Goal: Task Accomplishment & Management: Manage account settings

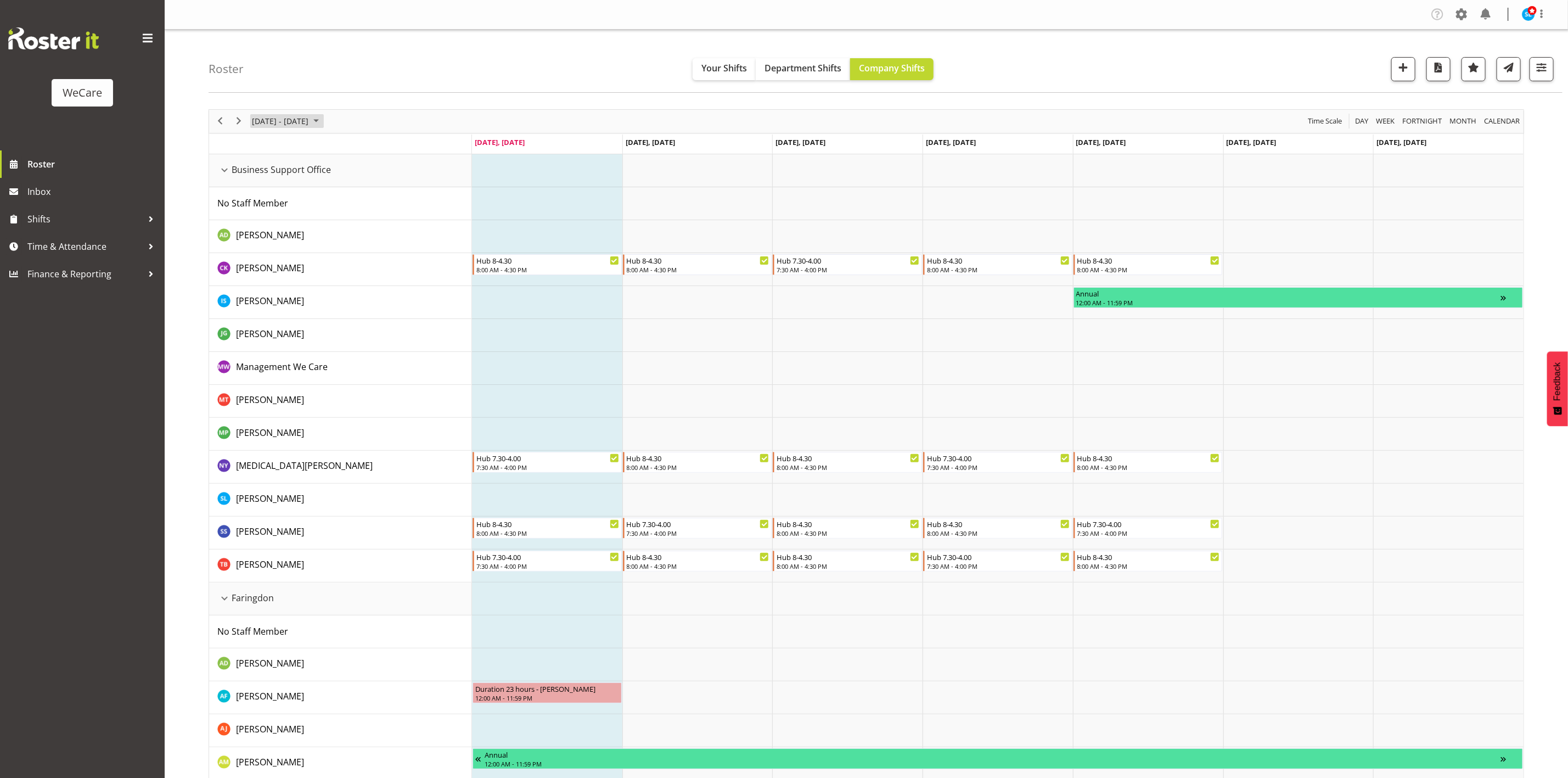
click at [299, 127] on span "[DATE] - [DATE]" at bounding box center [280, 121] width 59 height 14
click at [309, 125] on span "[DATE] - [DATE]" at bounding box center [280, 121] width 59 height 14
click at [367, 152] on span "next month" at bounding box center [367, 149] width 19 height 20
click at [261, 203] on span "8" at bounding box center [263, 205] width 17 height 17
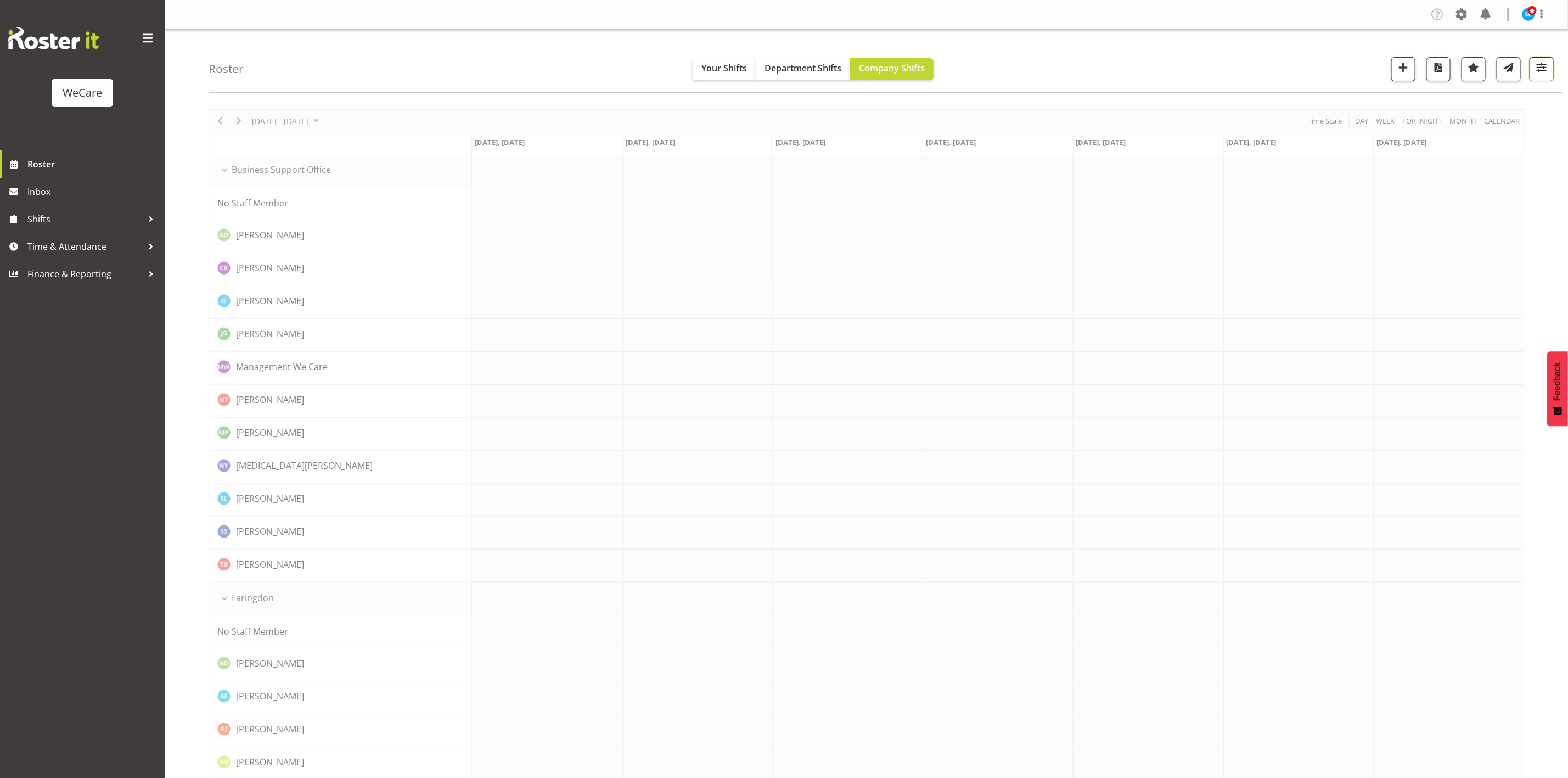
click at [1538, 70] on span "button" at bounding box center [1541, 67] width 14 height 14
click at [1475, 101] on span "All Locations" at bounding box center [1471, 103] width 60 height 13
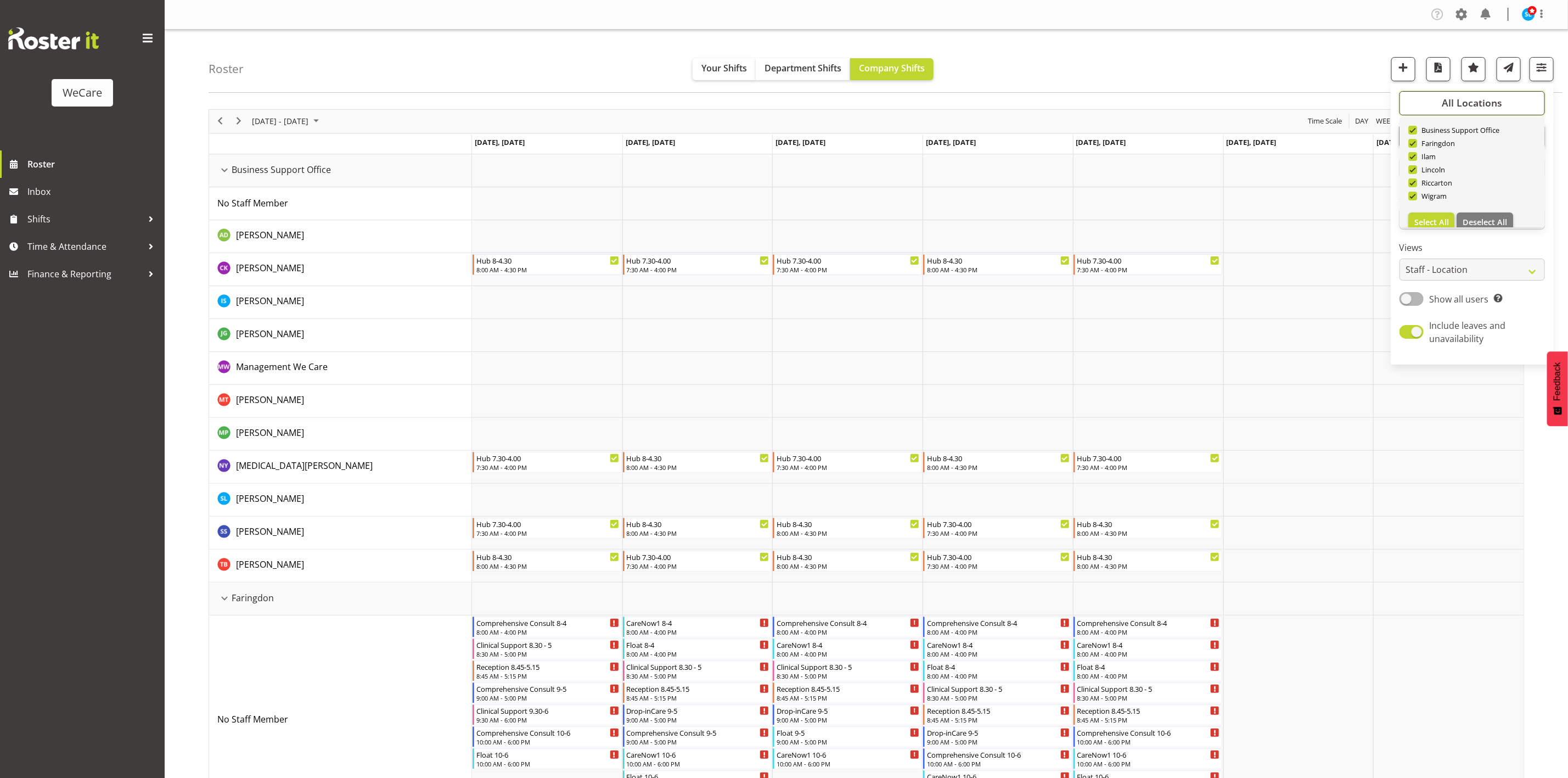
scroll to position [40, 0]
click at [1479, 209] on span "Deselect All" at bounding box center [1485, 209] width 45 height 11
checkbox input "false"
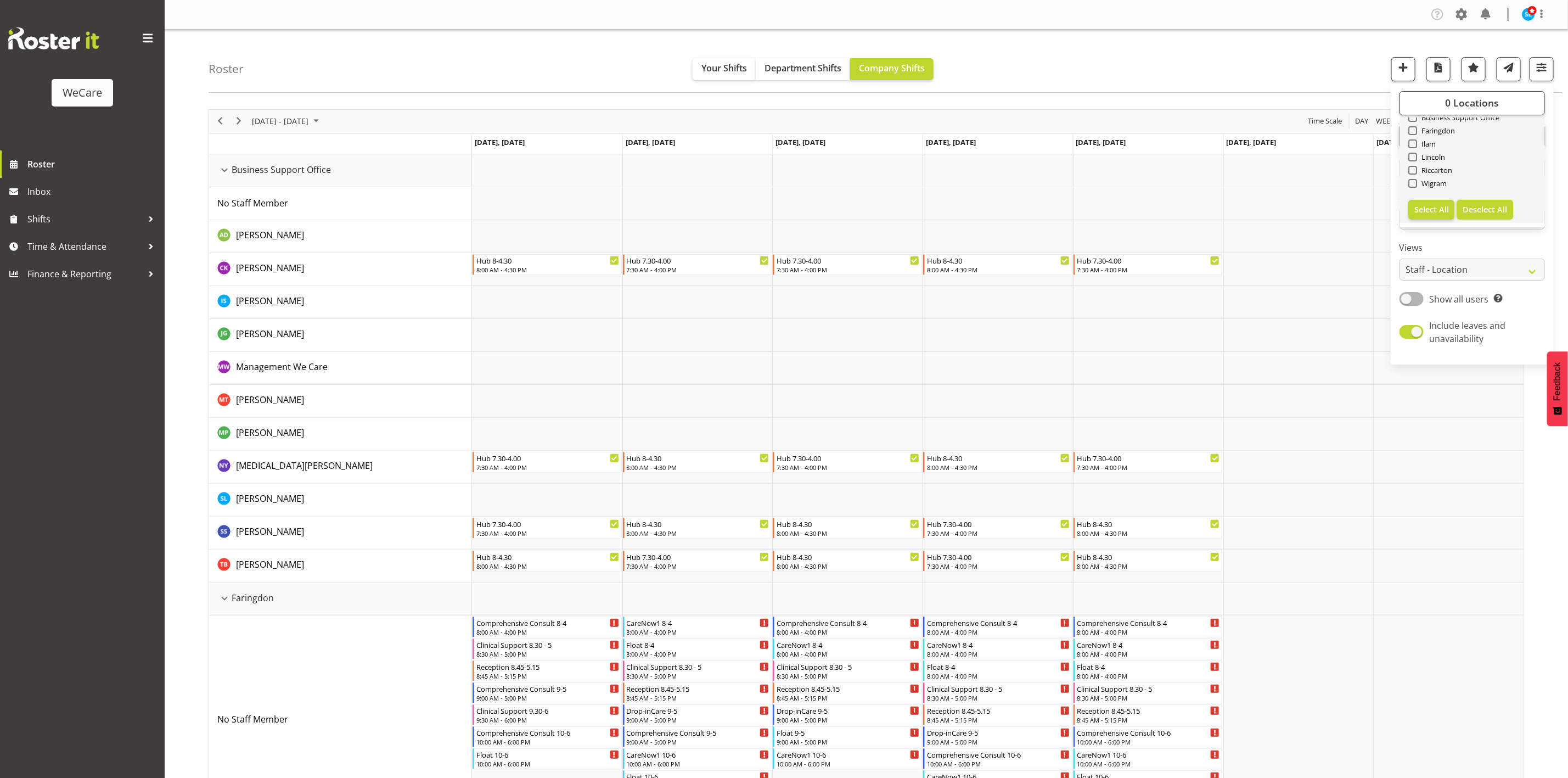
checkbox input "false"
click at [1416, 167] on span at bounding box center [1412, 170] width 9 height 9
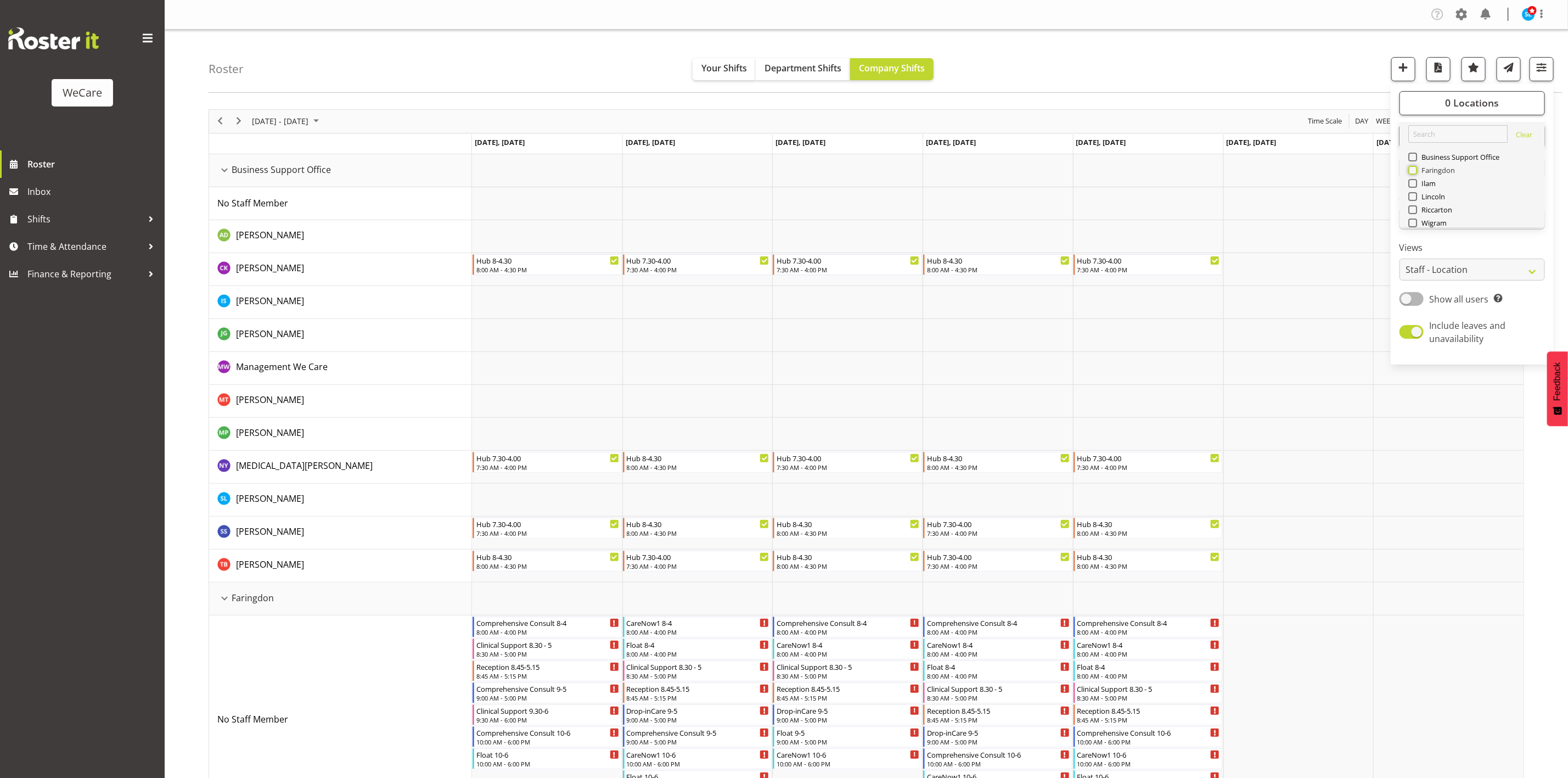
click at [1416, 167] on input "Faringdon" at bounding box center [1412, 170] width 7 height 7
checkbox input "true"
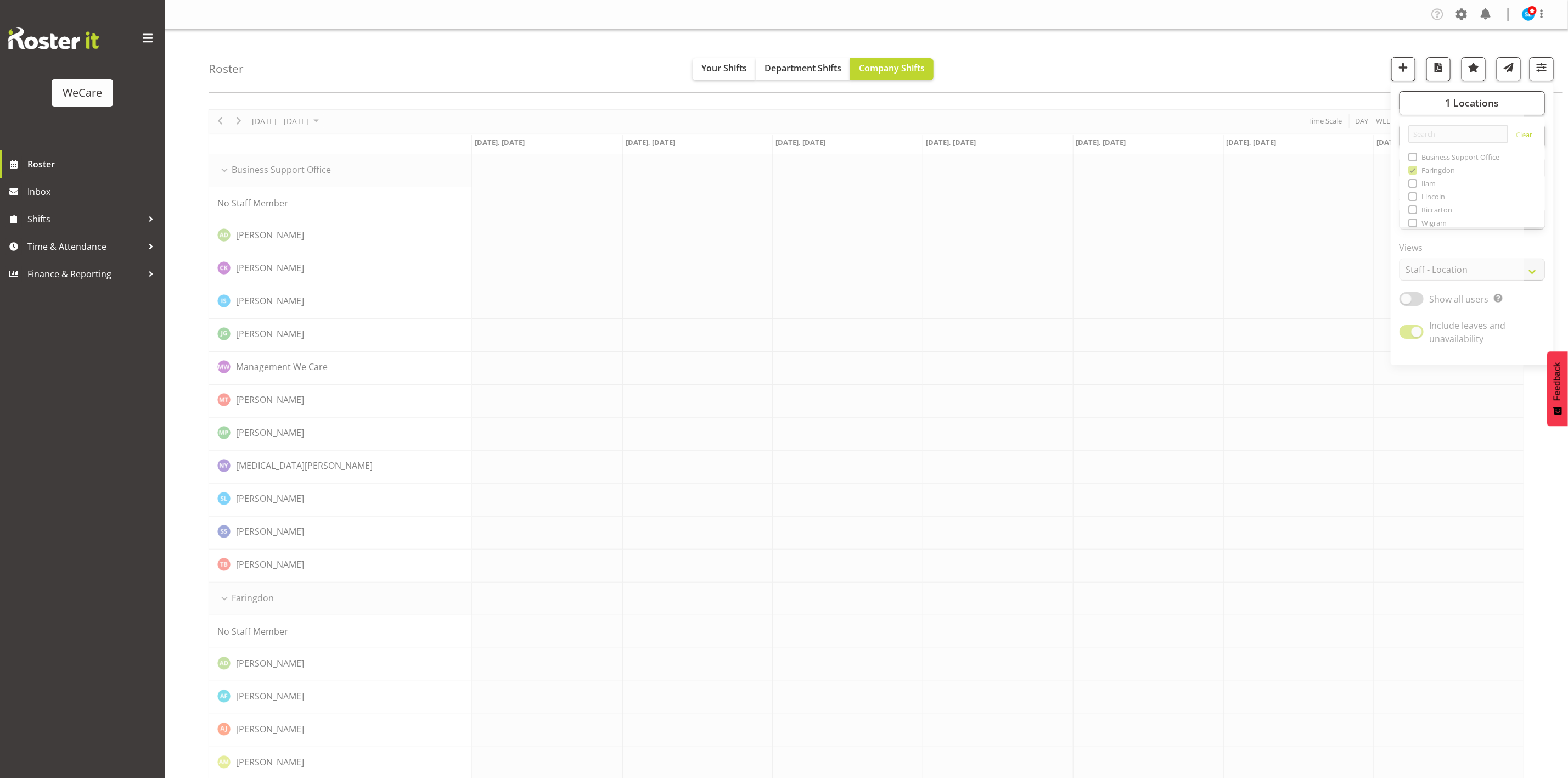
click at [1264, 93] on div "Roster Your Shifts Department Shifts Company Shifts 1 Locations Clear Business …" at bounding box center [885, 61] width 1354 height 63
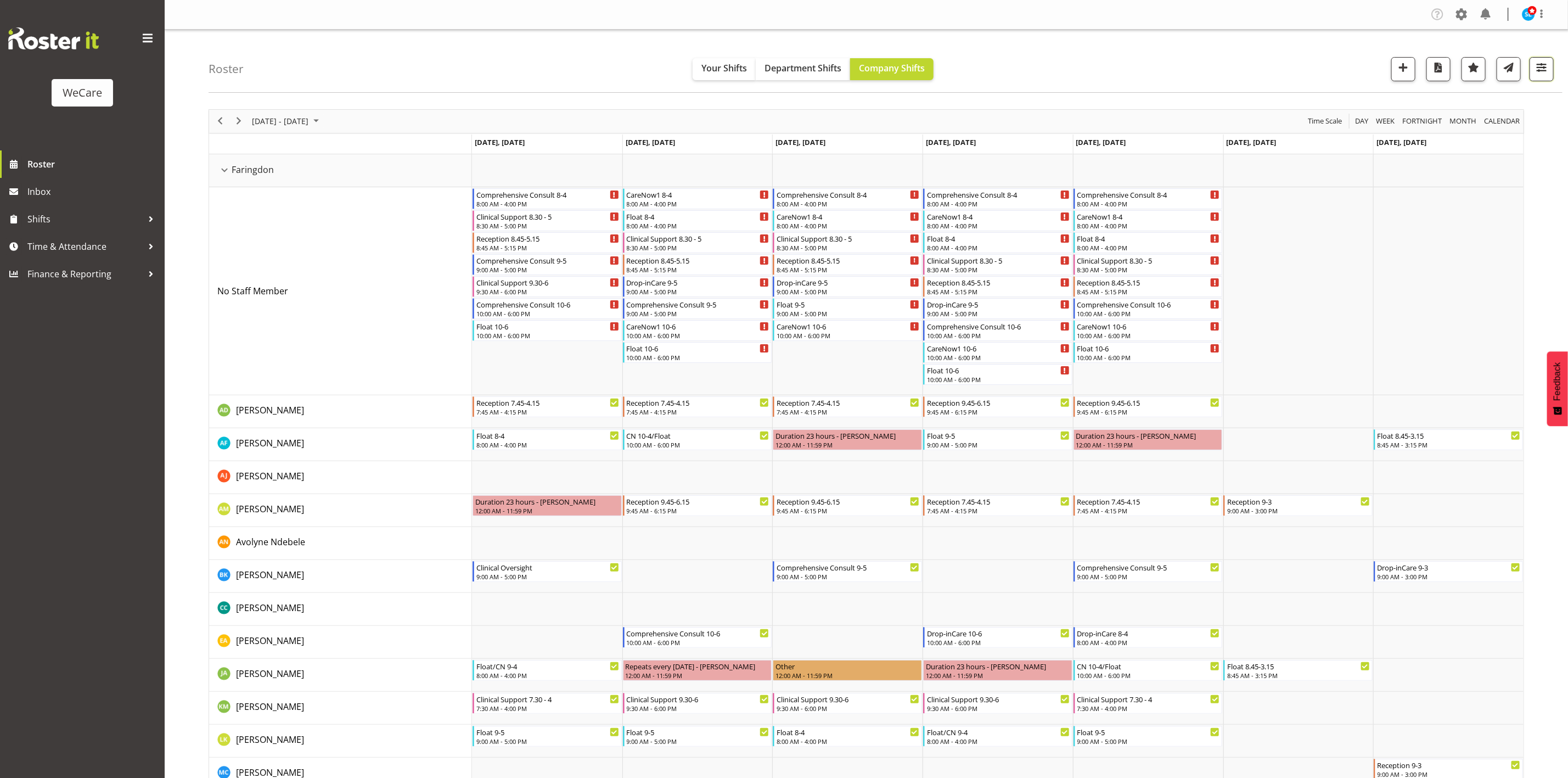
click at [1540, 70] on span "button" at bounding box center [1541, 67] width 14 height 14
click at [1461, 140] on span "All Departments" at bounding box center [1471, 136] width 77 height 13
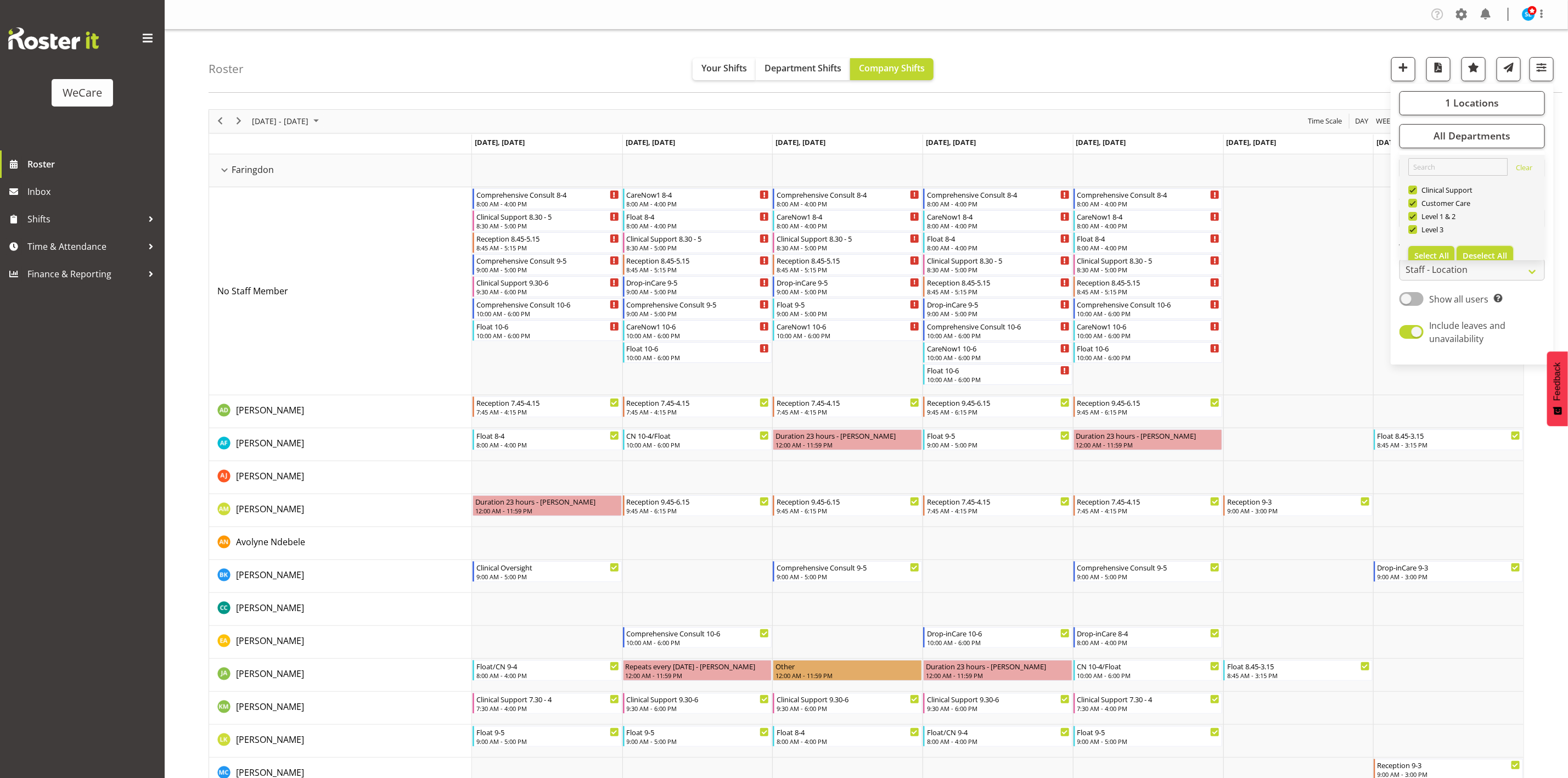
click at [1470, 250] on span "Deselect All" at bounding box center [1485, 255] width 45 height 11
checkbox input "false"
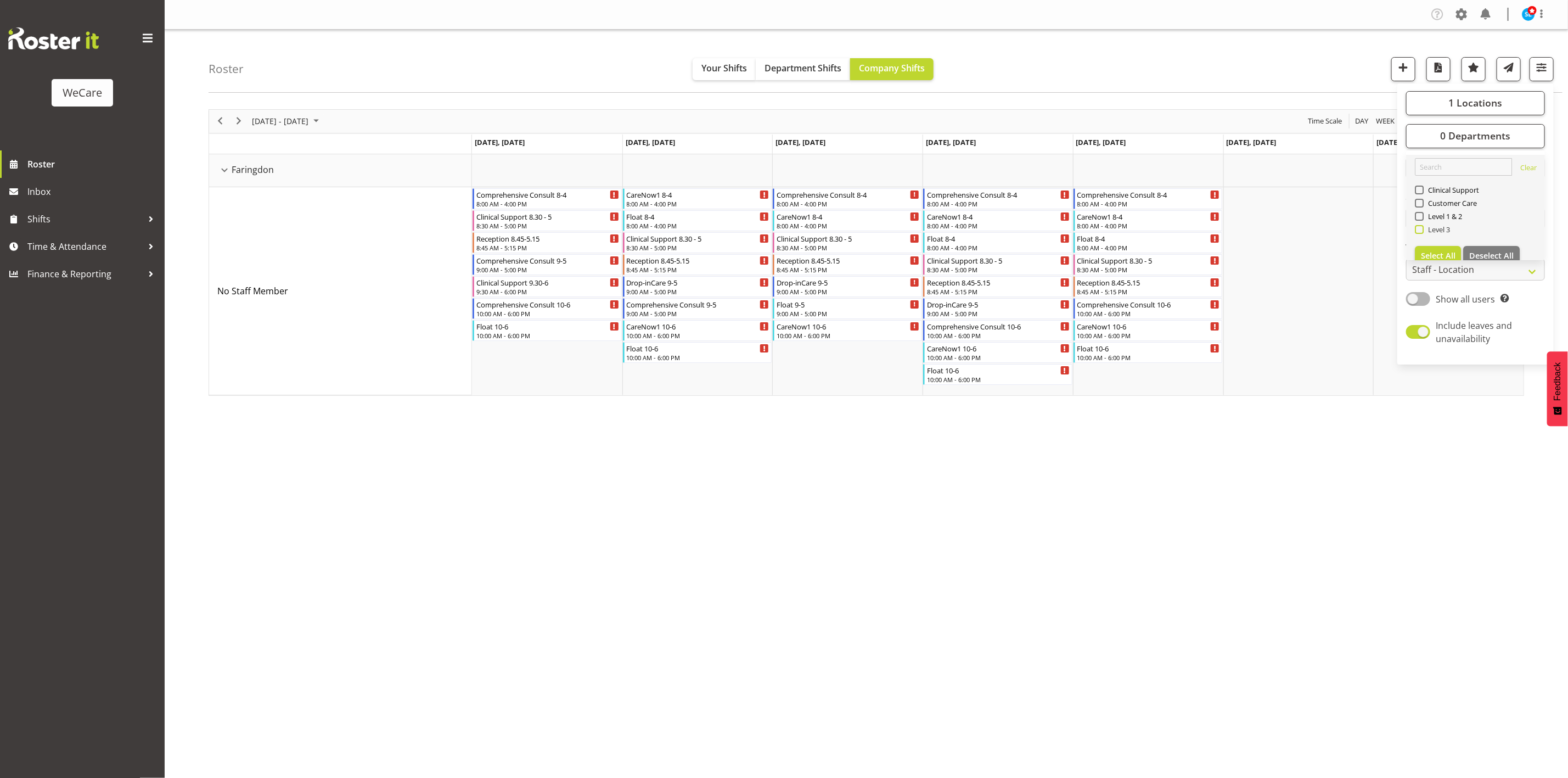
click at [1422, 231] on span at bounding box center [1419, 229] width 9 height 9
click at [1422, 231] on input "Level 3" at bounding box center [1418, 229] width 7 height 7
checkbox input "true"
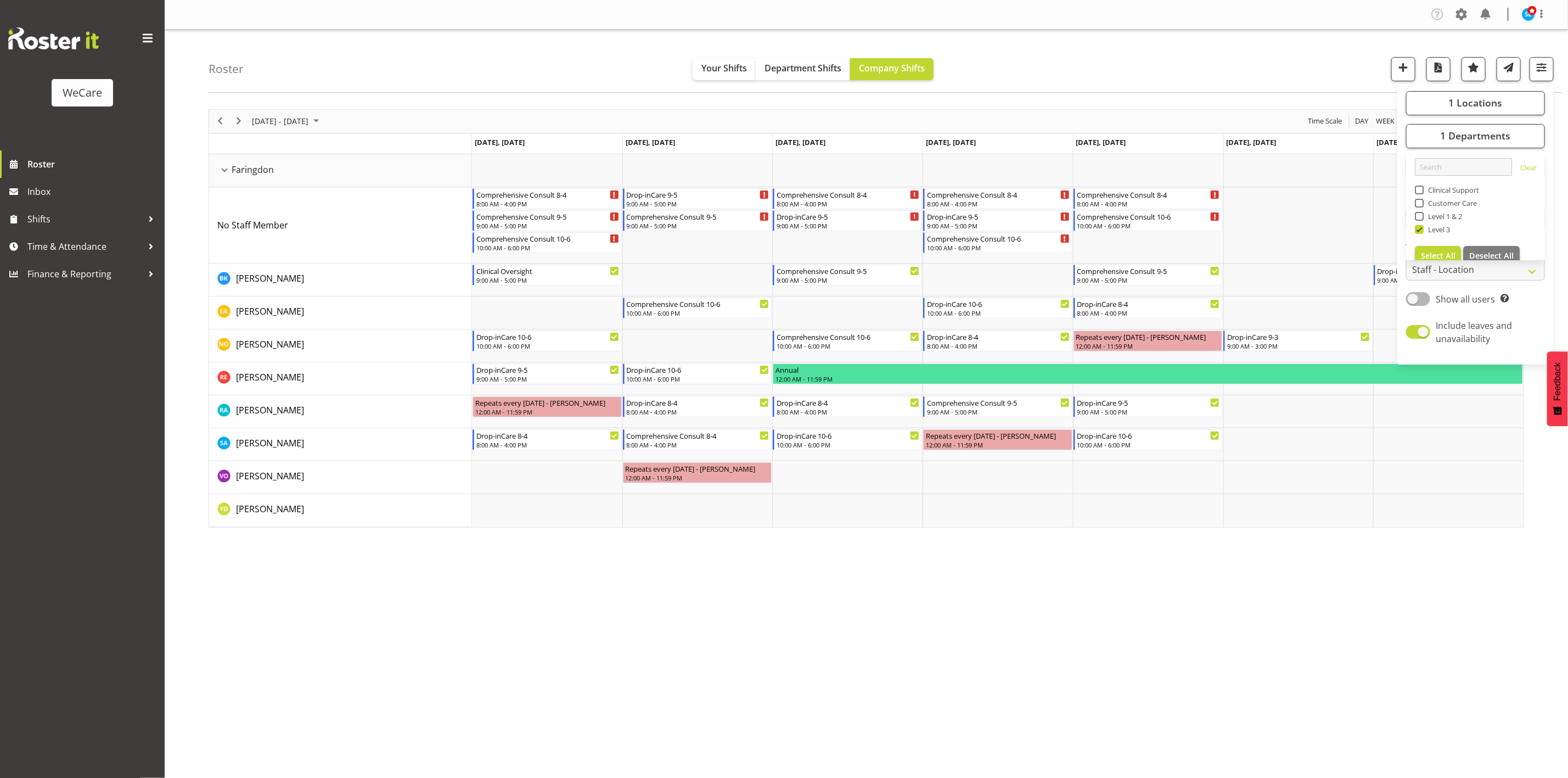
click at [1297, 63] on div "Roster Your Shifts Department Shifts Company Shifts 1 Locations Clear Business …" at bounding box center [885, 61] width 1354 height 63
click at [1543, 66] on span "button" at bounding box center [1541, 67] width 14 height 14
click at [1417, 298] on span at bounding box center [1417, 299] width 24 height 14
click at [1413, 298] on input "Show all users Show only rostered employees" at bounding box center [1409, 299] width 7 height 7
checkbox input "true"
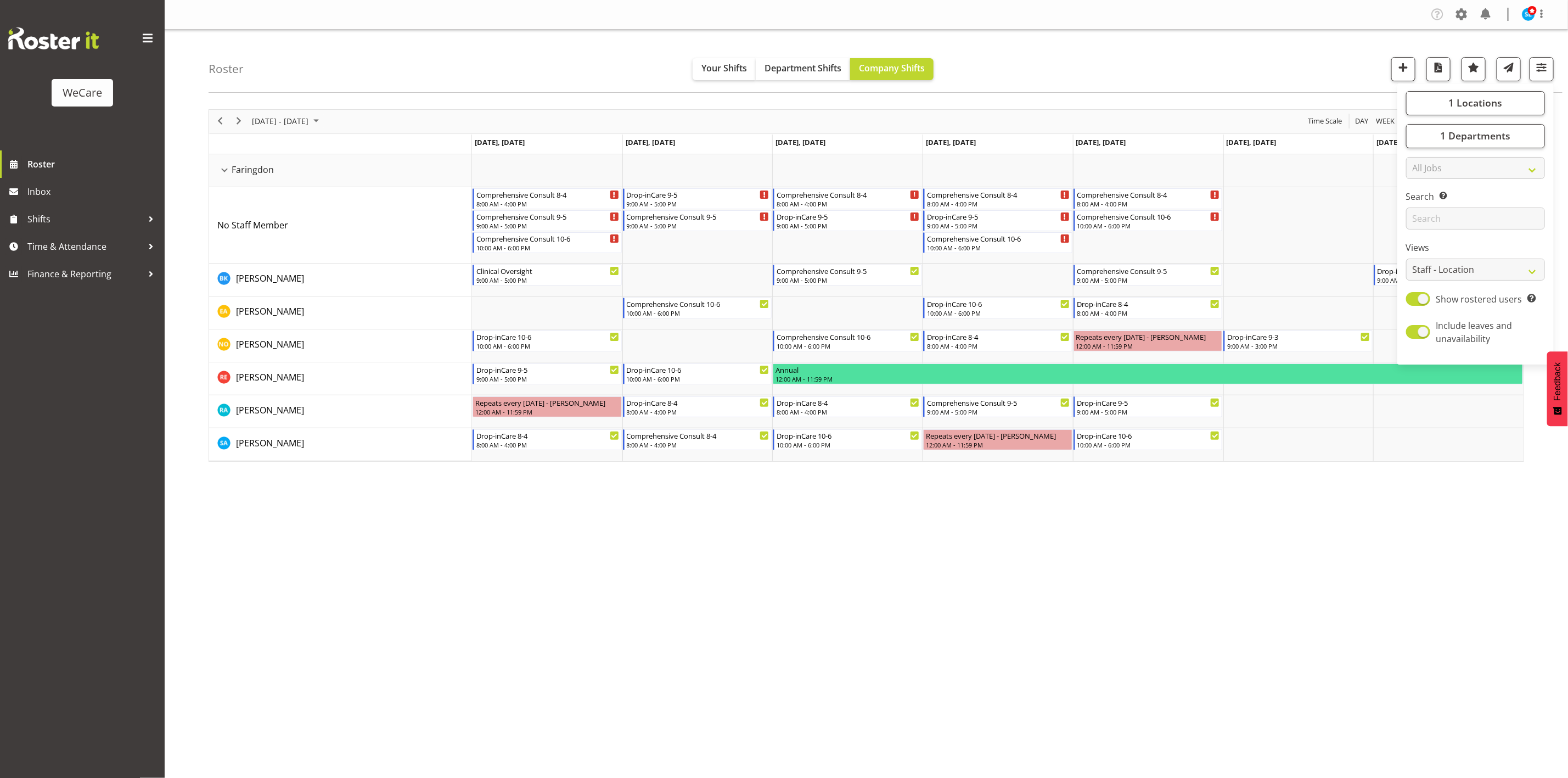
click at [793, 641] on div "Company Settings Roles & Skills Tasks Jobs Employees Locations & Departments Ac…" at bounding box center [866, 389] width 1403 height 778
drag, startPoint x: 1446, startPoint y: 540, endPoint x: 1455, endPoint y: 506, distance: 35.2
click at [1449, 539] on div "Company Settings Roles & Skills Tasks Jobs Employees Locations & Departments Ac…" at bounding box center [866, 389] width 1403 height 778
click at [1543, 73] on span "button" at bounding box center [1541, 67] width 14 height 14
click at [1474, 140] on span "1 Departments" at bounding box center [1474, 136] width 70 height 13
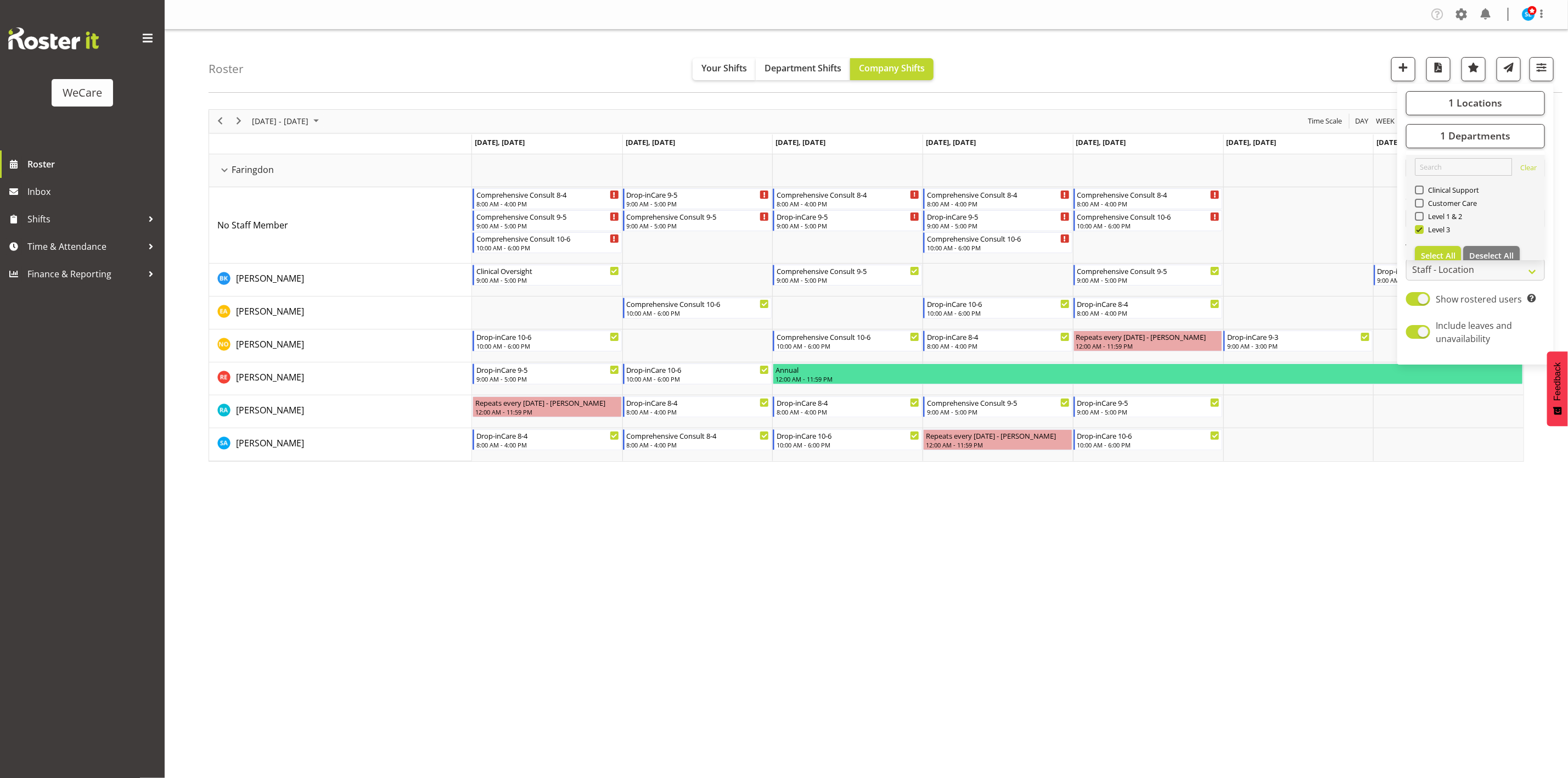
drag, startPoint x: 1420, startPoint y: 231, endPoint x: 1411, endPoint y: 224, distance: 11.4
click at [1411, 224] on link "Clear Clinical Support Customer Care Level 1 & 2 Level 3 Select All Deselect All" at bounding box center [1475, 212] width 139 height 114
click at [1415, 229] on span at bounding box center [1419, 229] width 9 height 9
click at [1415, 229] on input "Level 3" at bounding box center [1418, 229] width 7 height 7
checkbox input "false"
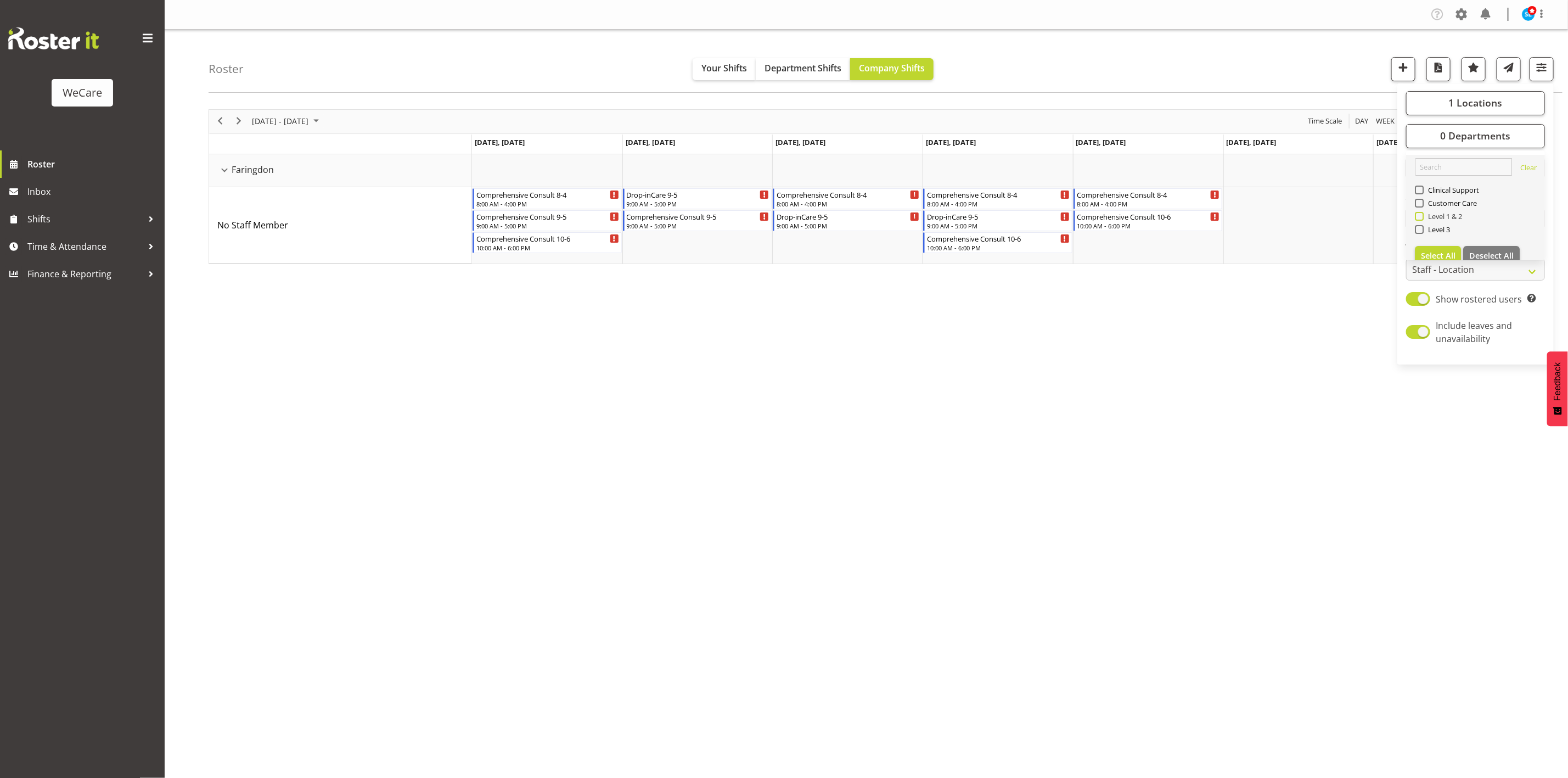
click at [1418, 214] on span at bounding box center [1419, 216] width 9 height 9
click at [1418, 214] on input "Level 1 & 2" at bounding box center [1418, 216] width 7 height 7
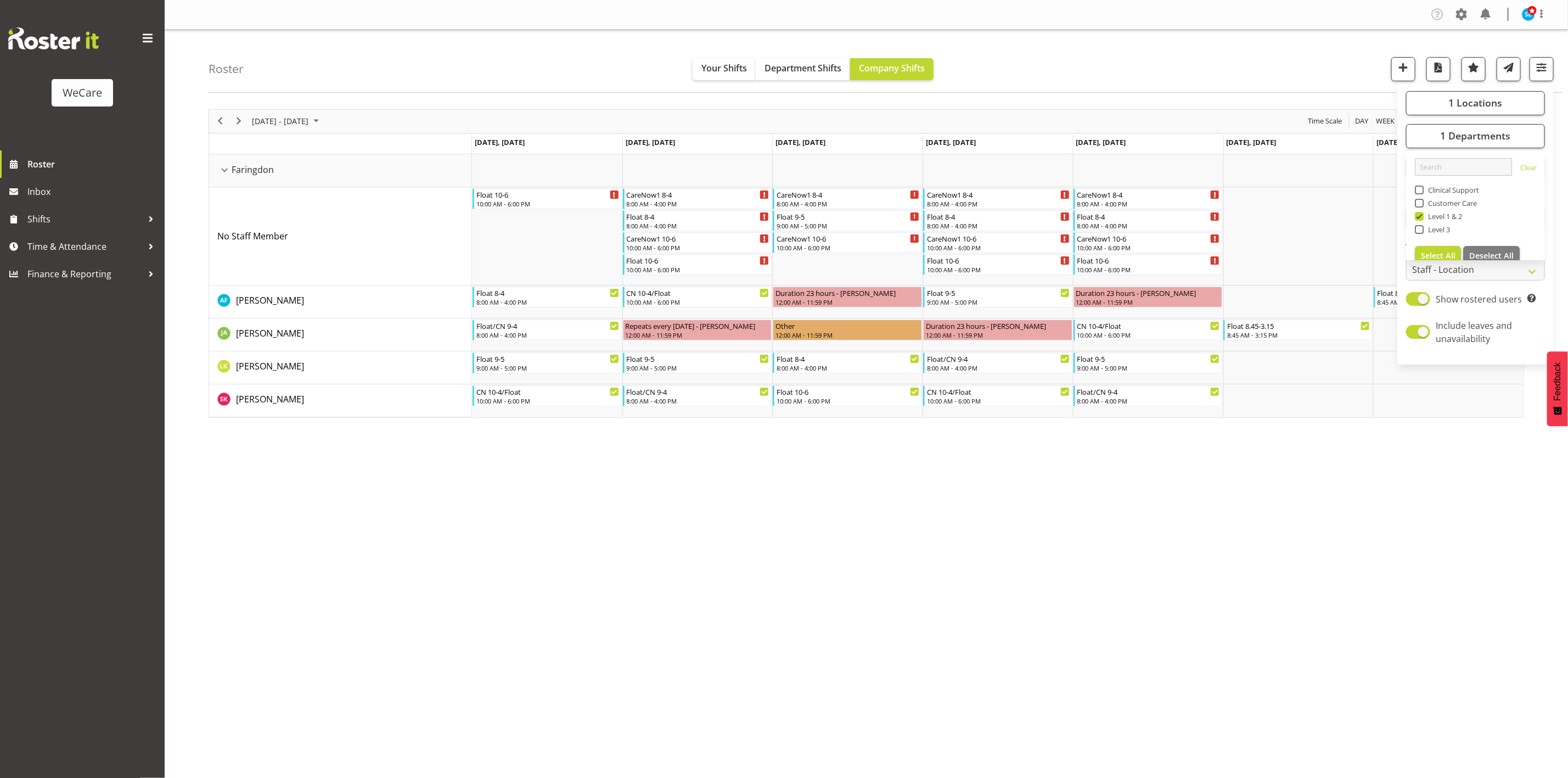
click at [1205, 48] on div "Roster Your Shifts Department Shifts Company Shifts 1 Locations Clear Business …" at bounding box center [885, 61] width 1354 height 63
click at [1273, 647] on div "Company Settings Roles & Skills Tasks Jobs Employees Locations & Departments Ac…" at bounding box center [866, 389] width 1403 height 778
click at [1539, 61] on span "button" at bounding box center [1541, 67] width 14 height 14
click at [1497, 134] on span "1 Departments" at bounding box center [1474, 136] width 70 height 13
click at [1420, 216] on span at bounding box center [1419, 216] width 9 height 9
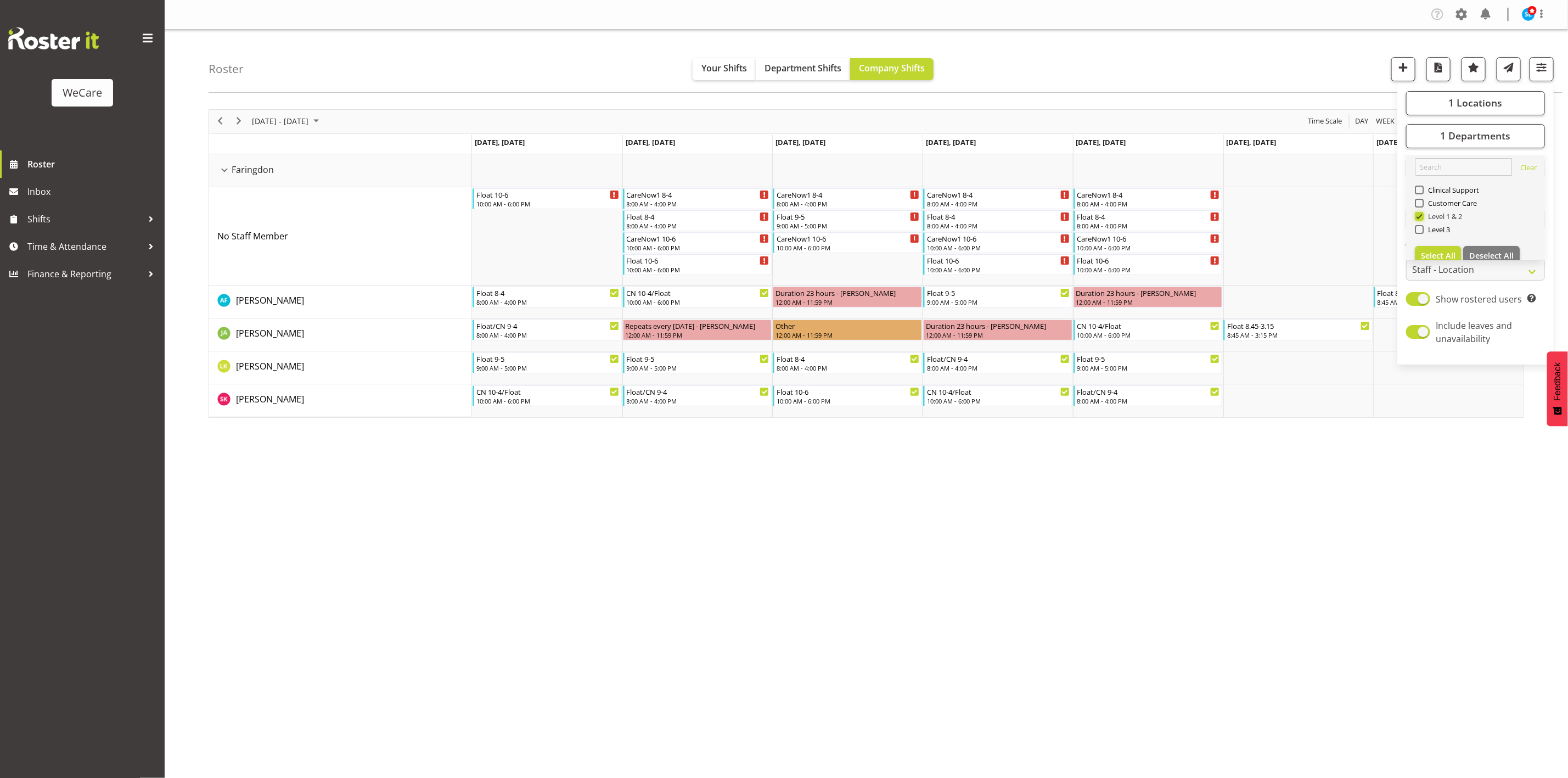
click at [1420, 216] on input "Level 1 & 2" at bounding box center [1418, 216] width 7 height 7
checkbox input "false"
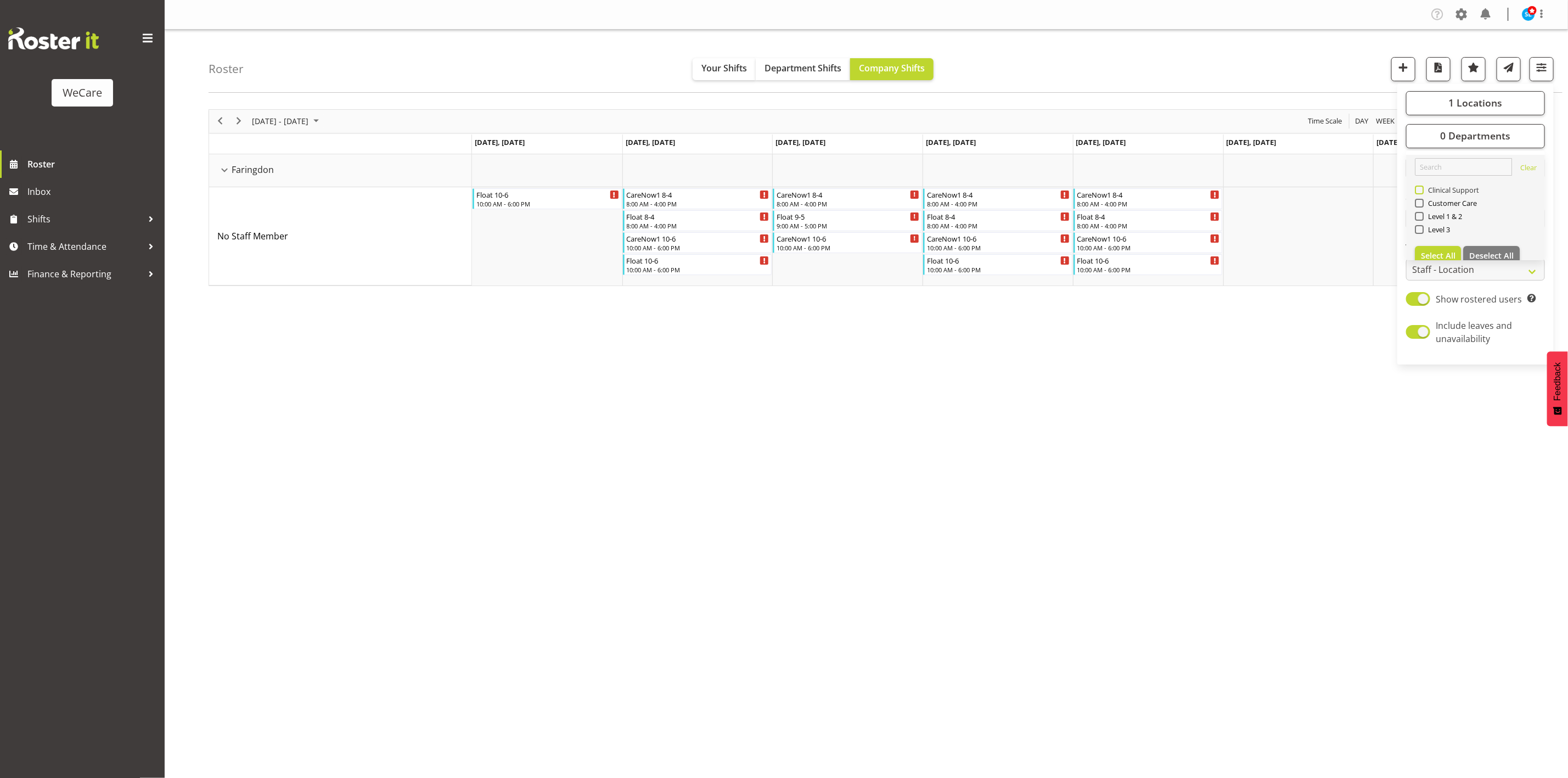
click at [1423, 190] on span "Clinical Support" at bounding box center [1451, 190] width 56 height 9
click at [1422, 190] on input "Clinical Support" at bounding box center [1418, 190] width 7 height 7
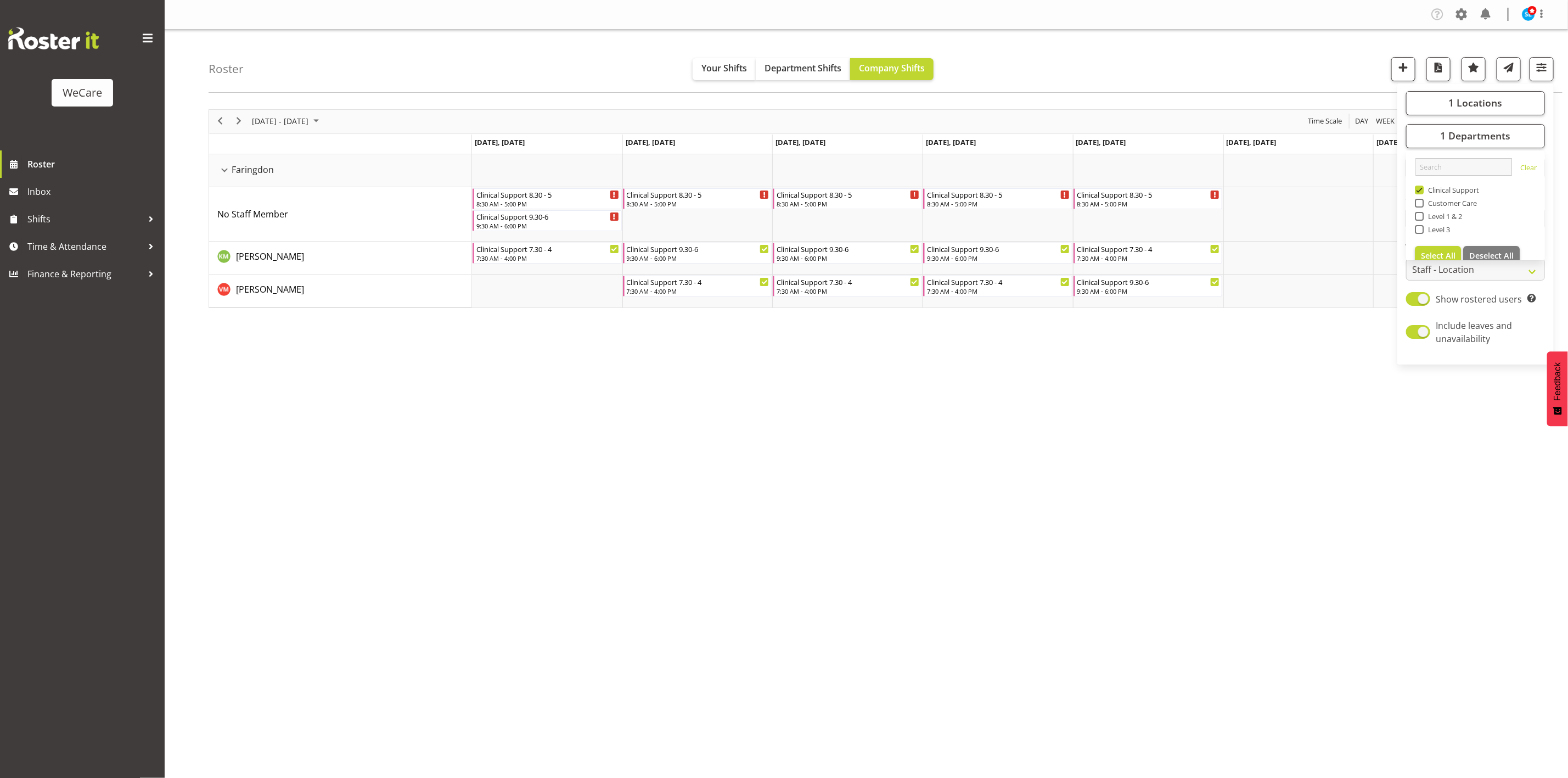
click at [786, 430] on div "[DATE] - [DATE] [DATE] Day Week Fortnight Month calendar Month Agenda Time Scal…" at bounding box center [888, 320] width 1359 height 439
click at [1202, 402] on div "[DATE] - [DATE] [DATE] Day Week Fortnight Month calendar Month Agenda Time Scal…" at bounding box center [888, 320] width 1359 height 439
click at [1534, 65] on span "button" at bounding box center [1541, 67] width 14 height 14
click at [1422, 142] on button "1 Departments" at bounding box center [1475, 136] width 139 height 24
click at [1421, 188] on span at bounding box center [1419, 190] width 9 height 9
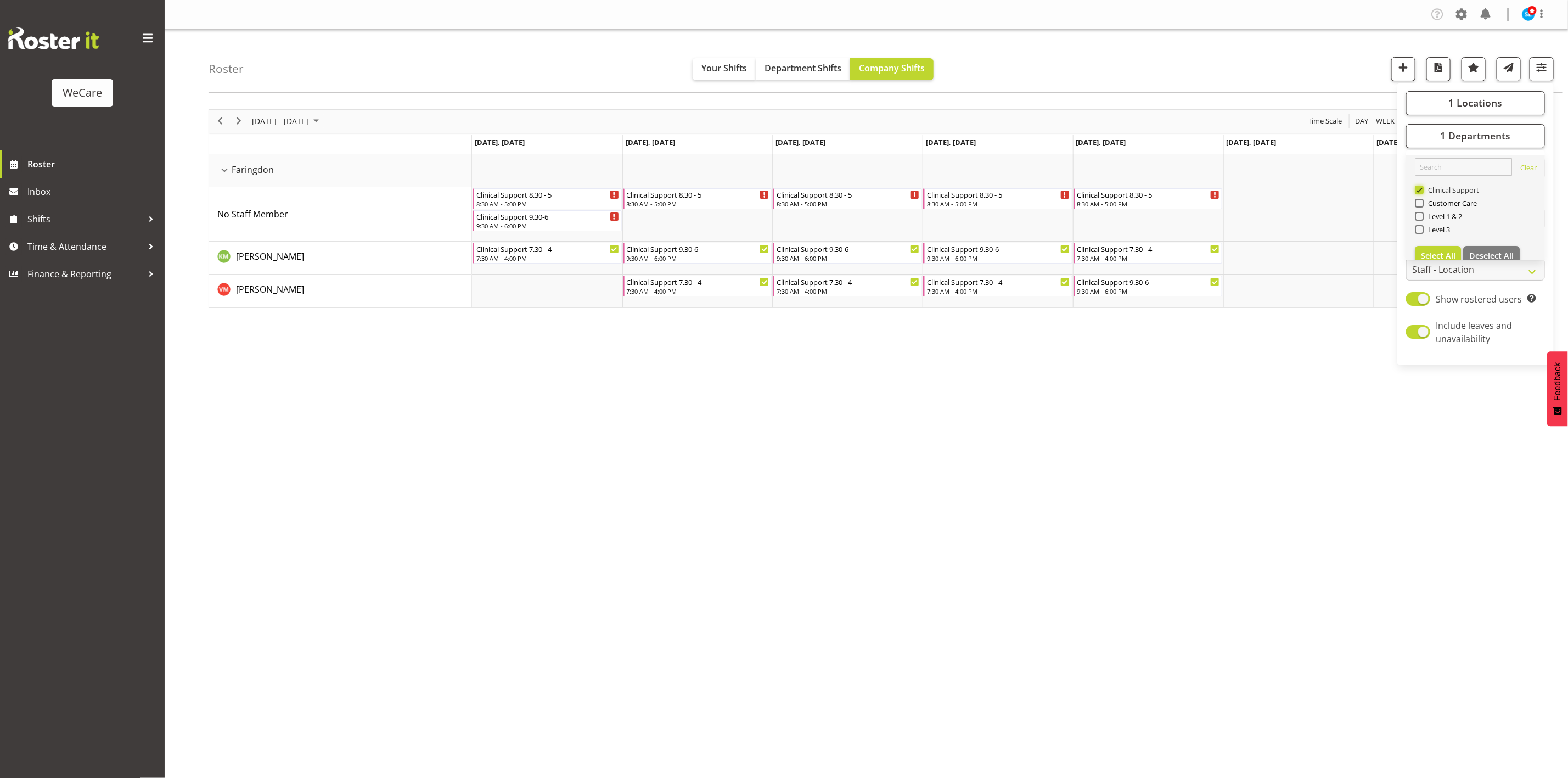
click at [1421, 188] on input "Clinical Support" at bounding box center [1418, 190] width 7 height 7
checkbox input "false"
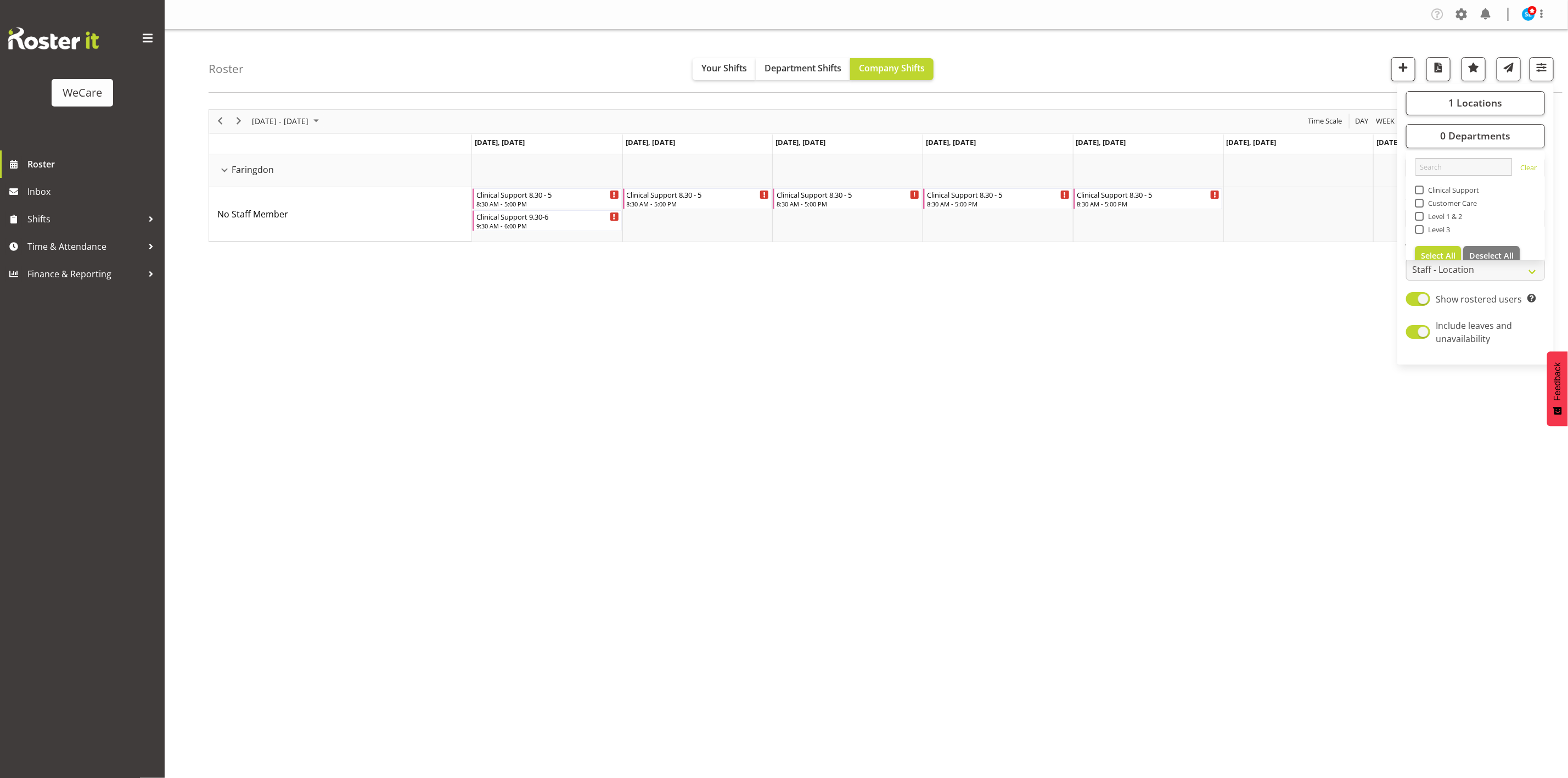
click at [1273, 410] on div "[DATE] - [DATE] [DATE] Day Week Fortnight Month calendar Month Agenda Time Scal…" at bounding box center [888, 320] width 1359 height 439
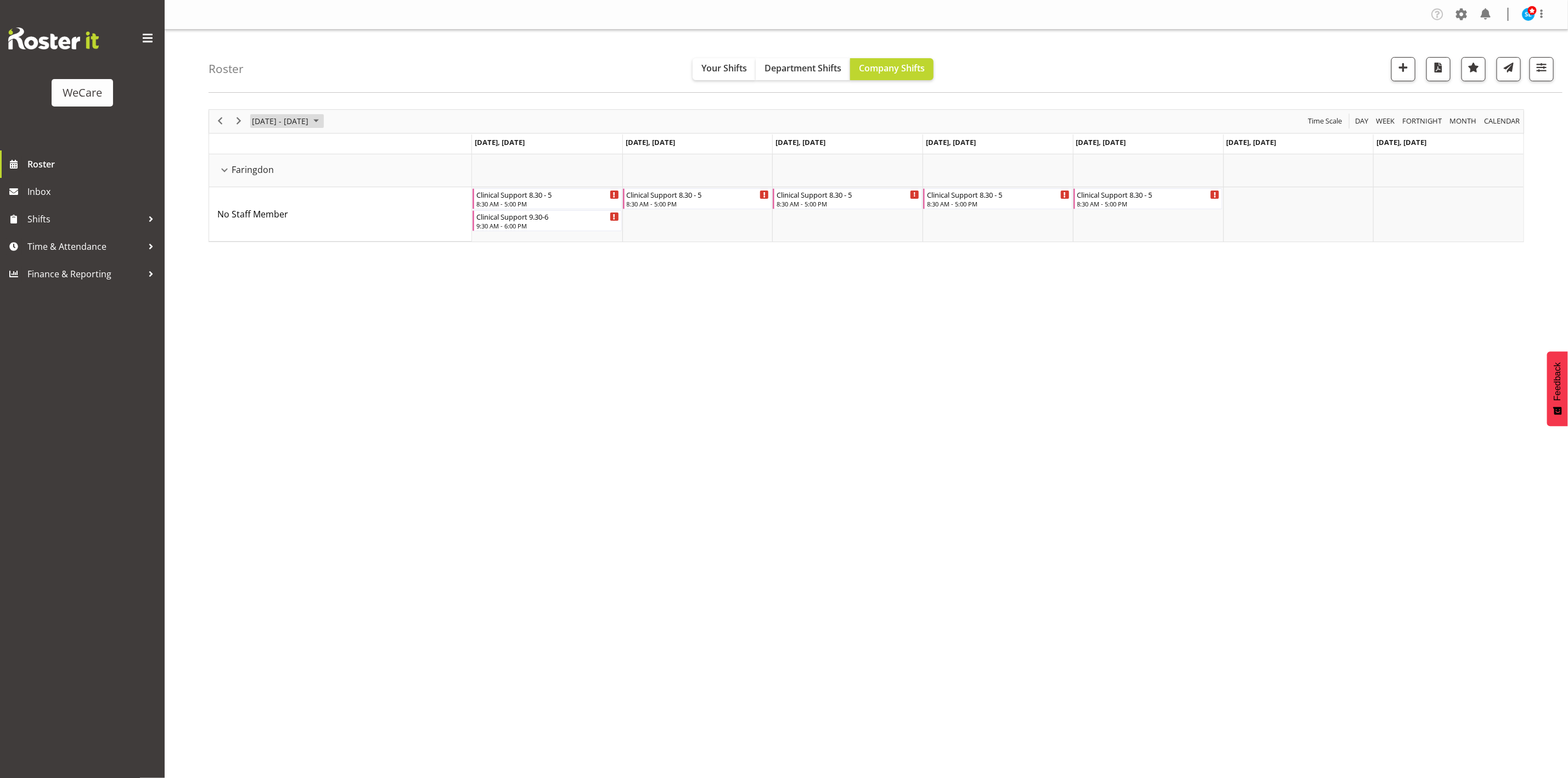
click at [309, 118] on span "[DATE] - [DATE]" at bounding box center [280, 121] width 59 height 14
click at [267, 219] on span "15" at bounding box center [263, 224] width 17 height 17
click at [191, 152] on div "Roster Your Shifts Department Shifts Company Shifts 1 Locations Clear Business …" at bounding box center [866, 285] width 1403 height 511
click at [1544, 76] on button "button" at bounding box center [1541, 69] width 24 height 24
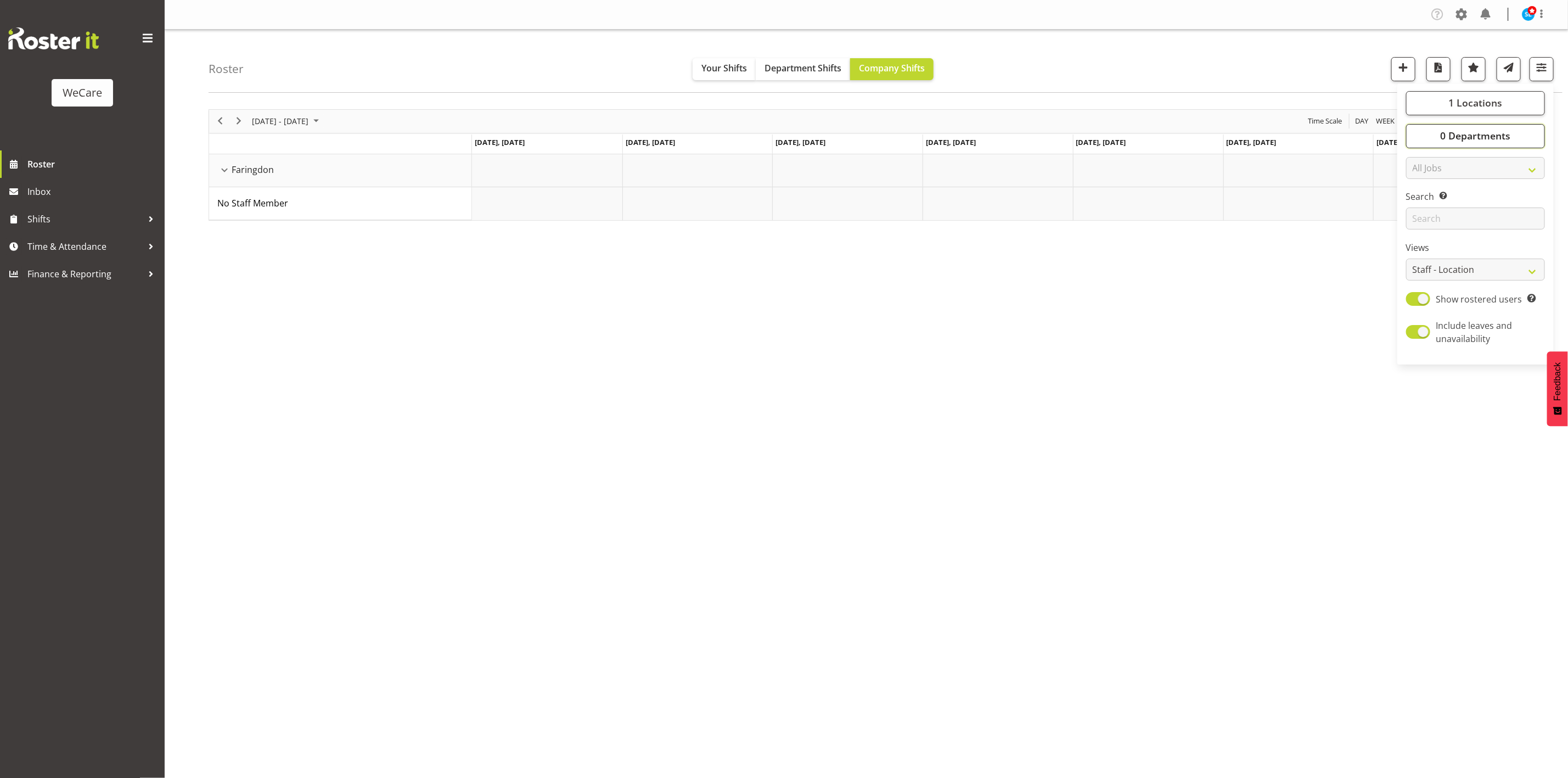
click at [1452, 141] on span "0 Departments" at bounding box center [1474, 136] width 70 height 13
click at [1428, 229] on span "Level 3" at bounding box center [1436, 229] width 26 height 9
click at [1422, 229] on input "Level 3" at bounding box center [1418, 229] width 7 height 7
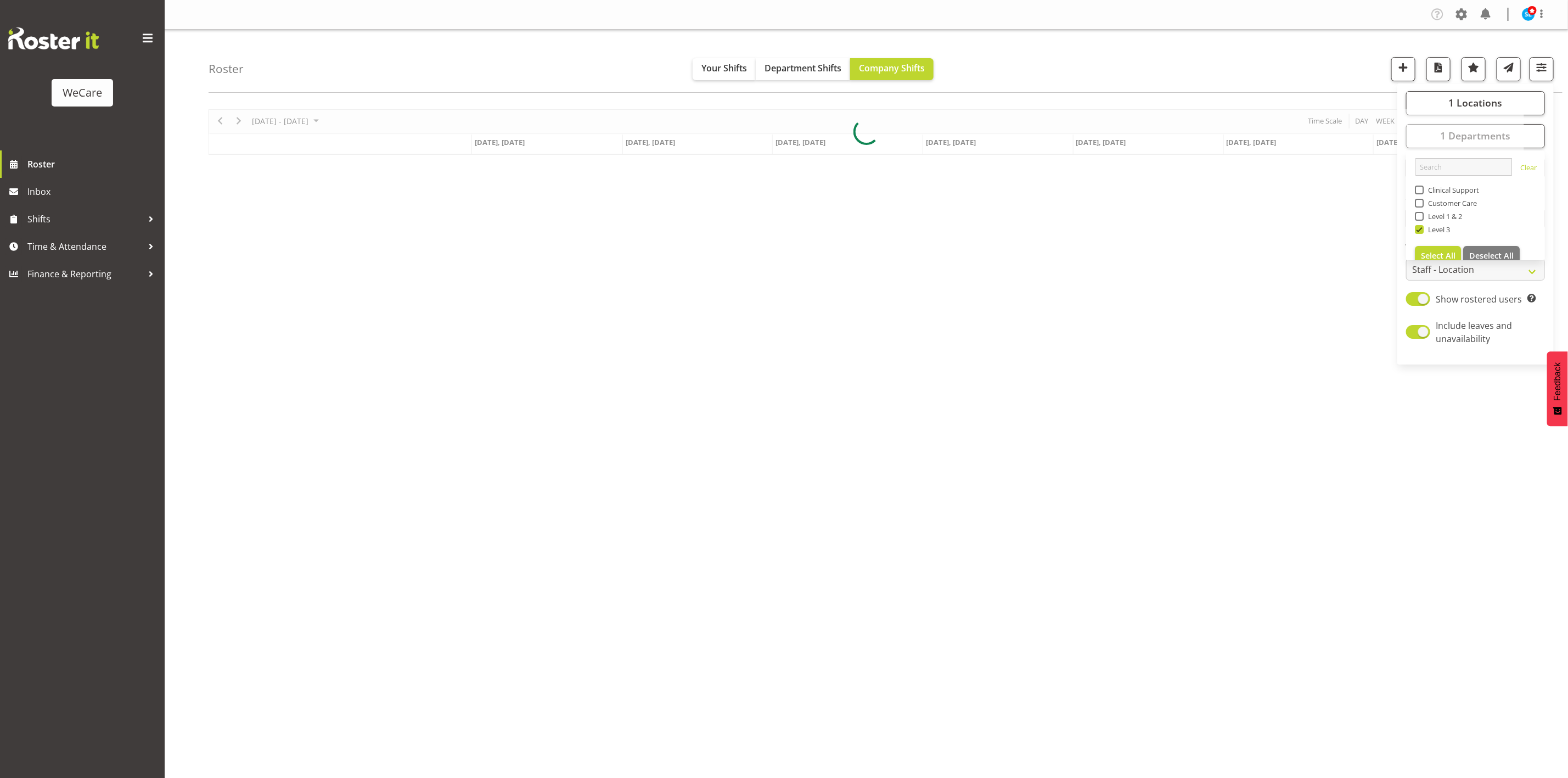
click at [1099, 61] on div "Roster Your Shifts Department Shifts Company Shifts 1 Locations Clear Business …" at bounding box center [885, 61] width 1354 height 63
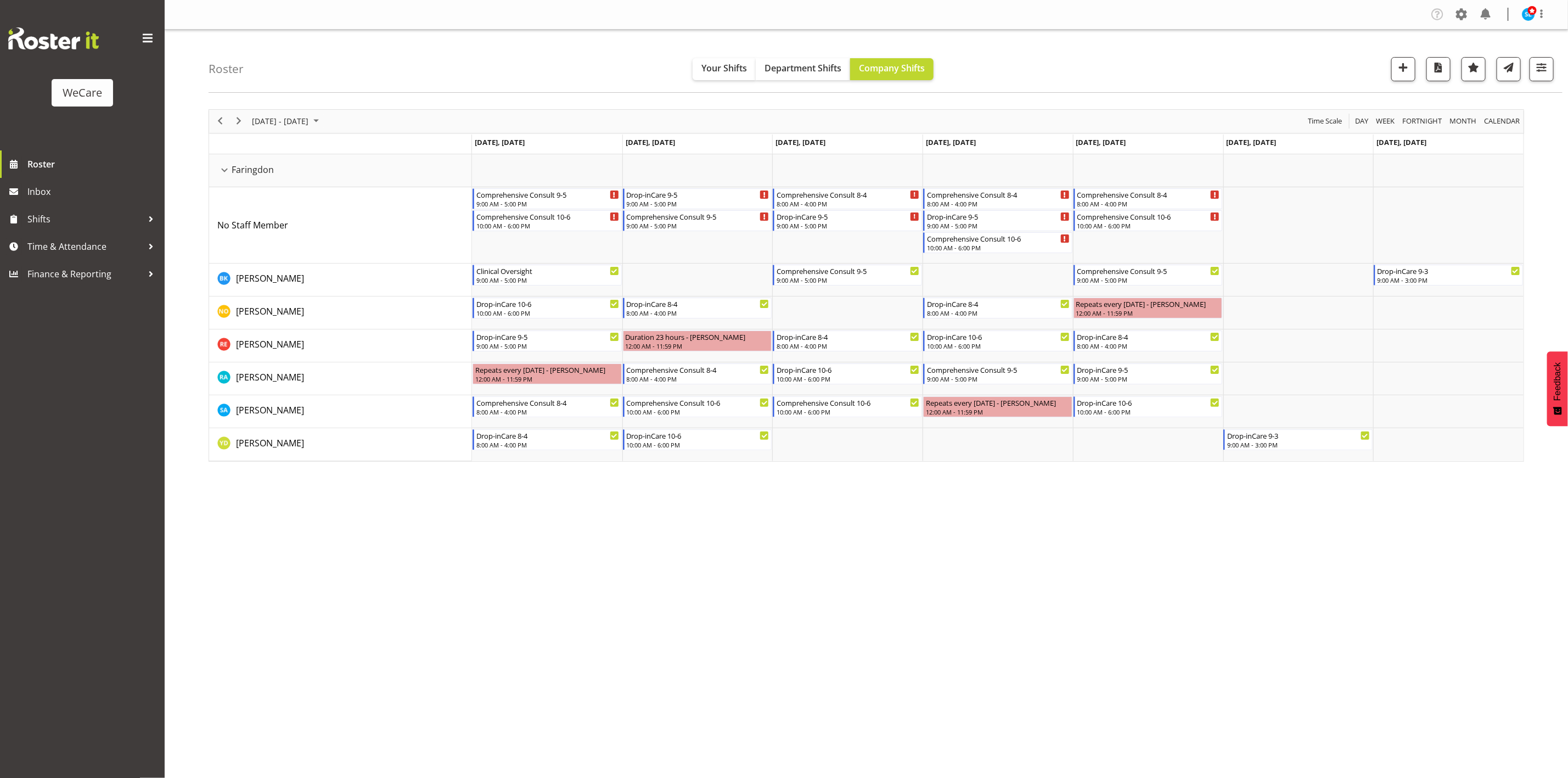
click at [1202, 552] on div "Company Settings Roles & Skills Tasks Jobs Employees Locations & Departments Ac…" at bounding box center [866, 389] width 1403 height 778
click at [1542, 78] on button "button" at bounding box center [1541, 69] width 24 height 24
click at [1497, 134] on span "1 Departments" at bounding box center [1474, 136] width 70 height 13
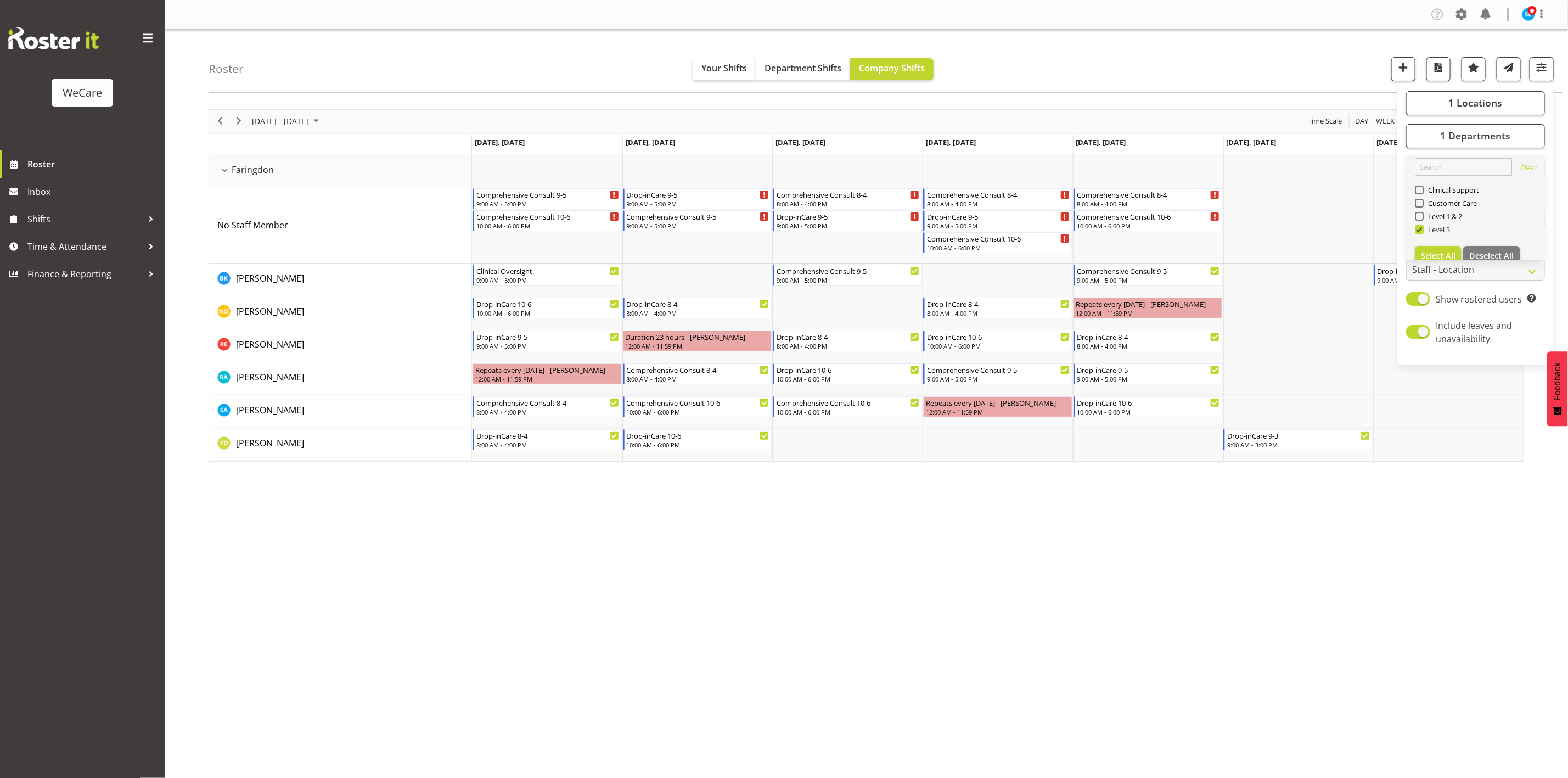
click at [1422, 229] on span at bounding box center [1419, 229] width 9 height 9
click at [1422, 229] on input "Level 3" at bounding box center [1418, 229] width 7 height 7
checkbox input "false"
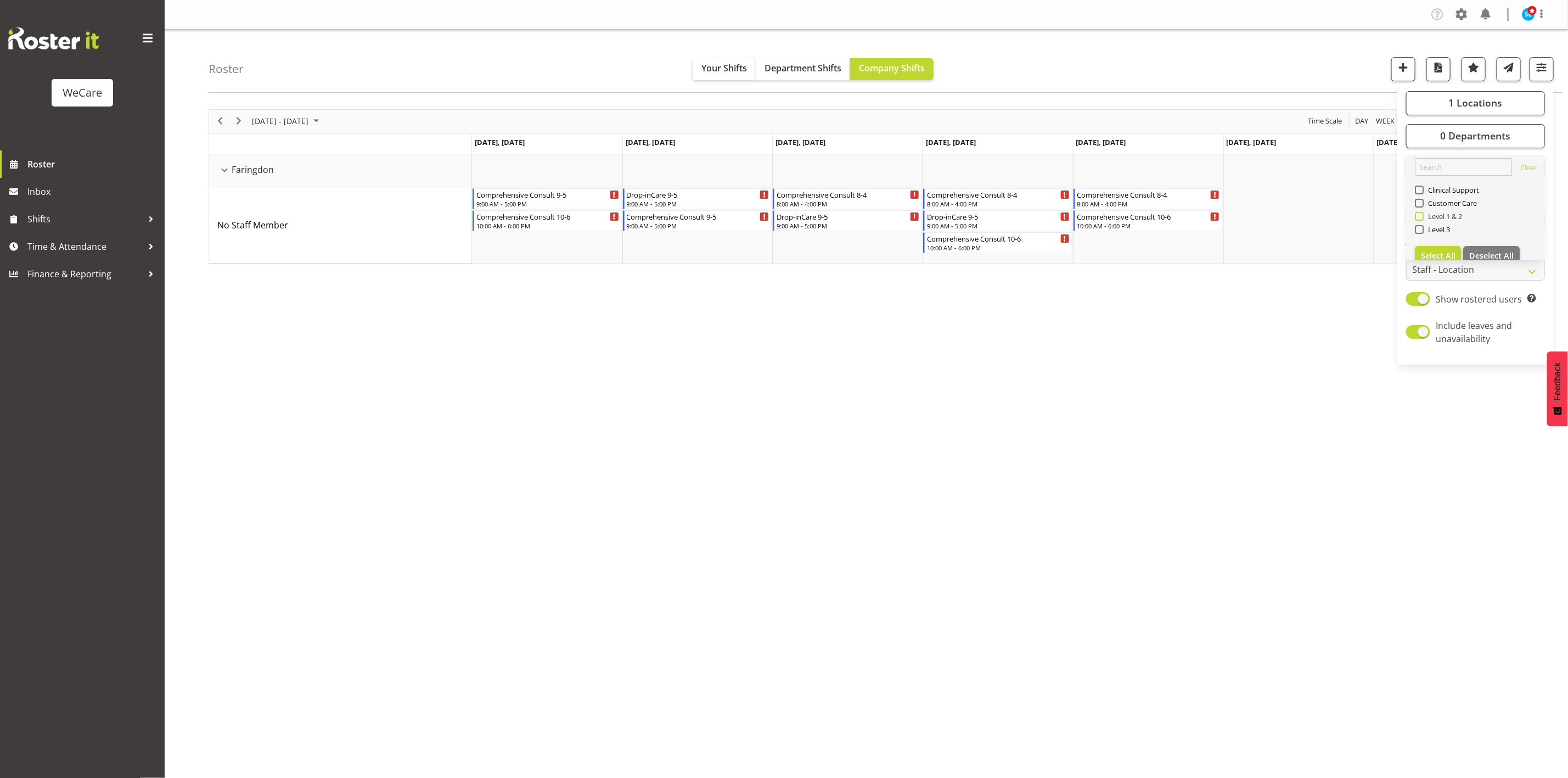
click at [1418, 216] on span at bounding box center [1419, 216] width 9 height 9
click at [1418, 216] on input "Level 1 & 2" at bounding box center [1418, 216] width 7 height 7
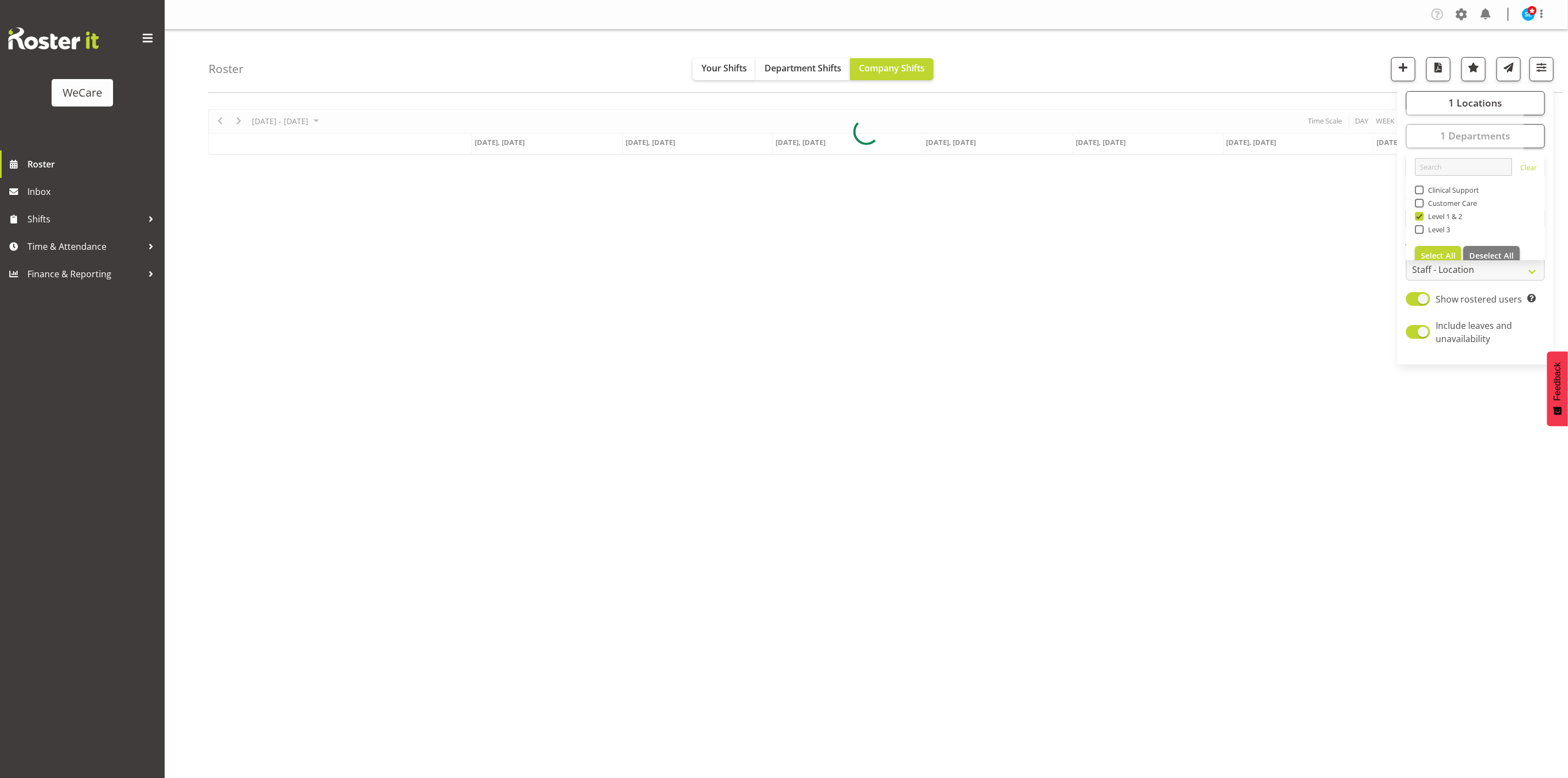
click at [1219, 98] on div "Roster Your Shifts Department Shifts Company Shifts 1 Locations Clear Business …" at bounding box center [866, 285] width 1403 height 511
click at [1206, 61] on div "Roster Your Shifts Department Shifts Company Shifts 1 Locations Clear Business …" at bounding box center [885, 61] width 1354 height 63
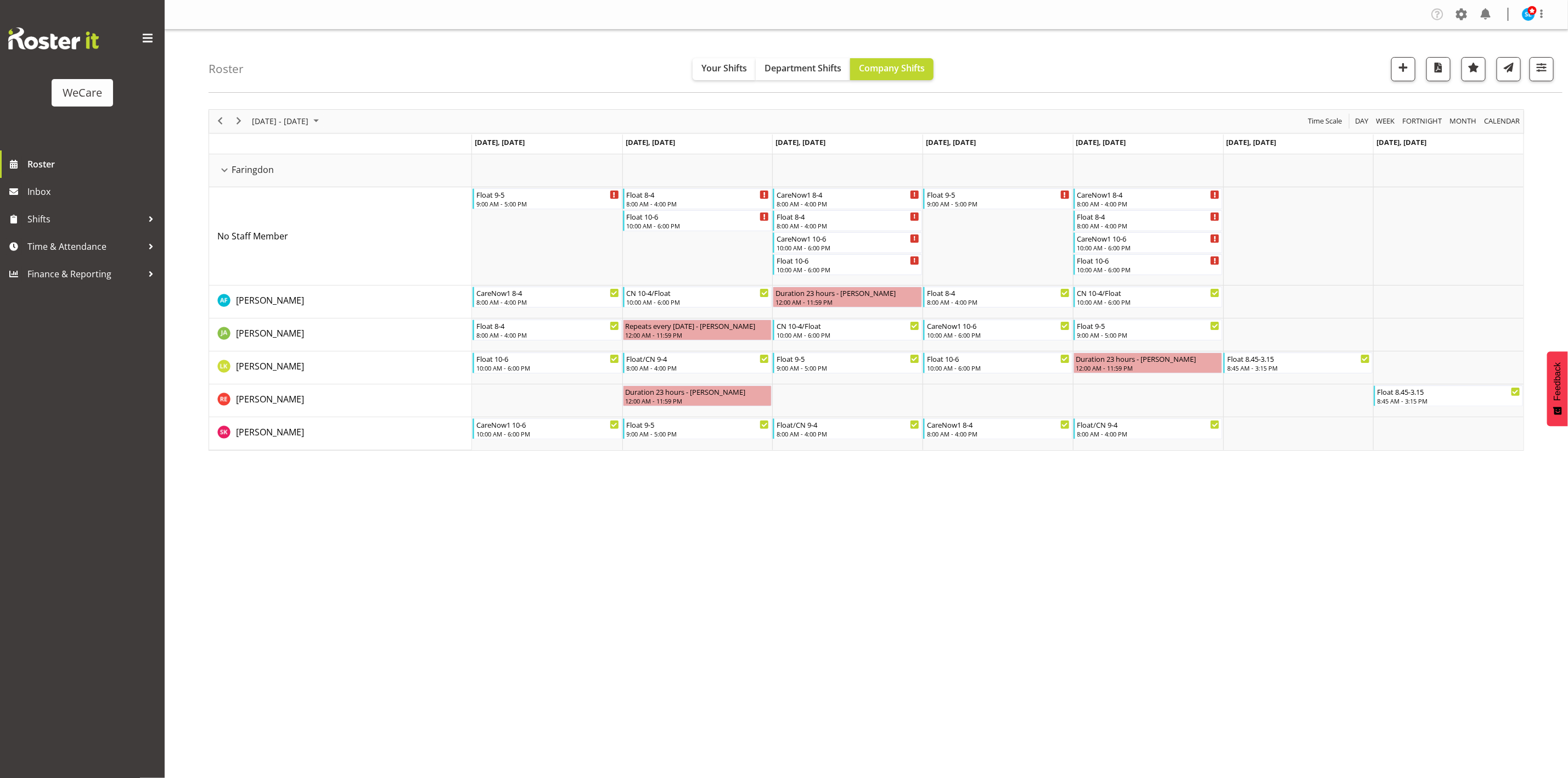
click at [1210, 576] on div "Company Settings Roles & Skills Tasks Jobs Employees Locations & Departments Ac…" at bounding box center [866, 389] width 1403 height 778
click at [1542, 70] on span "button" at bounding box center [1541, 67] width 14 height 14
click at [1497, 137] on span "1 Departments" at bounding box center [1474, 136] width 70 height 13
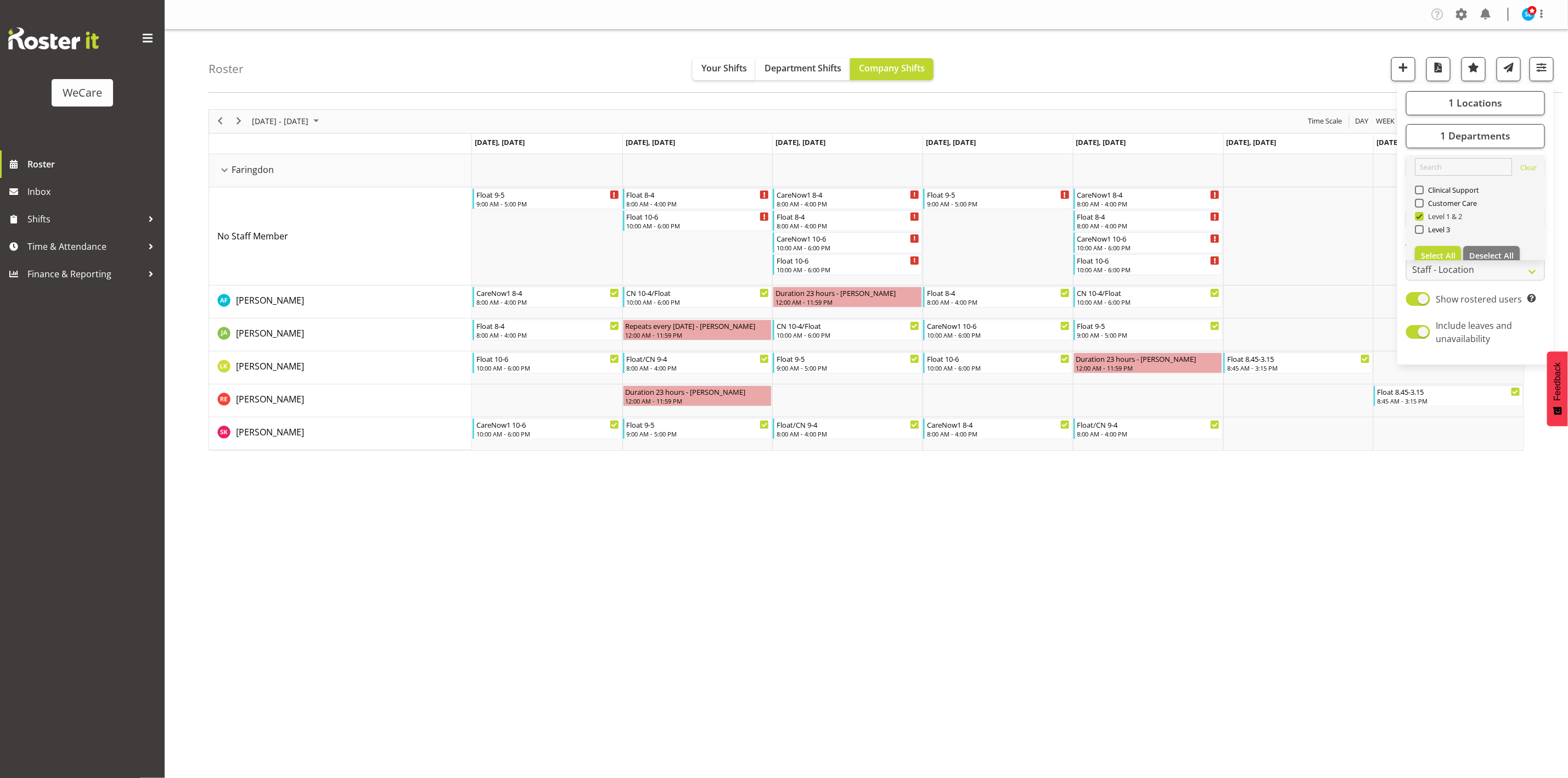
click at [1420, 214] on span at bounding box center [1419, 216] width 9 height 9
click at [1420, 214] on input "Level 1 & 2" at bounding box center [1418, 216] width 7 height 7
checkbox input "false"
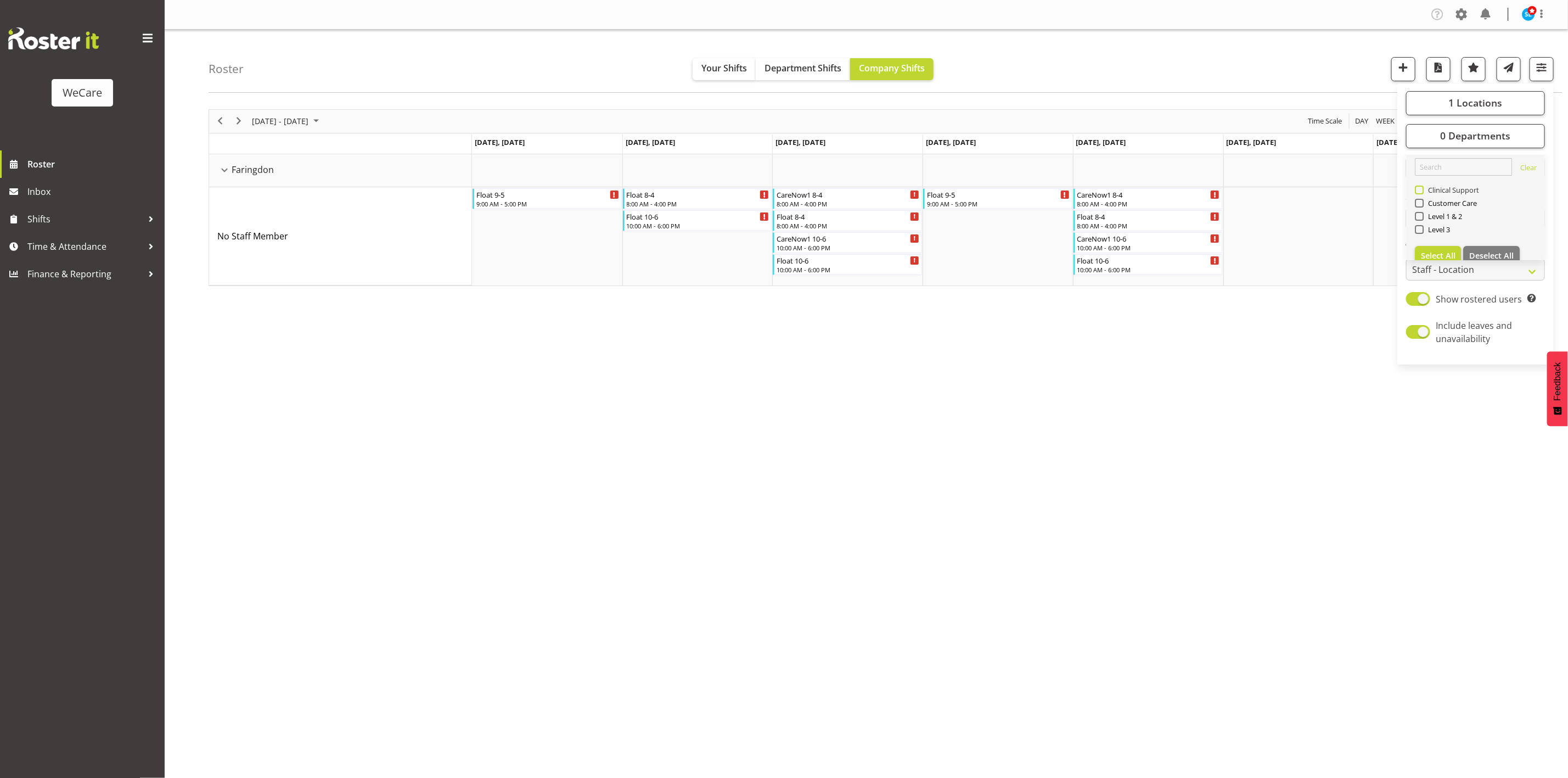
click at [1419, 193] on span at bounding box center [1419, 190] width 9 height 9
click at [1419, 193] on input "Clinical Support" at bounding box center [1418, 190] width 7 height 7
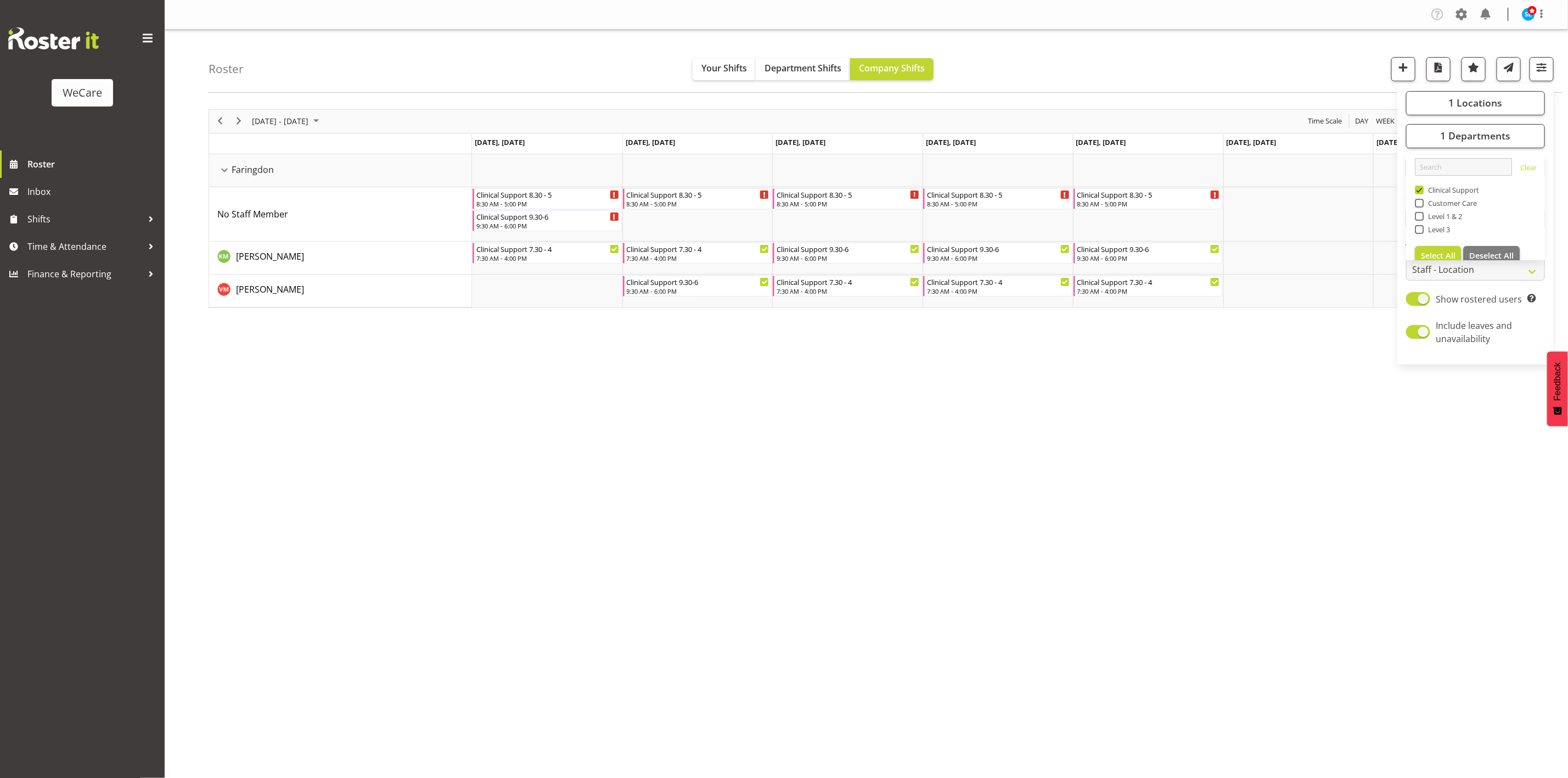
click at [1021, 491] on div "[DATE] - [DATE] [DATE] Day Week Fortnight Month calendar Month Agenda Time Scal…" at bounding box center [888, 320] width 1359 height 439
click at [1228, 514] on div "[DATE] - [DATE] [DATE] Day Week Fortnight Month calendar Month Agenda Time Scal…" at bounding box center [888, 320] width 1359 height 439
click at [1541, 73] on span "button" at bounding box center [1541, 67] width 14 height 14
click at [1492, 137] on span "1 Departments" at bounding box center [1474, 136] width 70 height 13
click at [1424, 185] on span "Clinical Support" at bounding box center [1451, 190] width 56 height 9
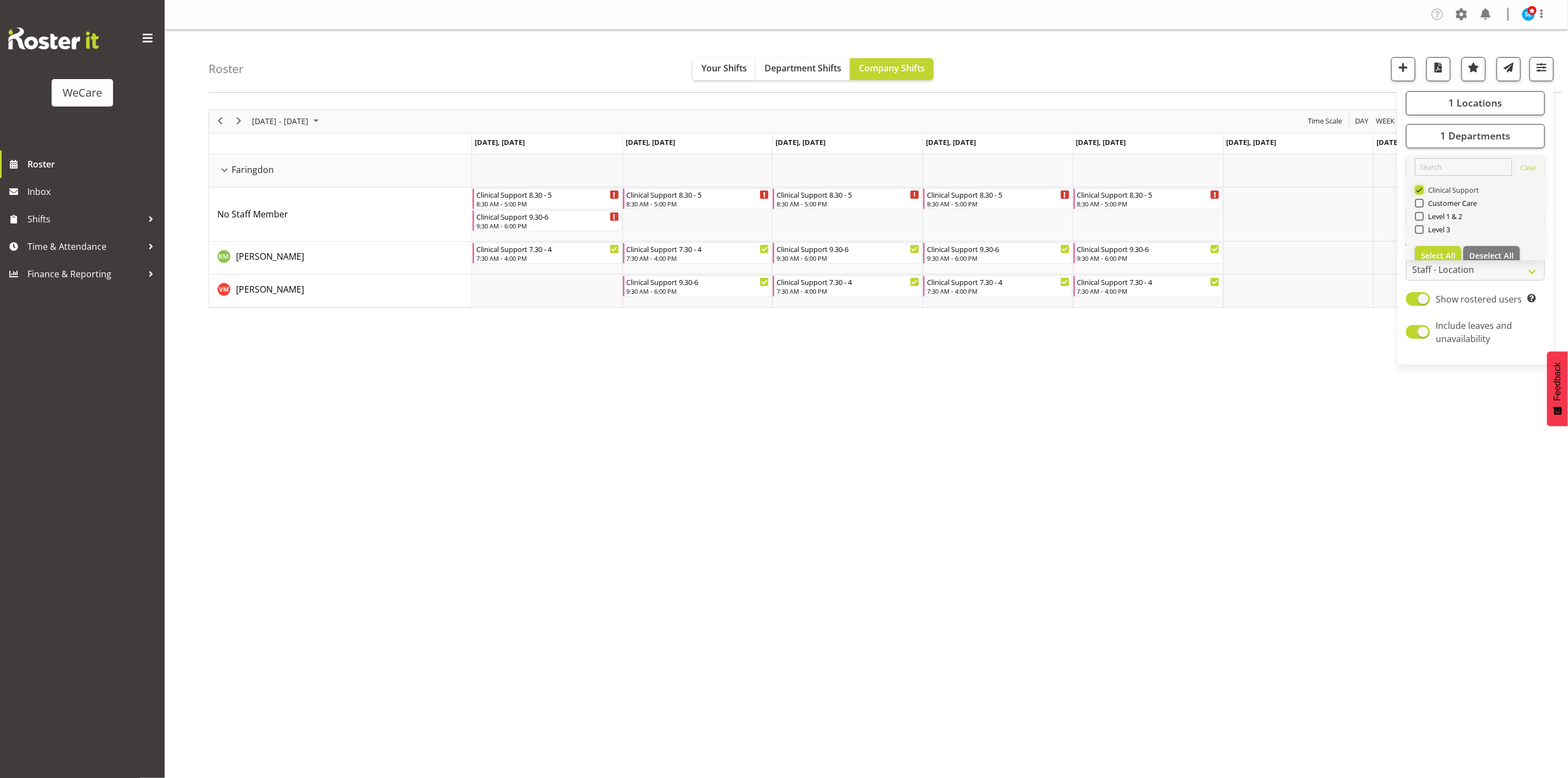
click at [1422, 186] on input "Clinical Support" at bounding box center [1418, 190] width 7 height 7
checkbox input "false"
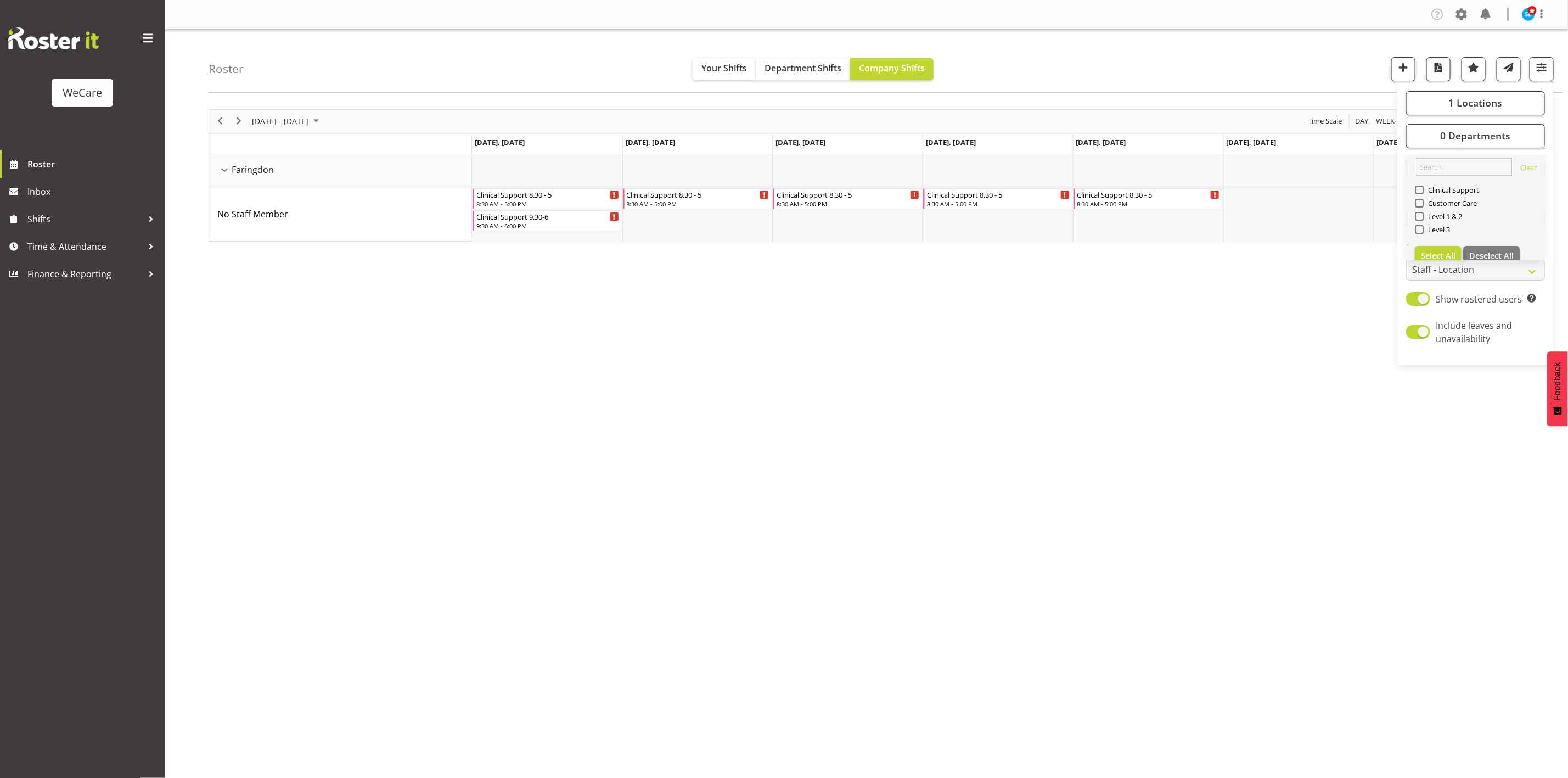
click at [1418, 234] on div "Level 3" at bounding box center [1475, 231] width 122 height 13
click at [1419, 228] on span at bounding box center [1419, 229] width 9 height 9
click at [1419, 228] on input "Level 3" at bounding box center [1418, 229] width 7 height 7
checkbox input "true"
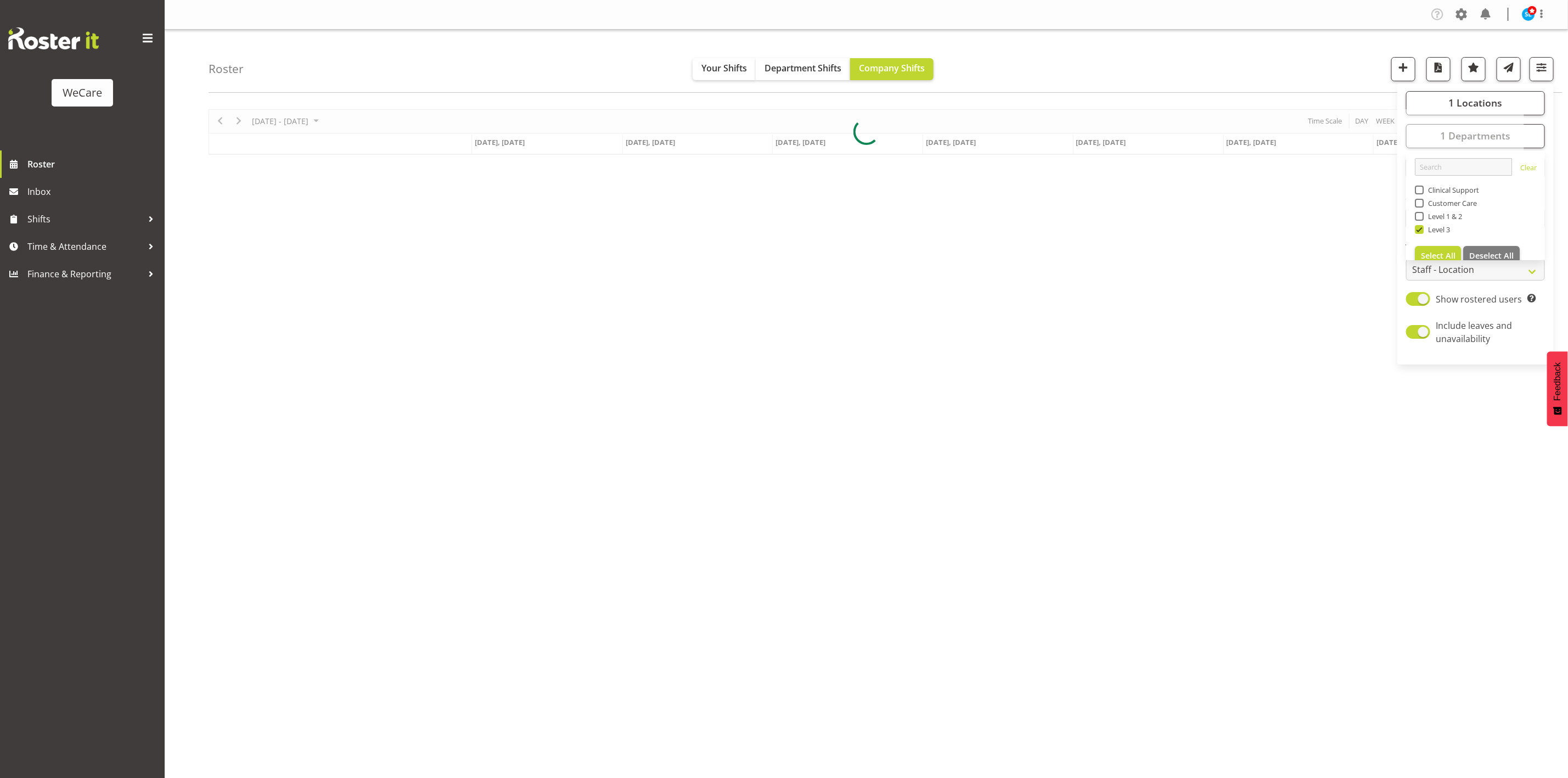
click at [1458, 110] on div at bounding box center [866, 132] width 1316 height 46
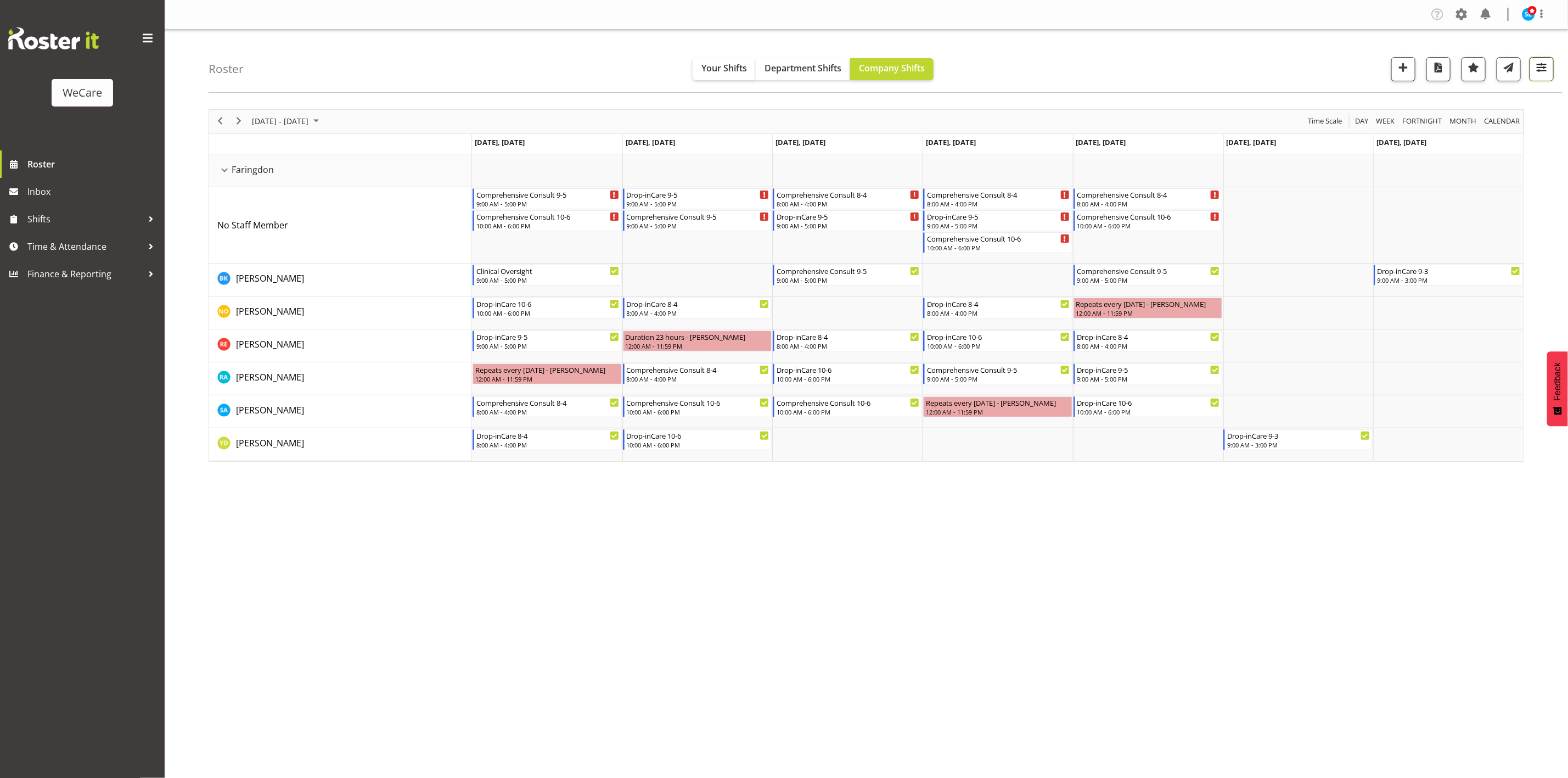
click at [1544, 68] on span "button" at bounding box center [1541, 67] width 14 height 14
click at [1456, 102] on span "1 Locations" at bounding box center [1474, 103] width 54 height 13
click at [1421, 172] on span at bounding box center [1419, 170] width 9 height 9
click at [1421, 172] on input "Faringdon" at bounding box center [1418, 170] width 7 height 7
checkbox input "false"
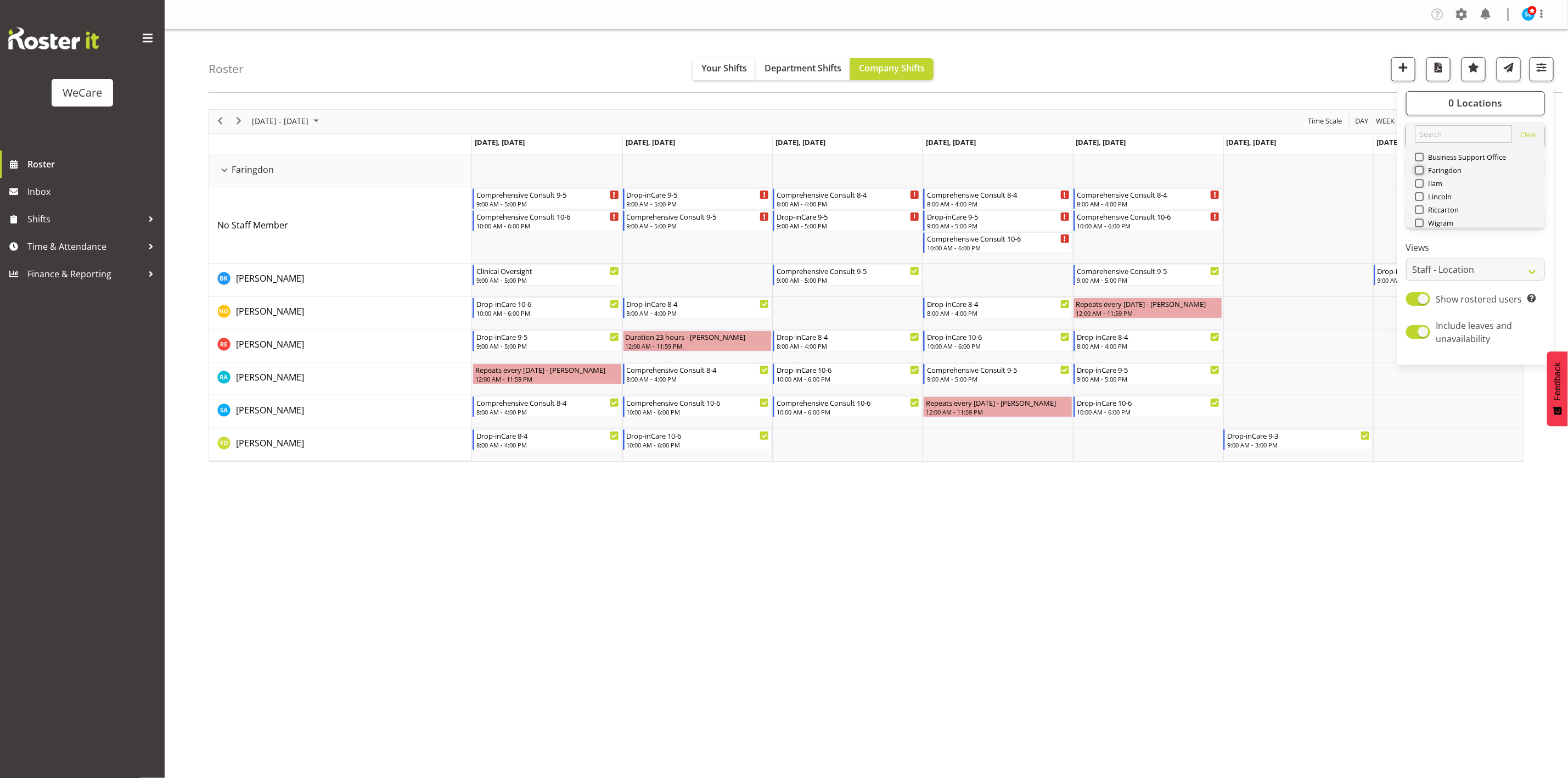
scroll to position [40, 0]
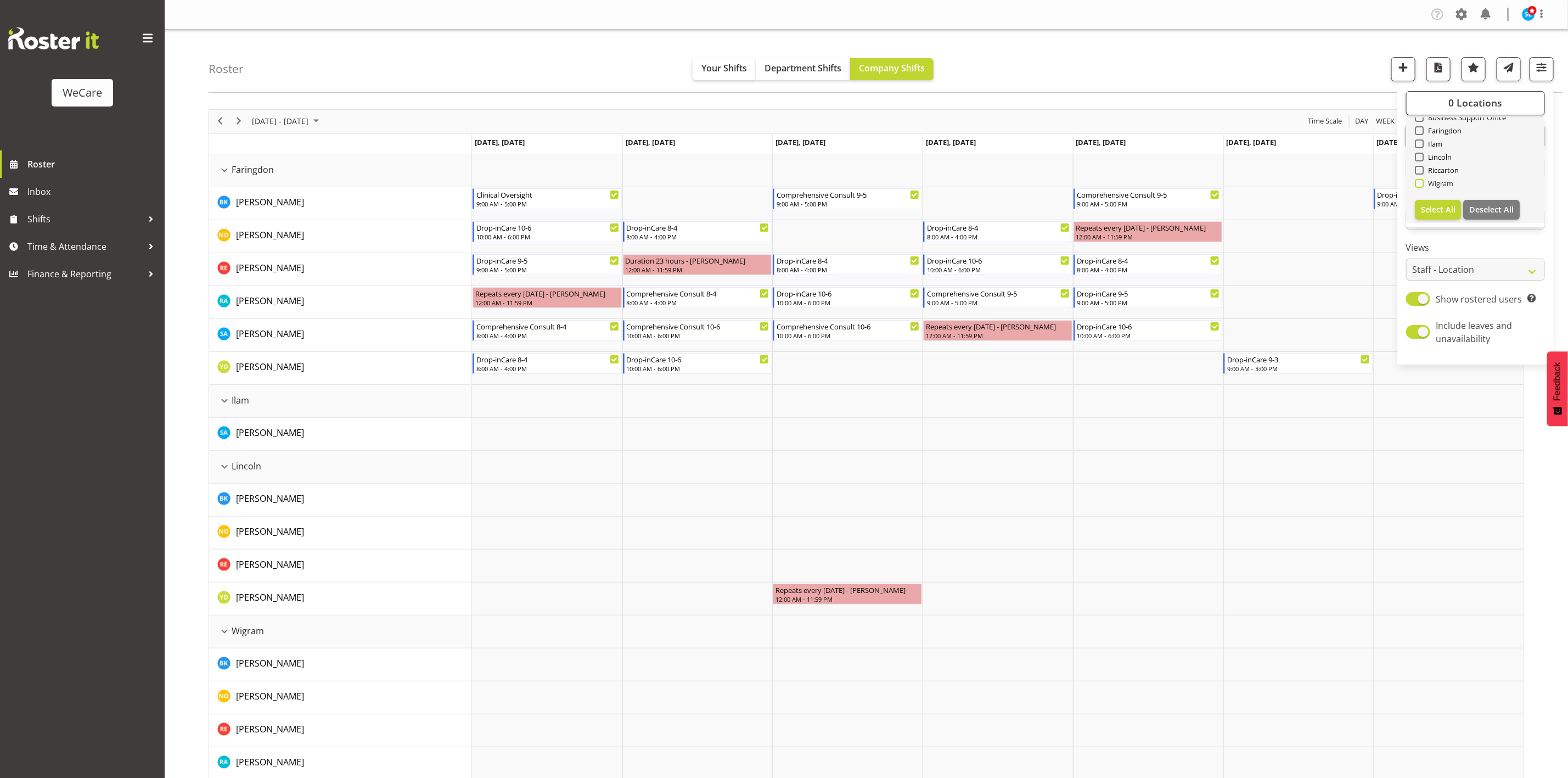
click at [1430, 181] on div "Roster Your Shifts Department Shifts Company Shifts 0 Locations Clear Business …" at bounding box center [866, 442] width 1403 height 825
click at [1537, 78] on button "button" at bounding box center [1541, 69] width 24 height 24
click at [1465, 108] on button "0 Locations" at bounding box center [1475, 103] width 139 height 24
click at [1419, 185] on span at bounding box center [1419, 183] width 9 height 9
click at [1419, 185] on input "Wigram" at bounding box center [1418, 183] width 7 height 7
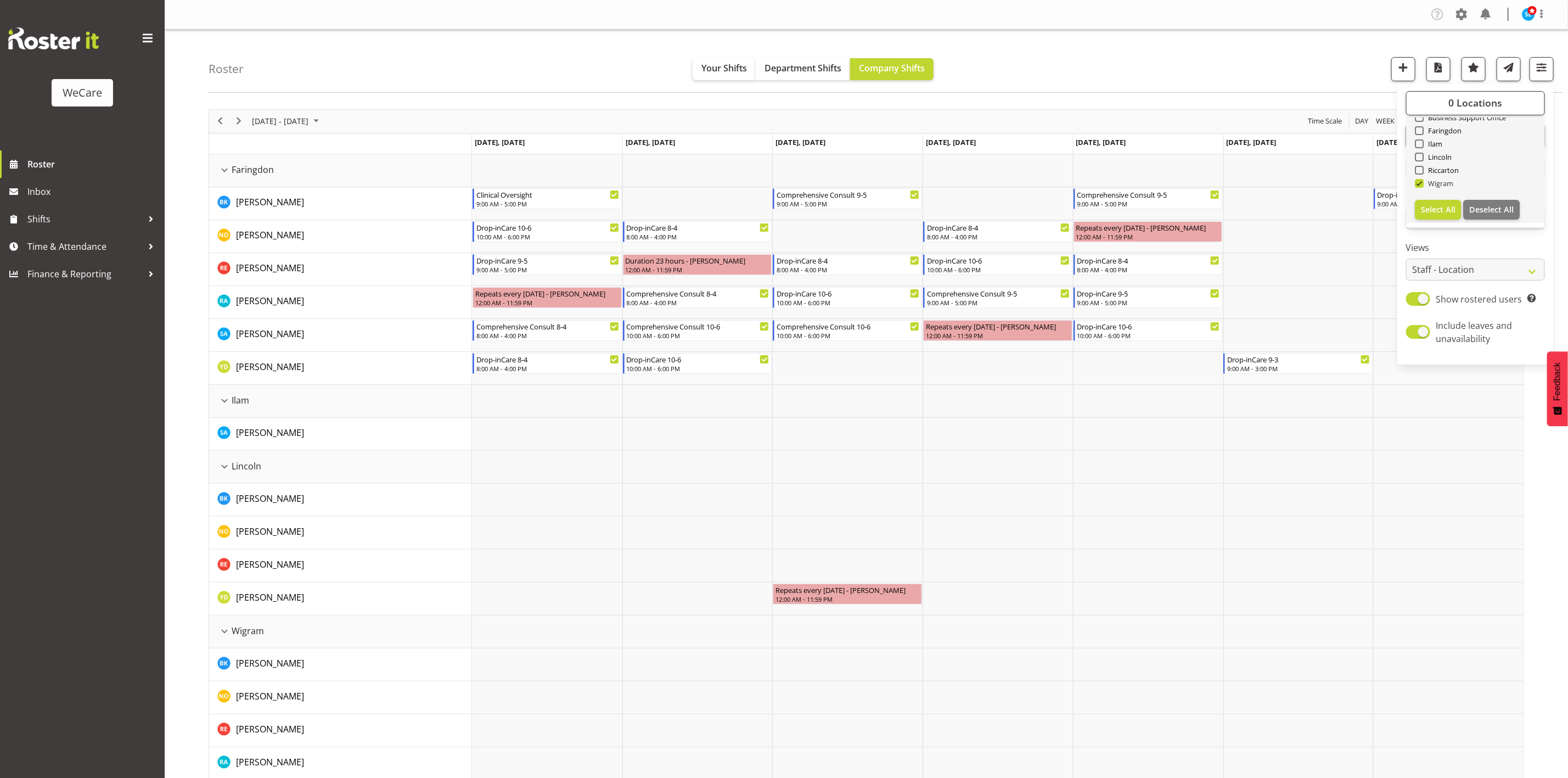
click at [1419, 185] on span at bounding box center [1419, 183] width 9 height 9
click at [1419, 185] on input "Wigram" at bounding box center [1418, 183] width 7 height 7
checkbox input "false"
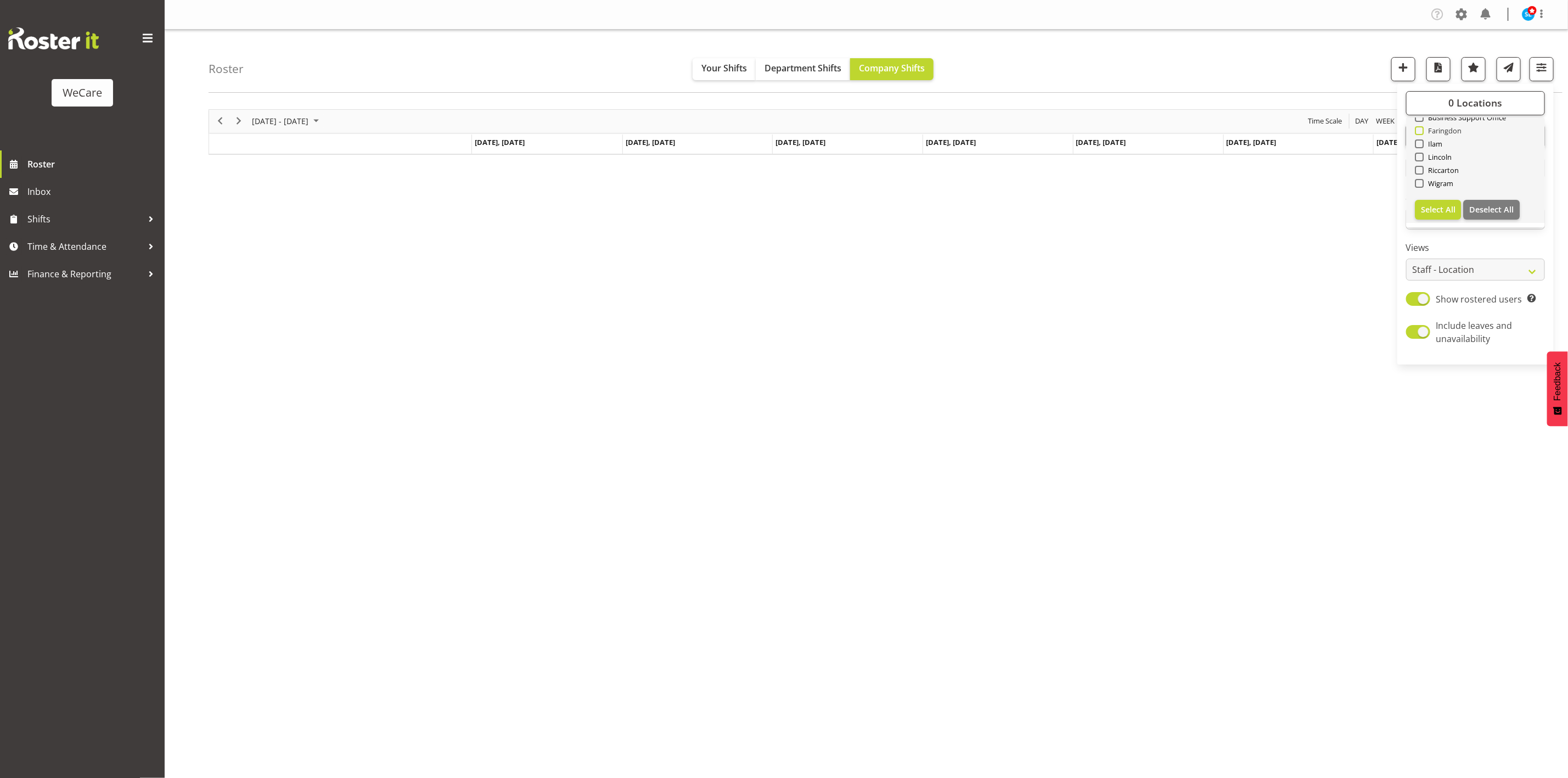
click at [1420, 131] on span at bounding box center [1419, 131] width 9 height 9
click at [1420, 131] on input "Faringdon" at bounding box center [1418, 130] width 7 height 7
checkbox input "true"
click at [1543, 71] on span "button" at bounding box center [1541, 67] width 14 height 14
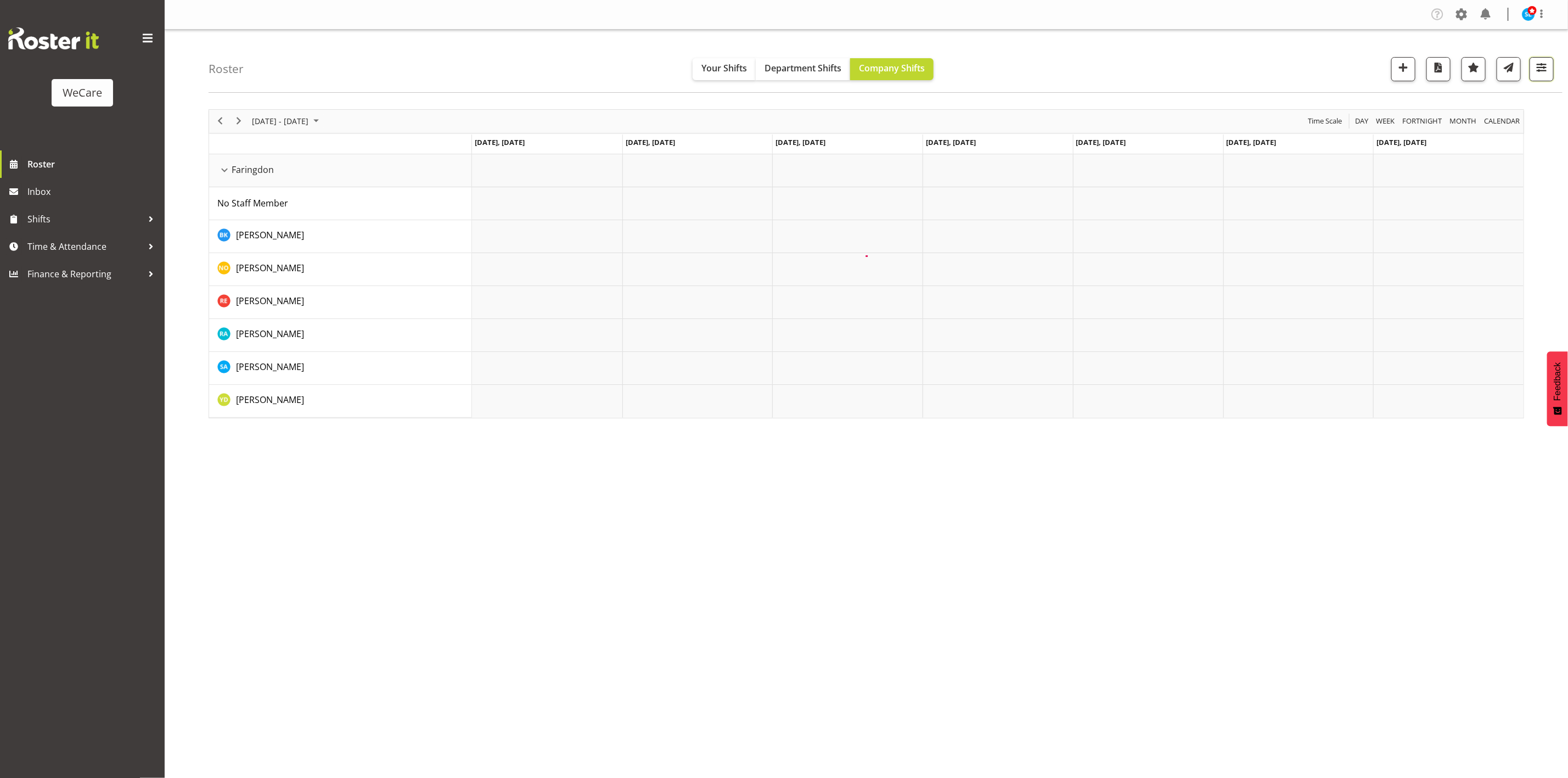
click at [1539, 78] on button "button" at bounding box center [1541, 69] width 24 height 24
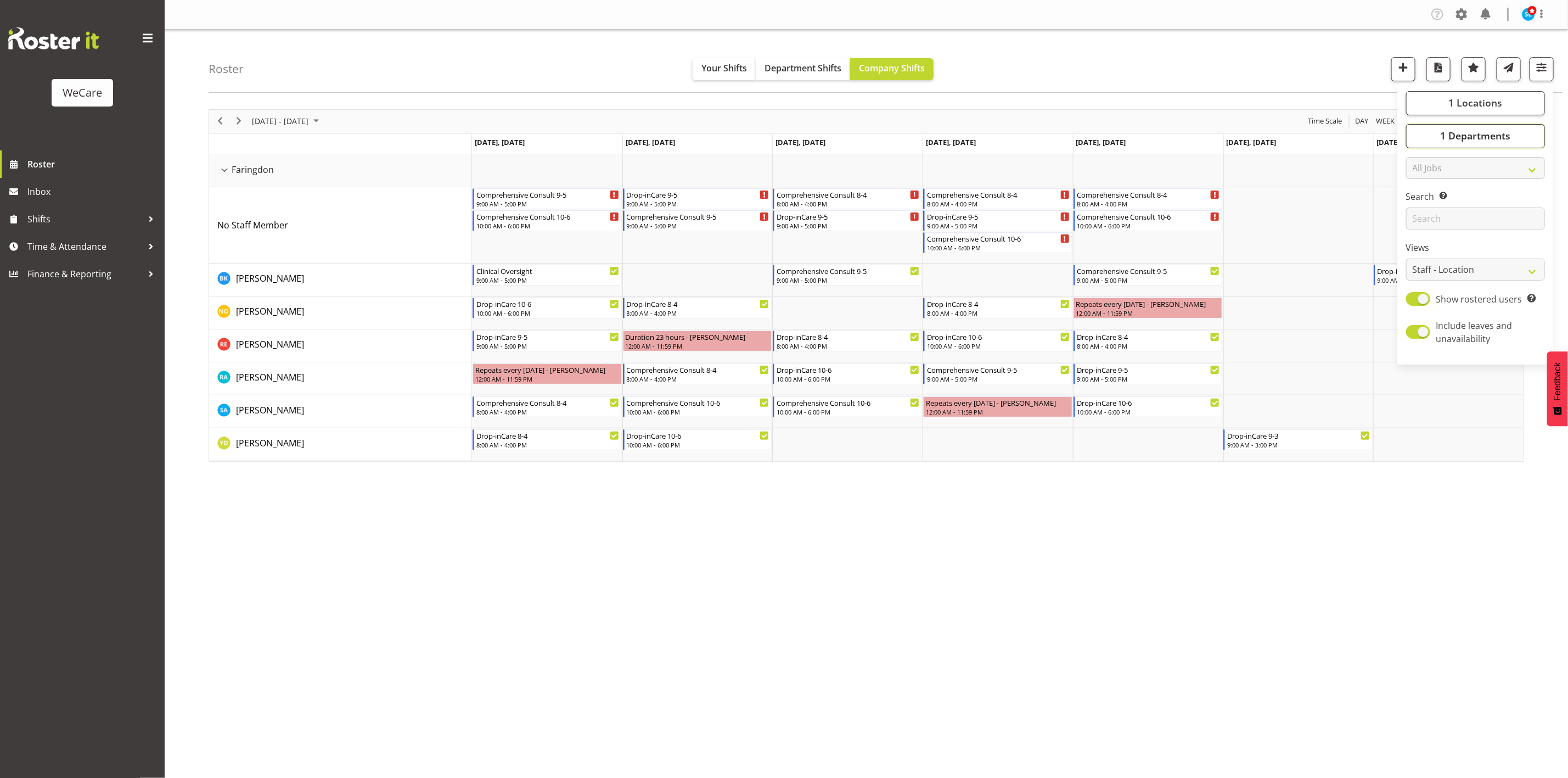
click at [1510, 127] on button "1 Departments" at bounding box center [1475, 136] width 139 height 24
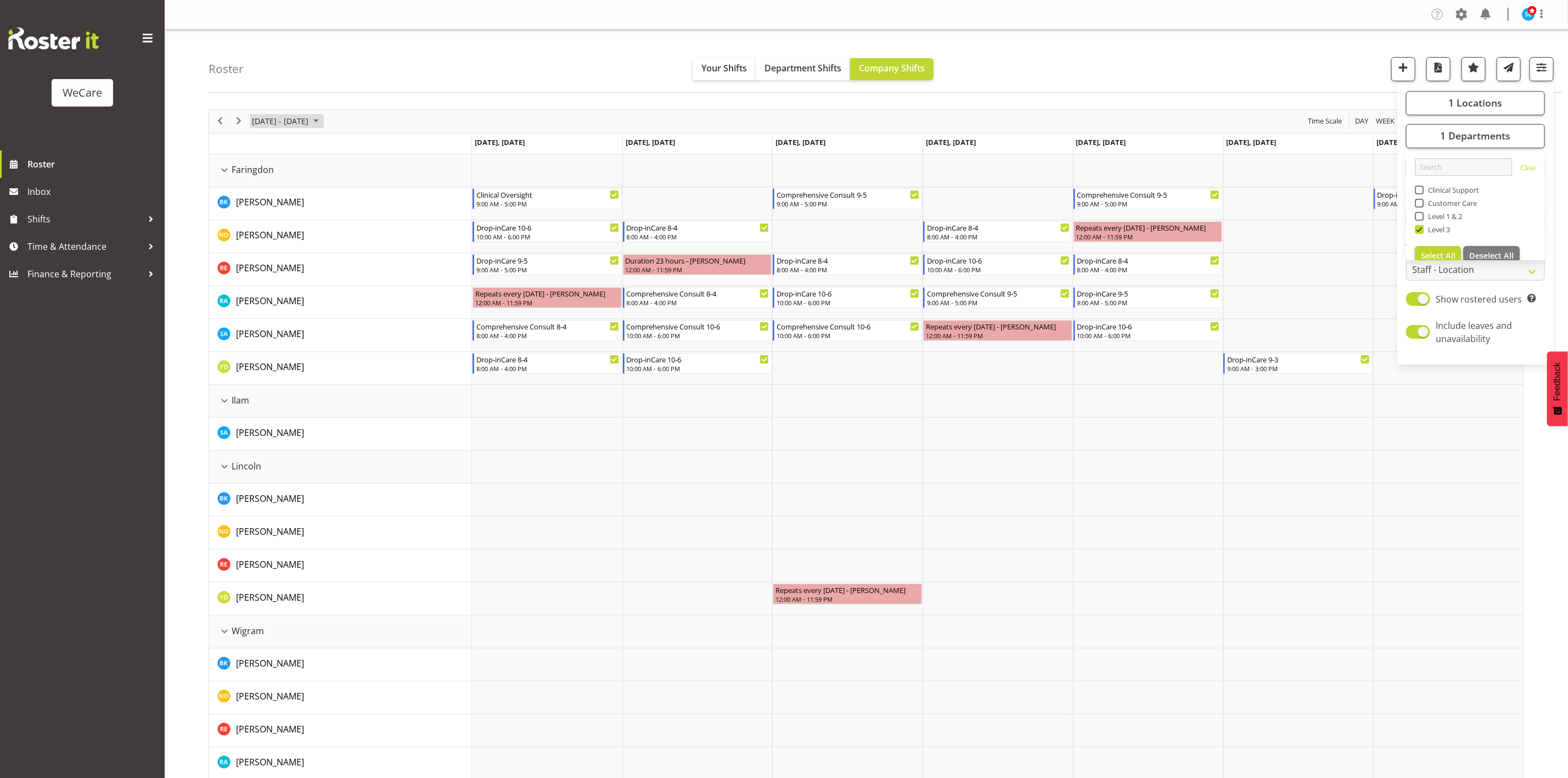
click at [309, 119] on span "[DATE] - [DATE]" at bounding box center [280, 121] width 59 height 14
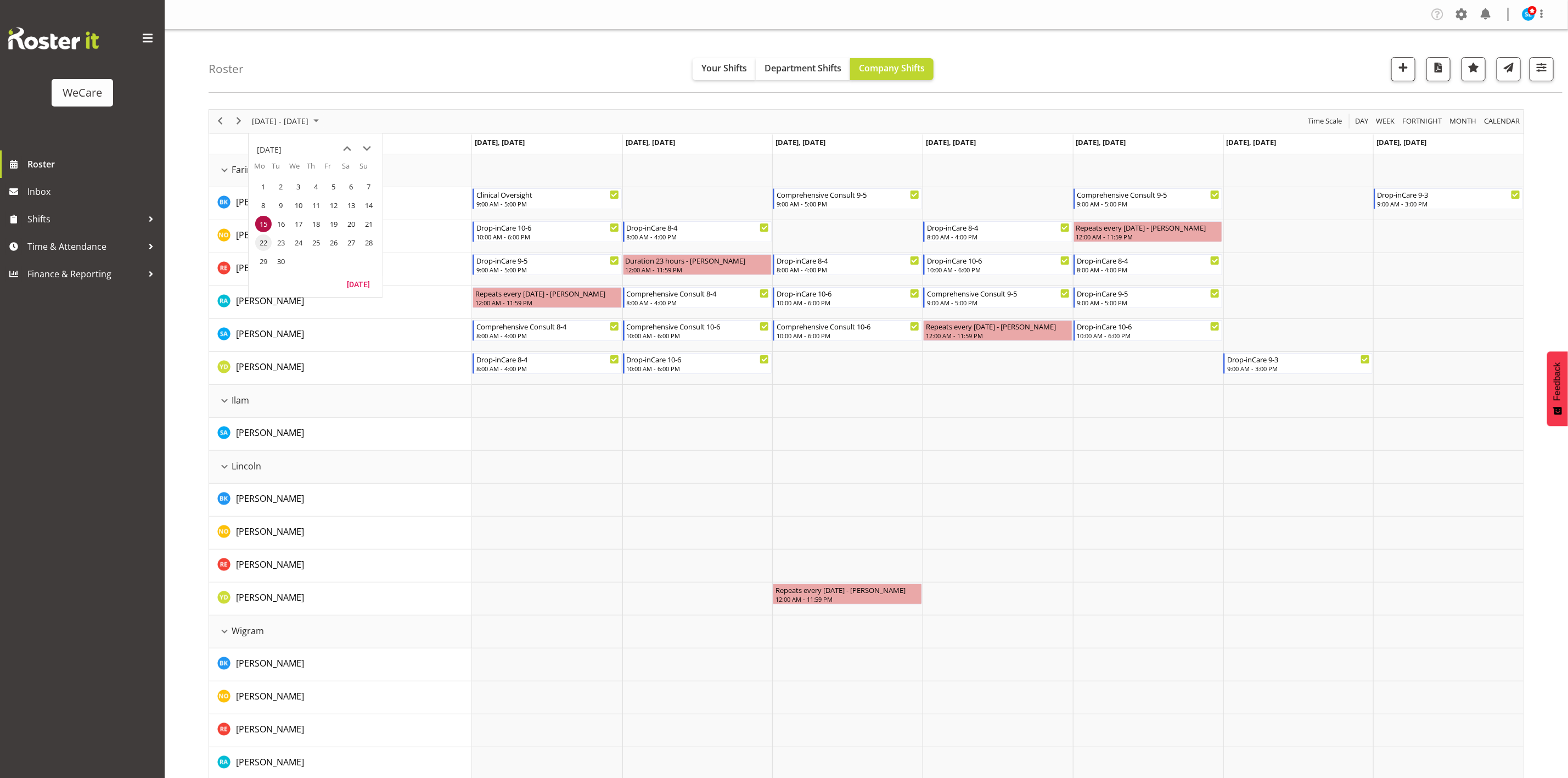
click at [261, 241] on span "22" at bounding box center [263, 243] width 17 height 17
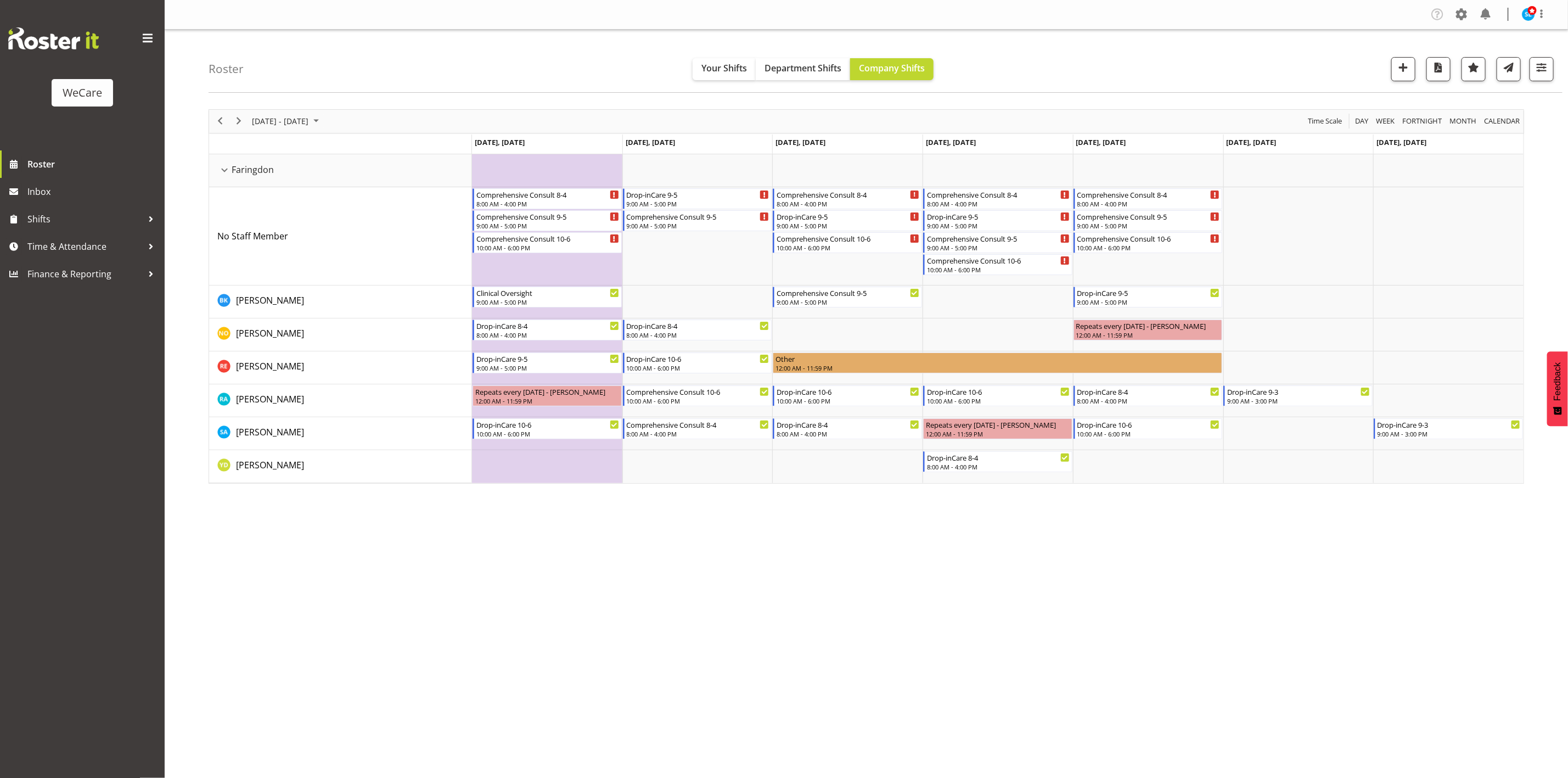
click at [1302, 680] on div "Company Settings Roles & Skills Tasks Jobs Employees Locations & Departments Ac…" at bounding box center [866, 389] width 1403 height 778
click at [1542, 79] on button "button" at bounding box center [1541, 69] width 24 height 24
click at [1494, 131] on span "1 Departments" at bounding box center [1474, 136] width 70 height 13
click at [1417, 228] on span at bounding box center [1419, 229] width 9 height 9
click at [1417, 228] on input "Level 3" at bounding box center [1418, 229] width 7 height 7
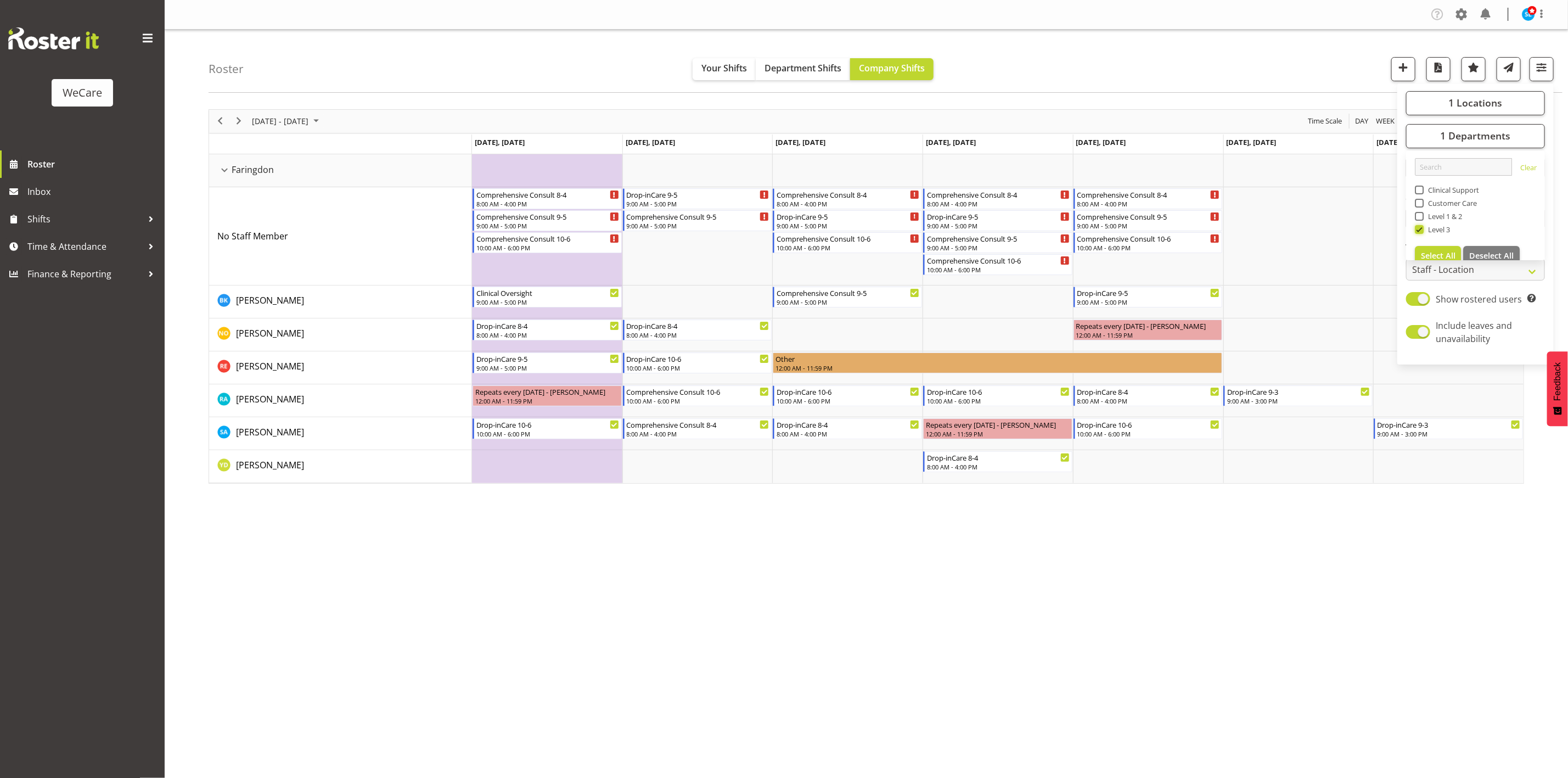
checkbox input "false"
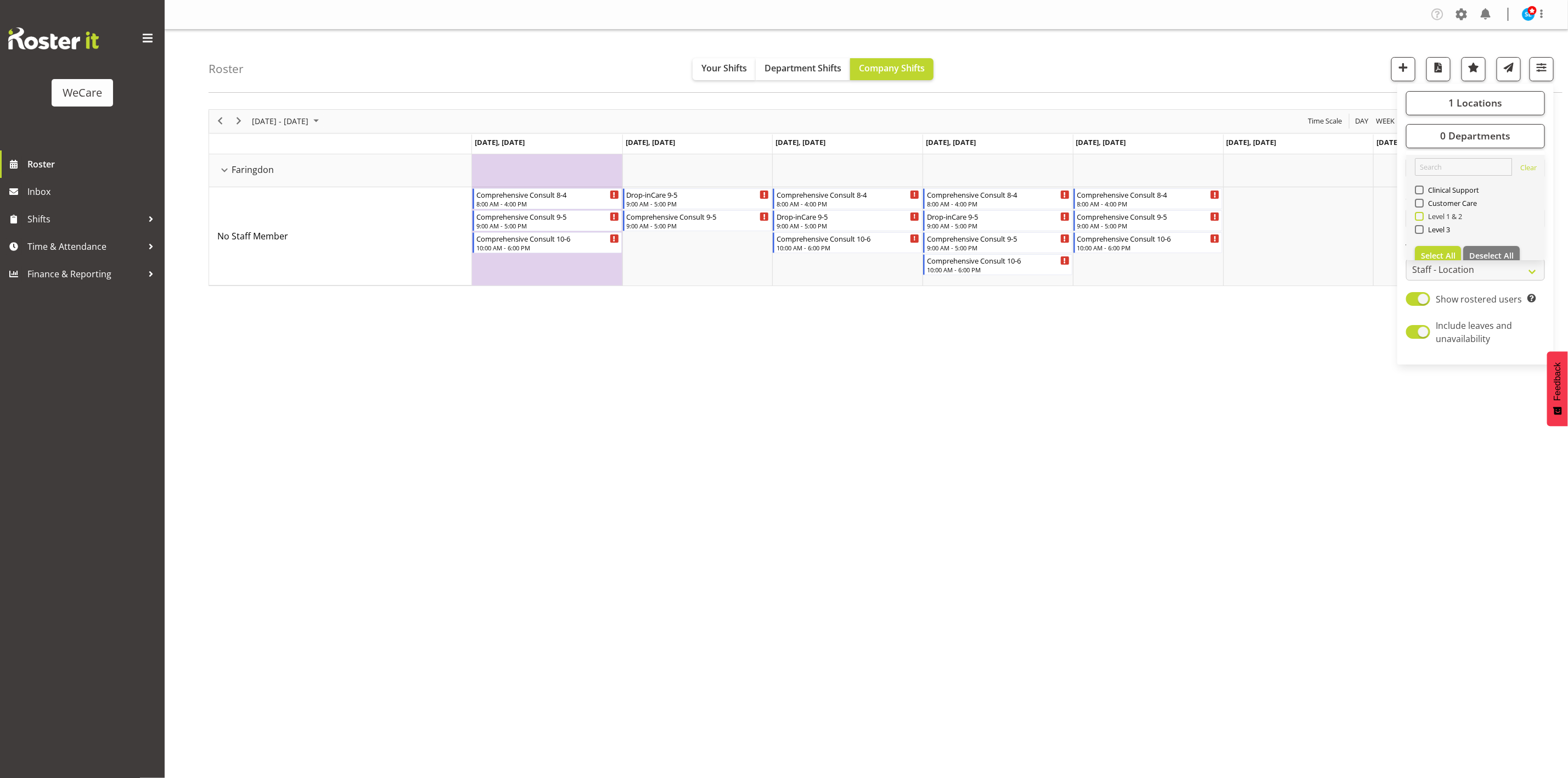
click at [1420, 214] on span at bounding box center [1419, 216] width 9 height 9
click at [1420, 214] on input "Level 1 & 2" at bounding box center [1418, 216] width 7 height 7
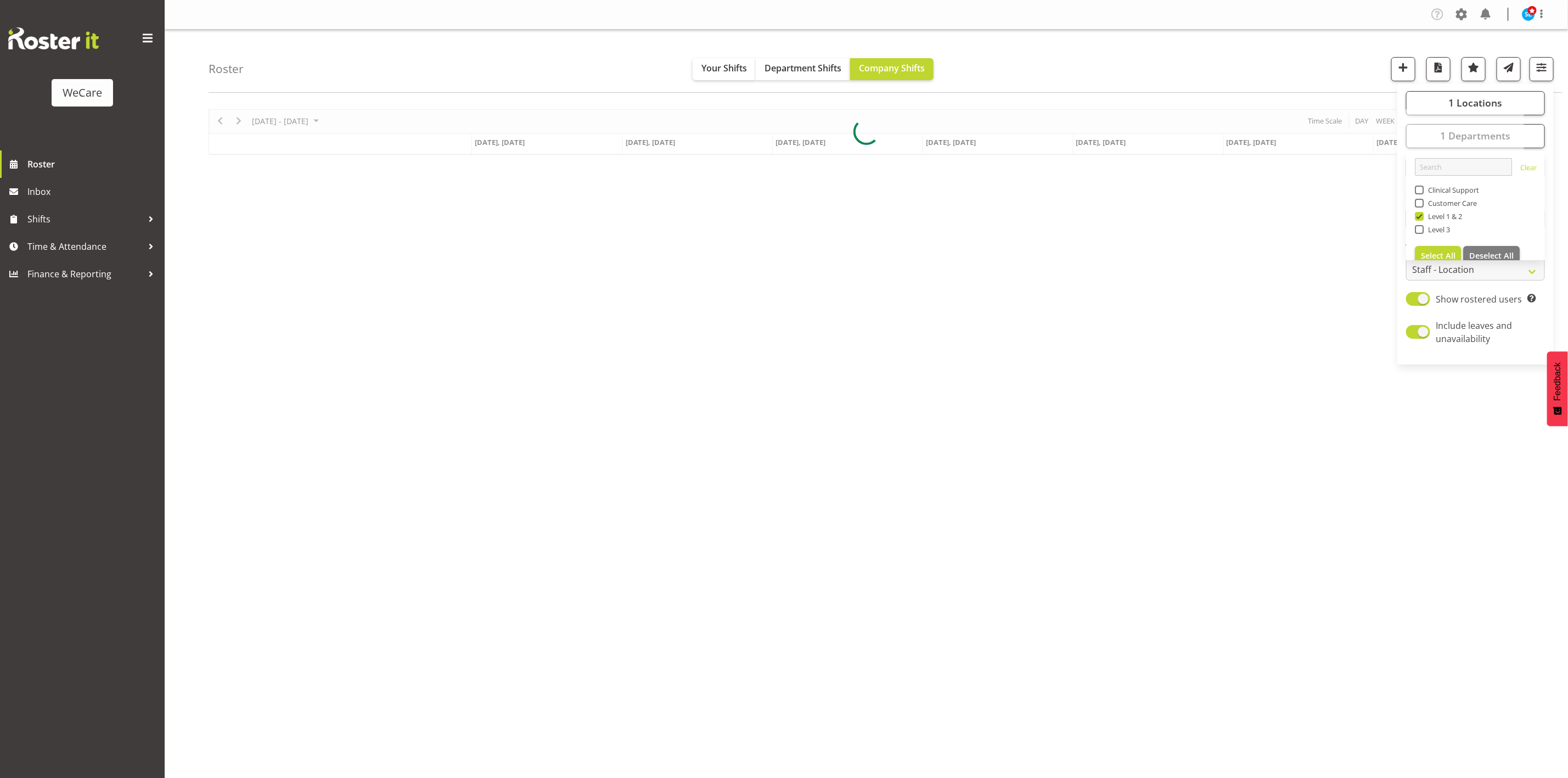
click at [1264, 46] on div "Roster Your Shifts Department Shifts Company Shifts 1 Locations Clear Business …" at bounding box center [885, 61] width 1354 height 63
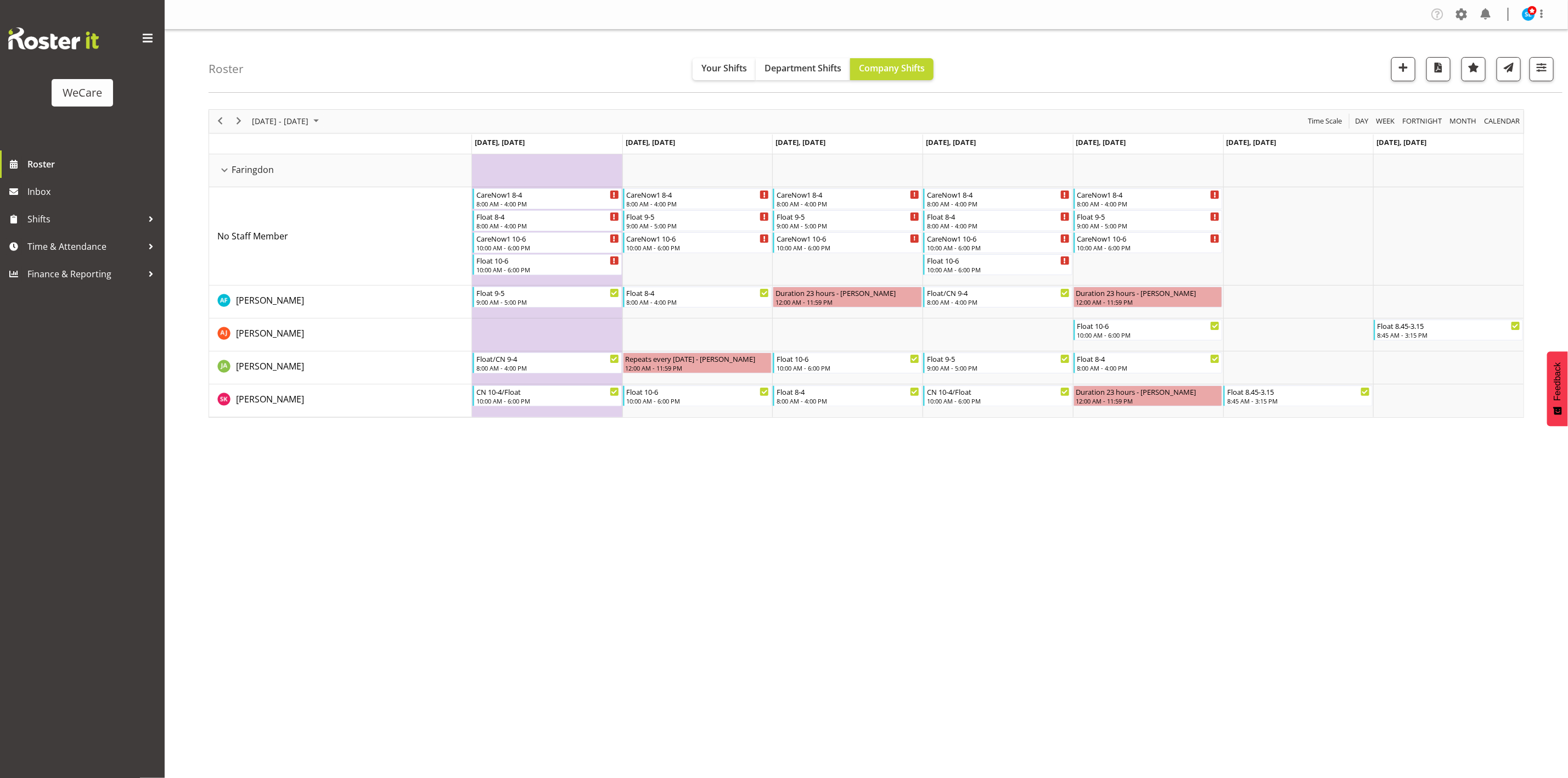
click at [1225, 524] on div "[DATE] - [DATE] [DATE] Day Week Fortnight Month calendar Month Agenda Time Scal…" at bounding box center [888, 320] width 1359 height 439
click at [1542, 71] on span "button" at bounding box center [1541, 67] width 14 height 14
click at [1455, 132] on span "1 Departments" at bounding box center [1474, 136] width 70 height 13
click at [1420, 214] on span at bounding box center [1419, 216] width 9 height 9
click at [1420, 214] on input "Level 1 & 2" at bounding box center [1418, 216] width 7 height 7
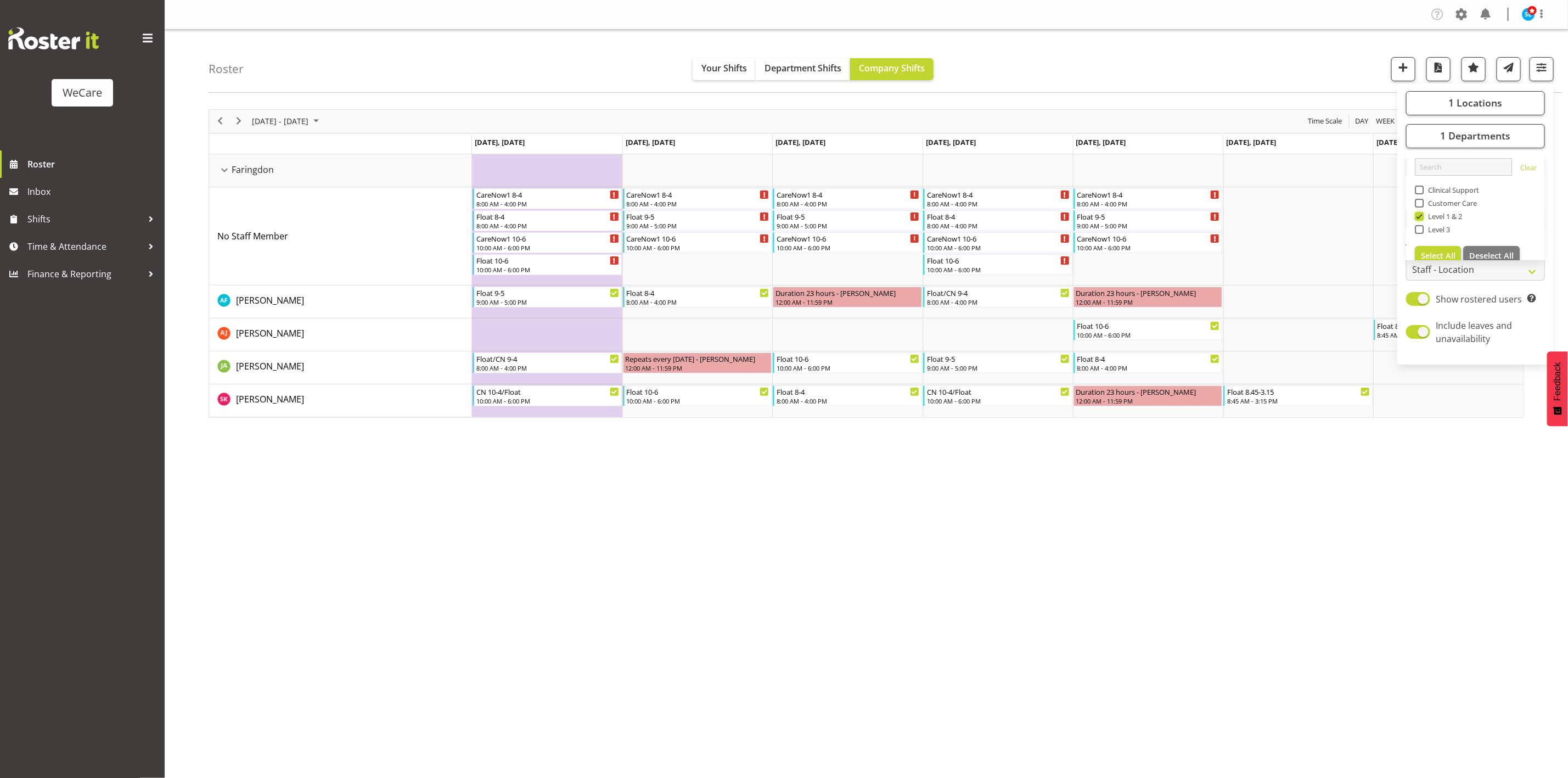
checkbox input "false"
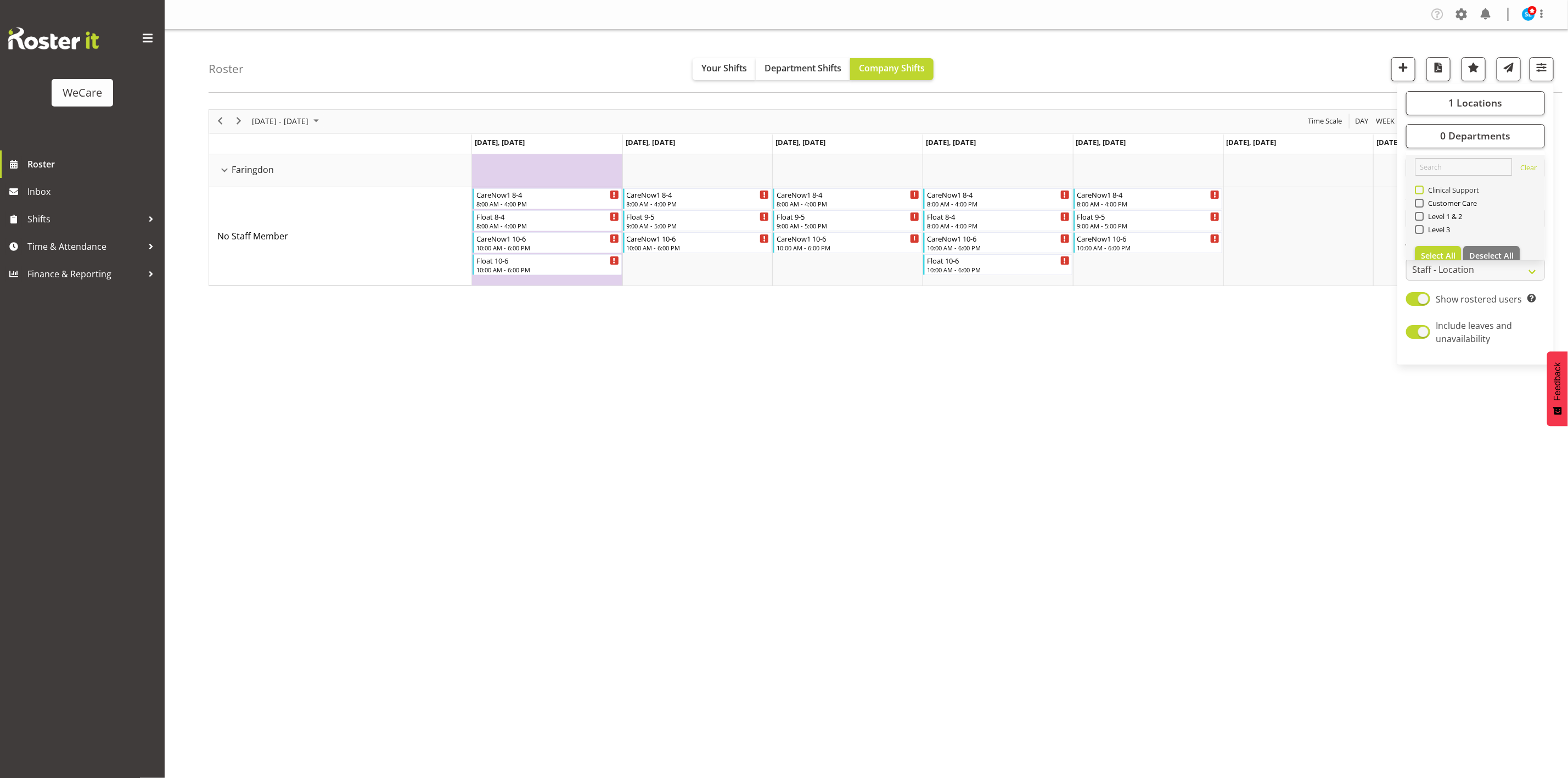
click at [1425, 187] on span "Clinical Support" at bounding box center [1451, 190] width 56 height 9
click at [1422, 187] on input "Clinical Support" at bounding box center [1418, 190] width 7 height 7
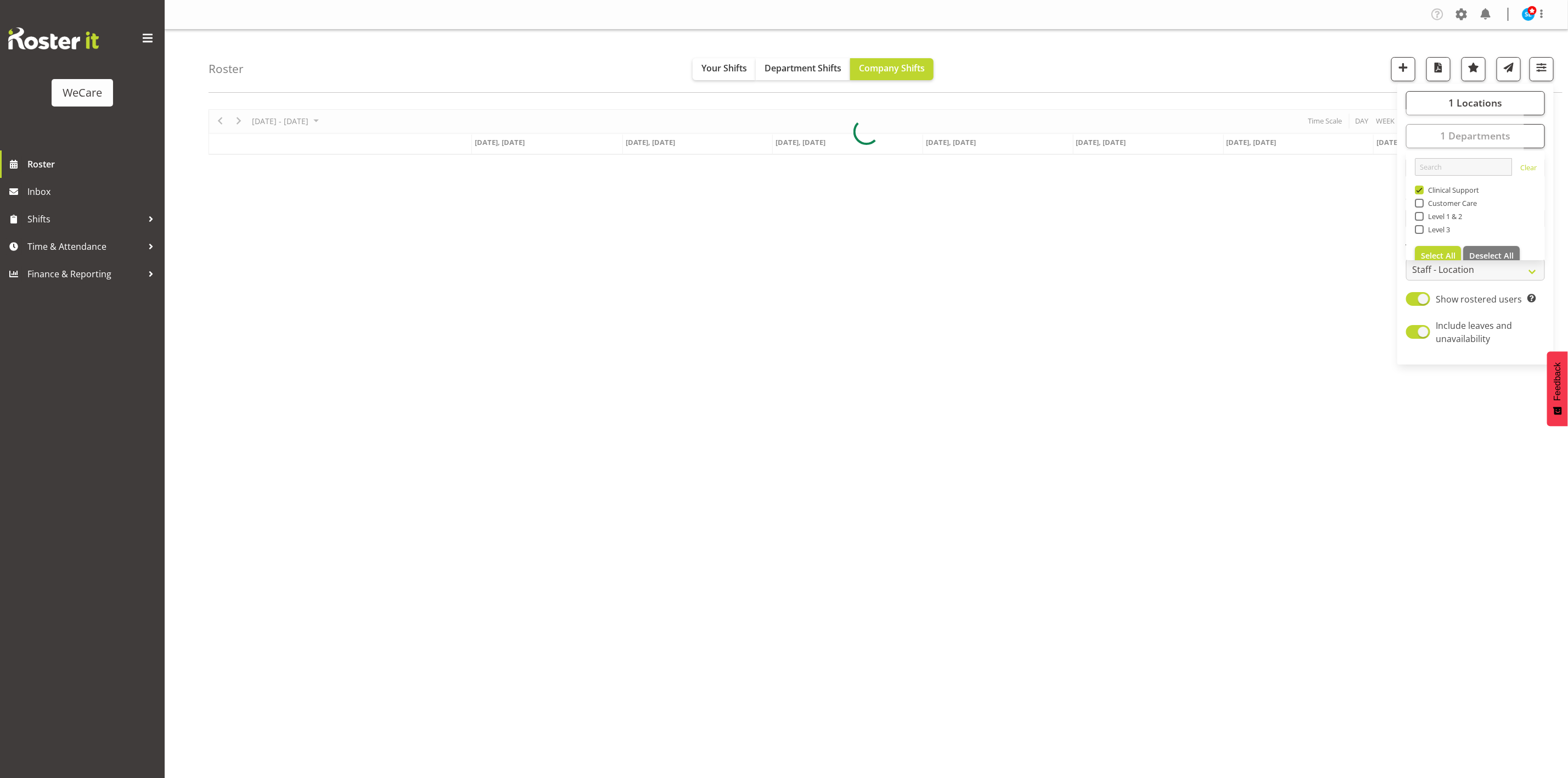
click at [1023, 50] on div "Roster Your Shifts Department Shifts Company Shifts 1 Locations Clear Business …" at bounding box center [885, 61] width 1354 height 63
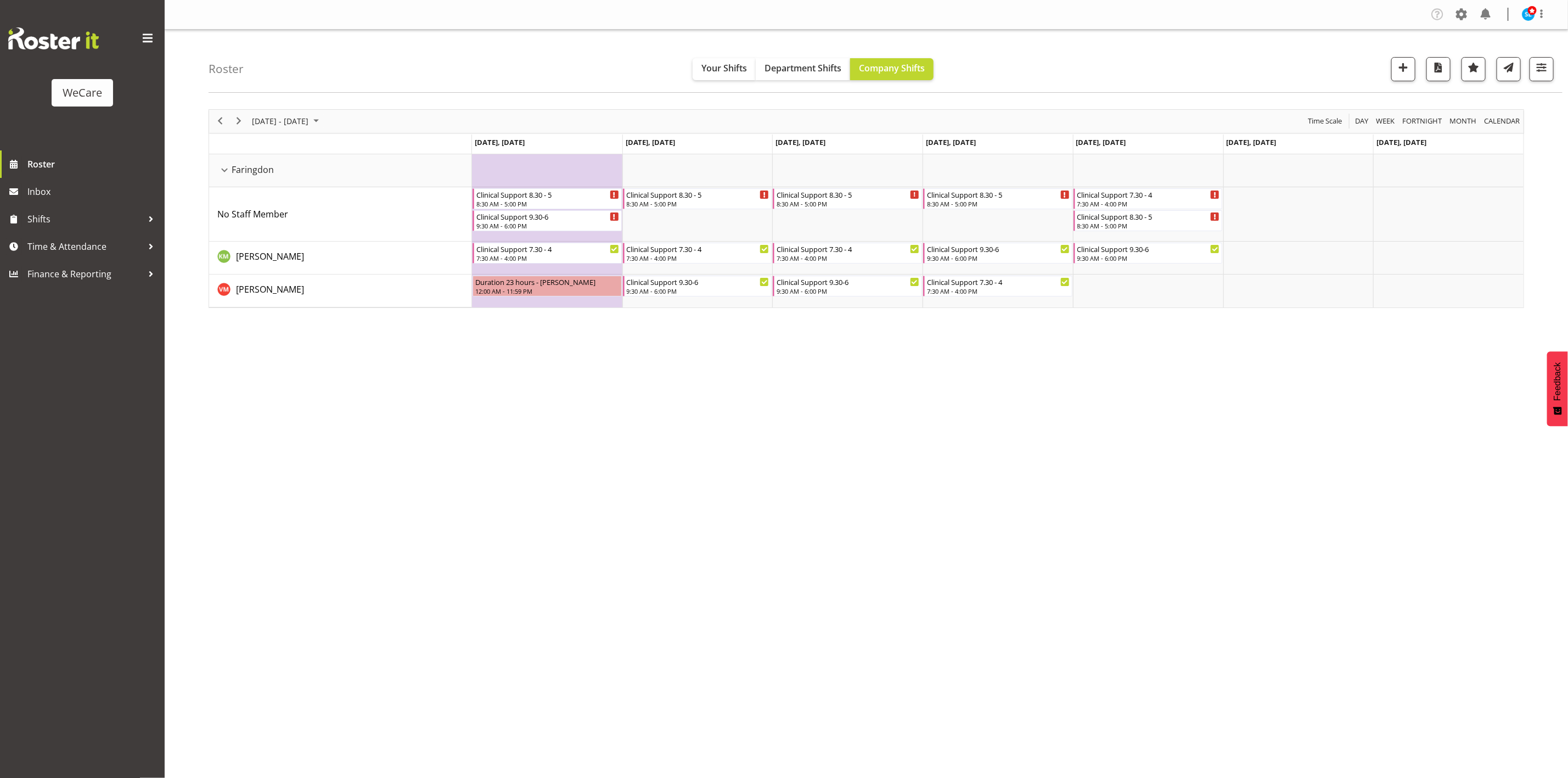
click at [372, 636] on div "Company Settings Roles & Skills Tasks Jobs Employees Locations & Departments Ac…" at bounding box center [866, 389] width 1403 height 778
click at [1460, 490] on div "[DATE] - [DATE] [DATE] Day Week Fortnight Month calendar Month Agenda Time Scal…" at bounding box center [888, 320] width 1359 height 439
click at [1535, 68] on span "button" at bounding box center [1541, 67] width 14 height 14
click at [1490, 138] on span "1 Departments" at bounding box center [1474, 136] width 70 height 13
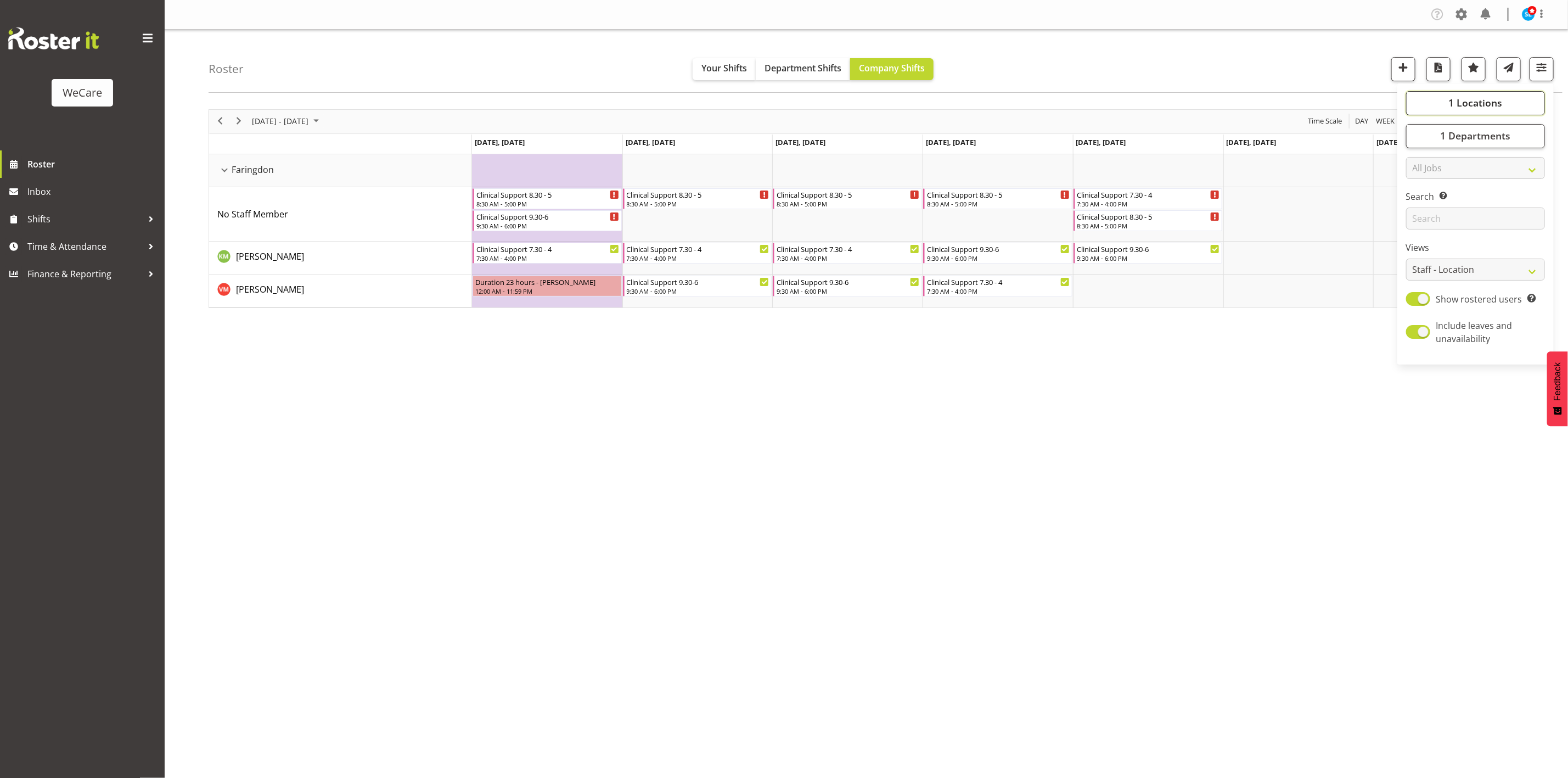
click at [1489, 102] on span "1 Locations" at bounding box center [1474, 103] width 54 height 13
click at [1482, 109] on button "1 Locations" at bounding box center [1475, 103] width 139 height 24
click at [1474, 139] on span "1 Departments" at bounding box center [1474, 136] width 70 height 13
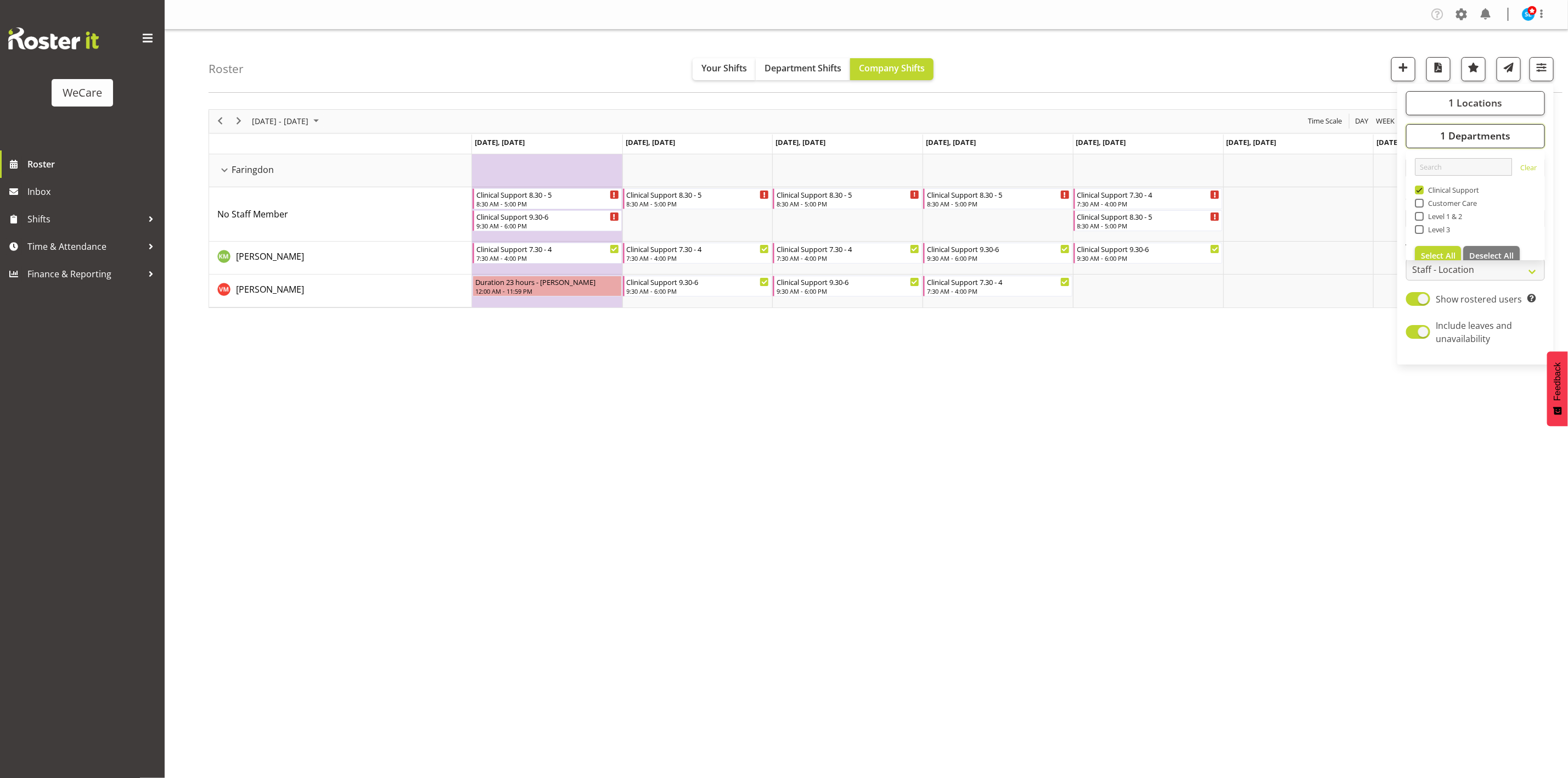
click at [1474, 139] on span "1 Departments" at bounding box center [1474, 136] width 70 height 13
click at [1492, 103] on span "1 Locations" at bounding box center [1474, 103] width 54 height 13
click at [1489, 104] on span "1 Locations" at bounding box center [1474, 103] width 54 height 13
click at [1495, 135] on span "1 Departments" at bounding box center [1474, 136] width 70 height 13
click at [1418, 187] on span at bounding box center [1419, 190] width 9 height 9
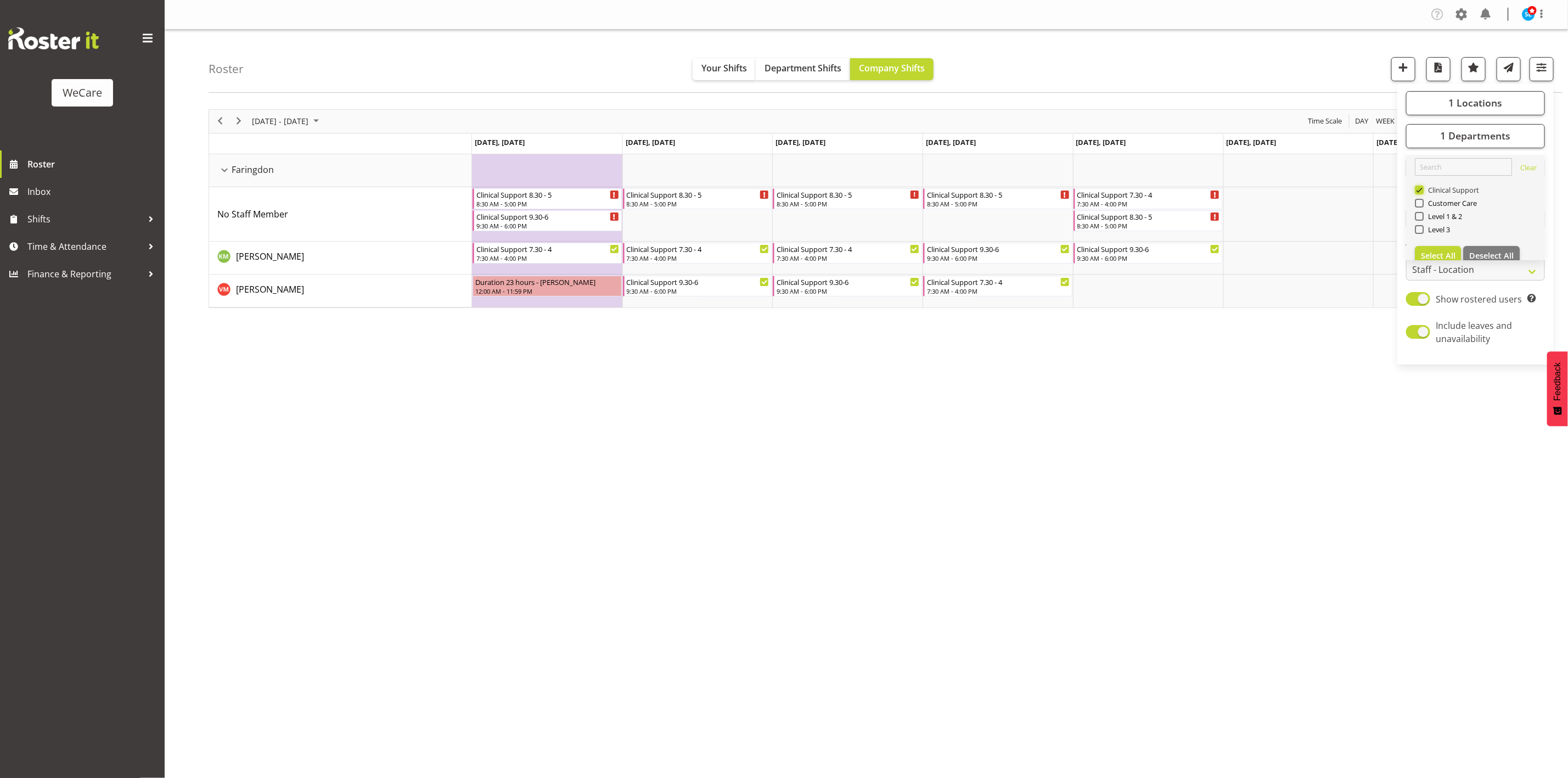
click at [1418, 187] on input "Clinical Support" at bounding box center [1418, 190] width 7 height 7
checkbox input "false"
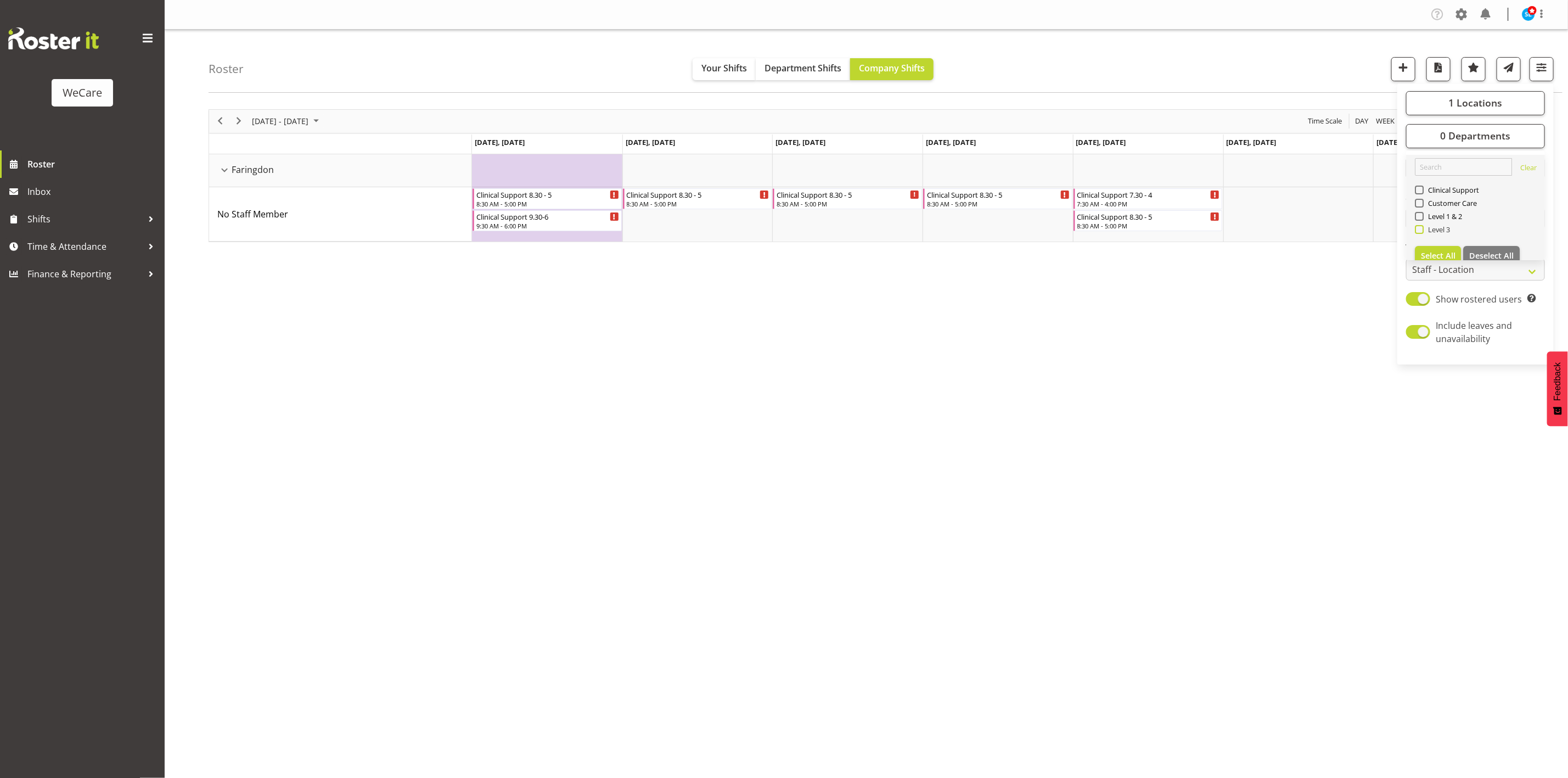
click at [1421, 231] on span at bounding box center [1419, 229] width 9 height 9
click at [1421, 231] on input "Level 3" at bounding box center [1418, 229] width 7 height 7
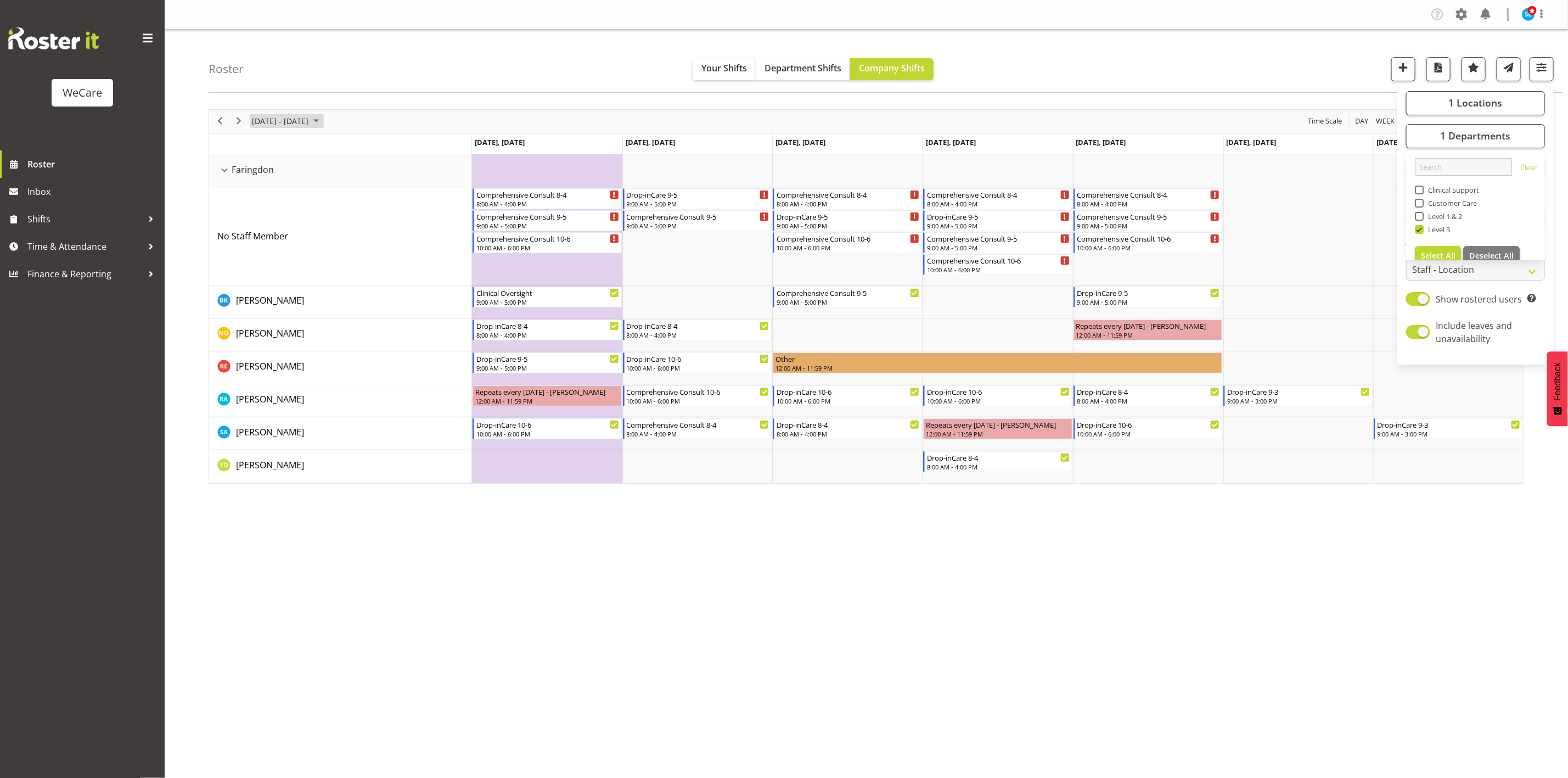
click at [309, 127] on span "[DATE] - [DATE]" at bounding box center [280, 121] width 59 height 14
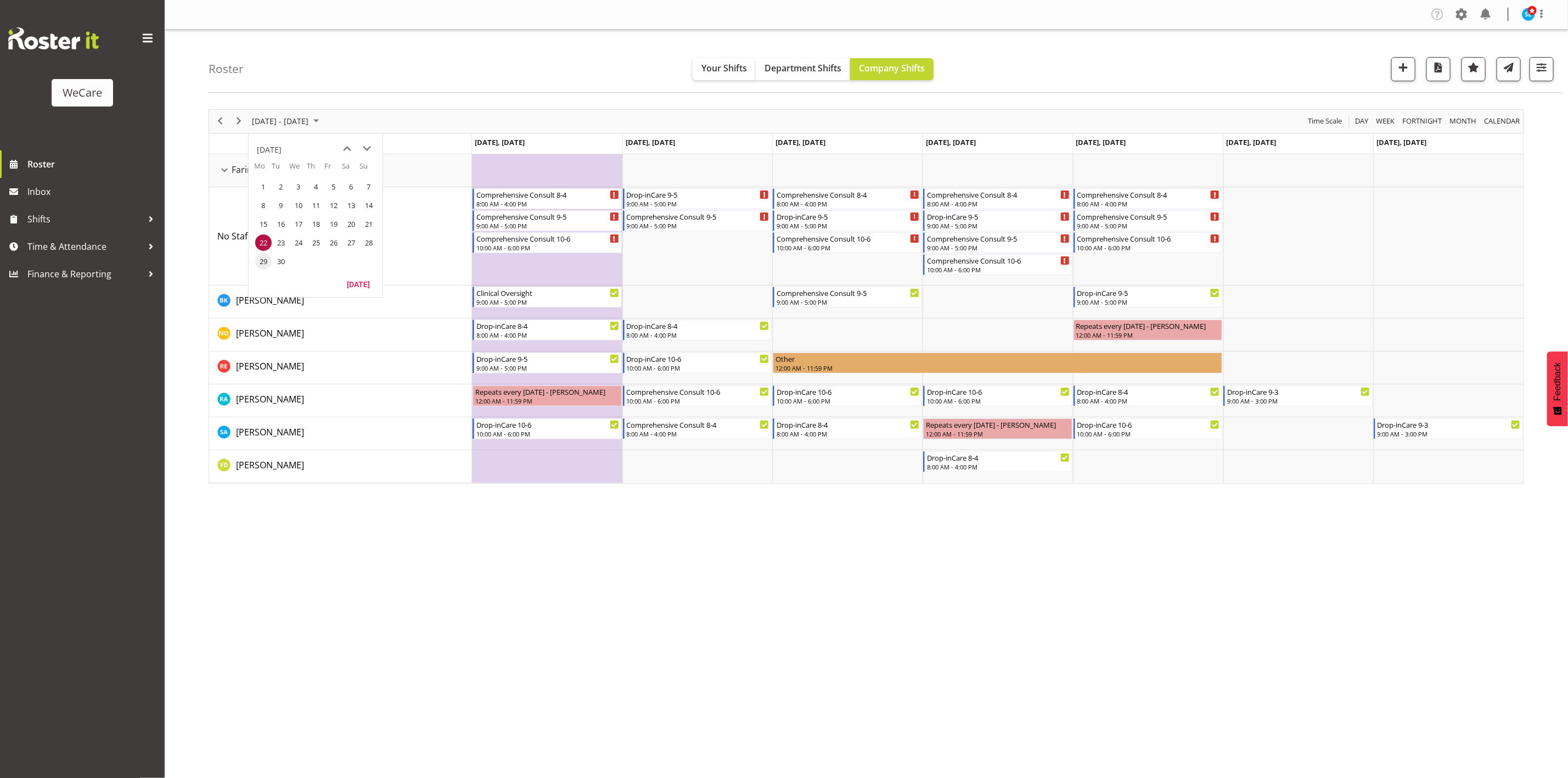
click at [261, 264] on span "29" at bounding box center [263, 262] width 17 height 17
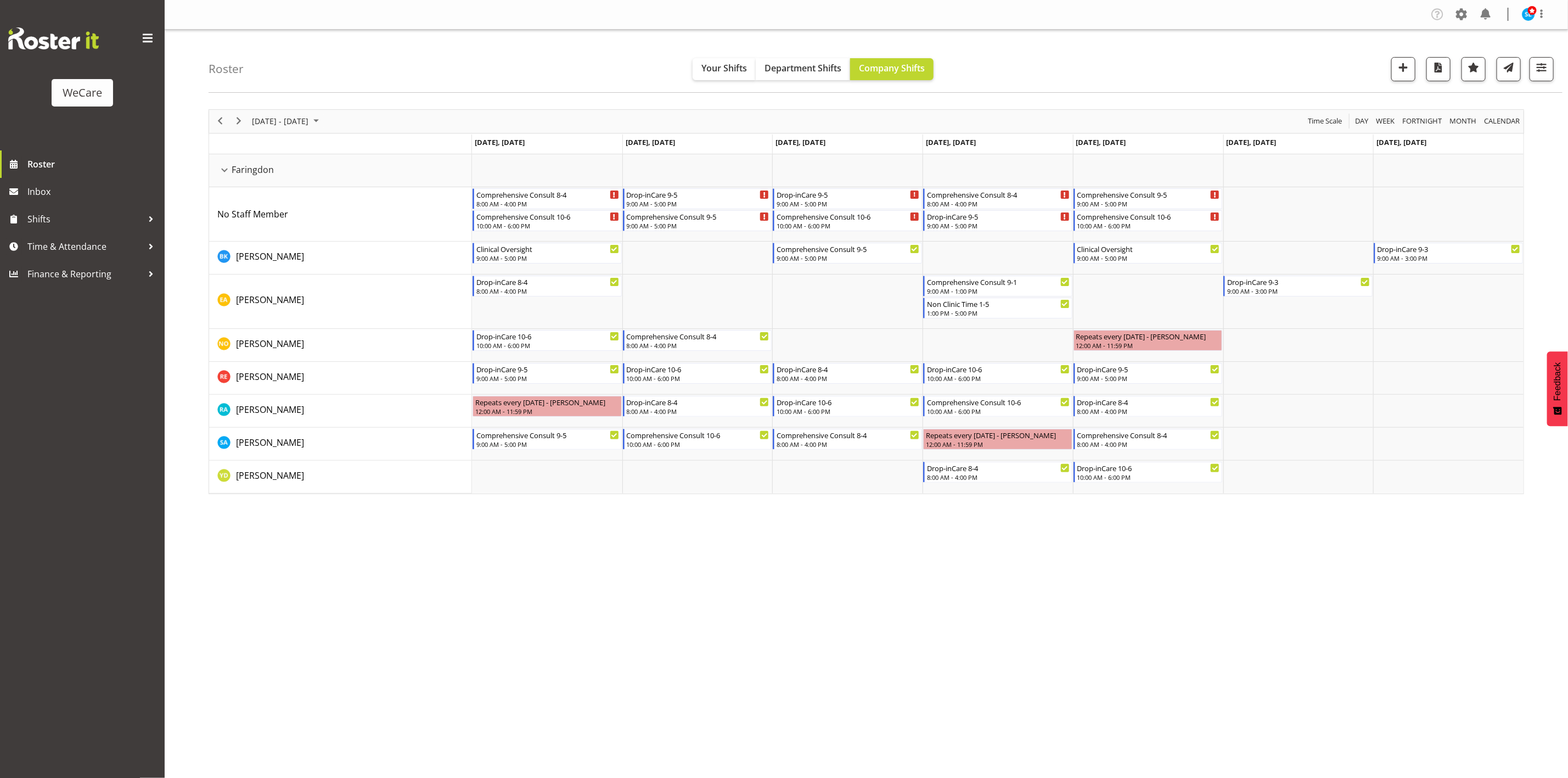
click at [1388, 612] on div "Company Settings Roles & Skills Tasks Jobs Employees Locations & Departments Ac…" at bounding box center [866, 389] width 1403 height 778
click at [1549, 76] on button "button" at bounding box center [1541, 69] width 24 height 24
click at [1463, 137] on span "1 Departments" at bounding box center [1474, 136] width 70 height 13
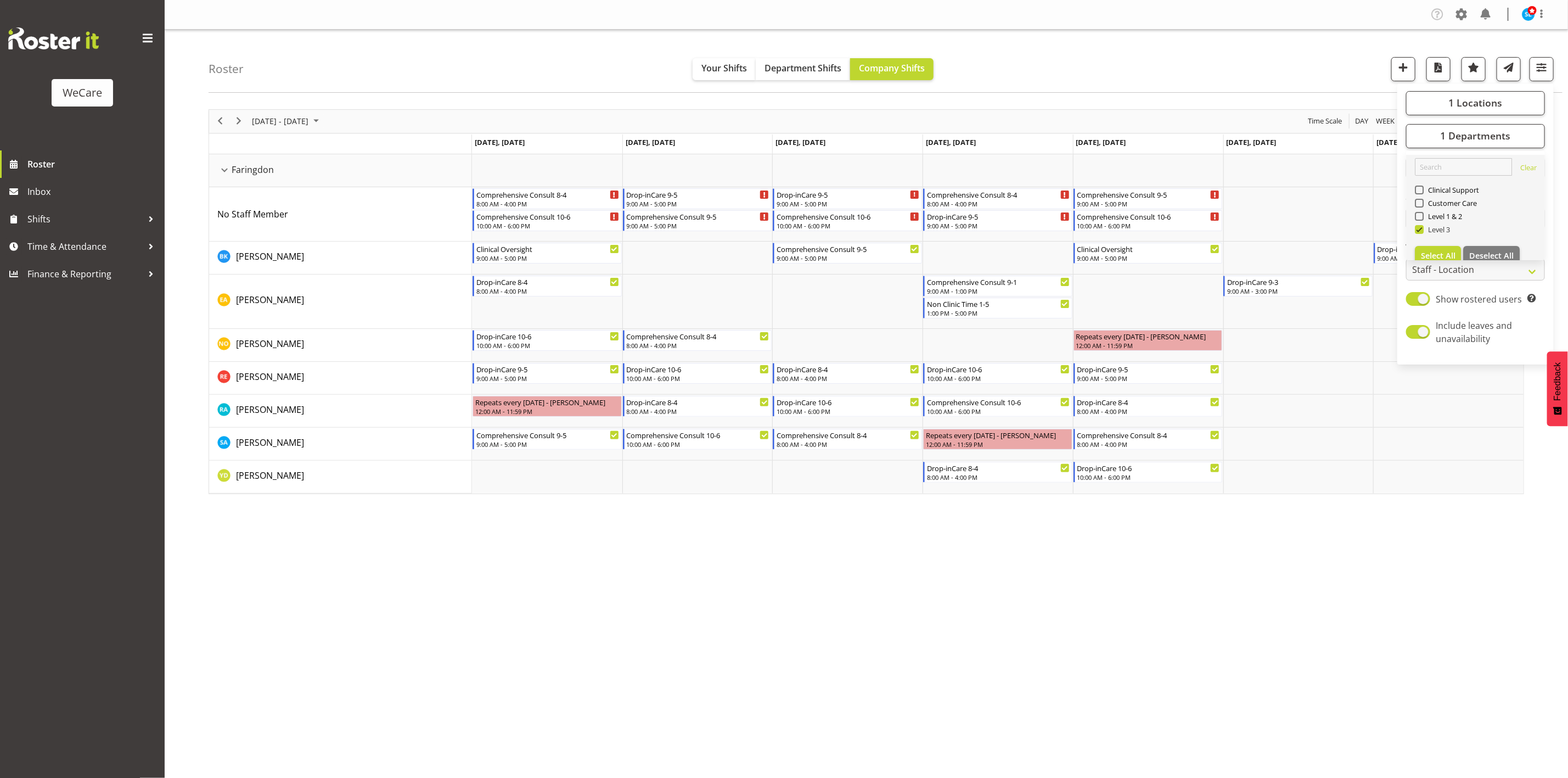
click at [1423, 231] on span "Level 3" at bounding box center [1436, 229] width 26 height 9
click at [1422, 231] on input "Level 3" at bounding box center [1418, 229] width 7 height 7
checkbox input "false"
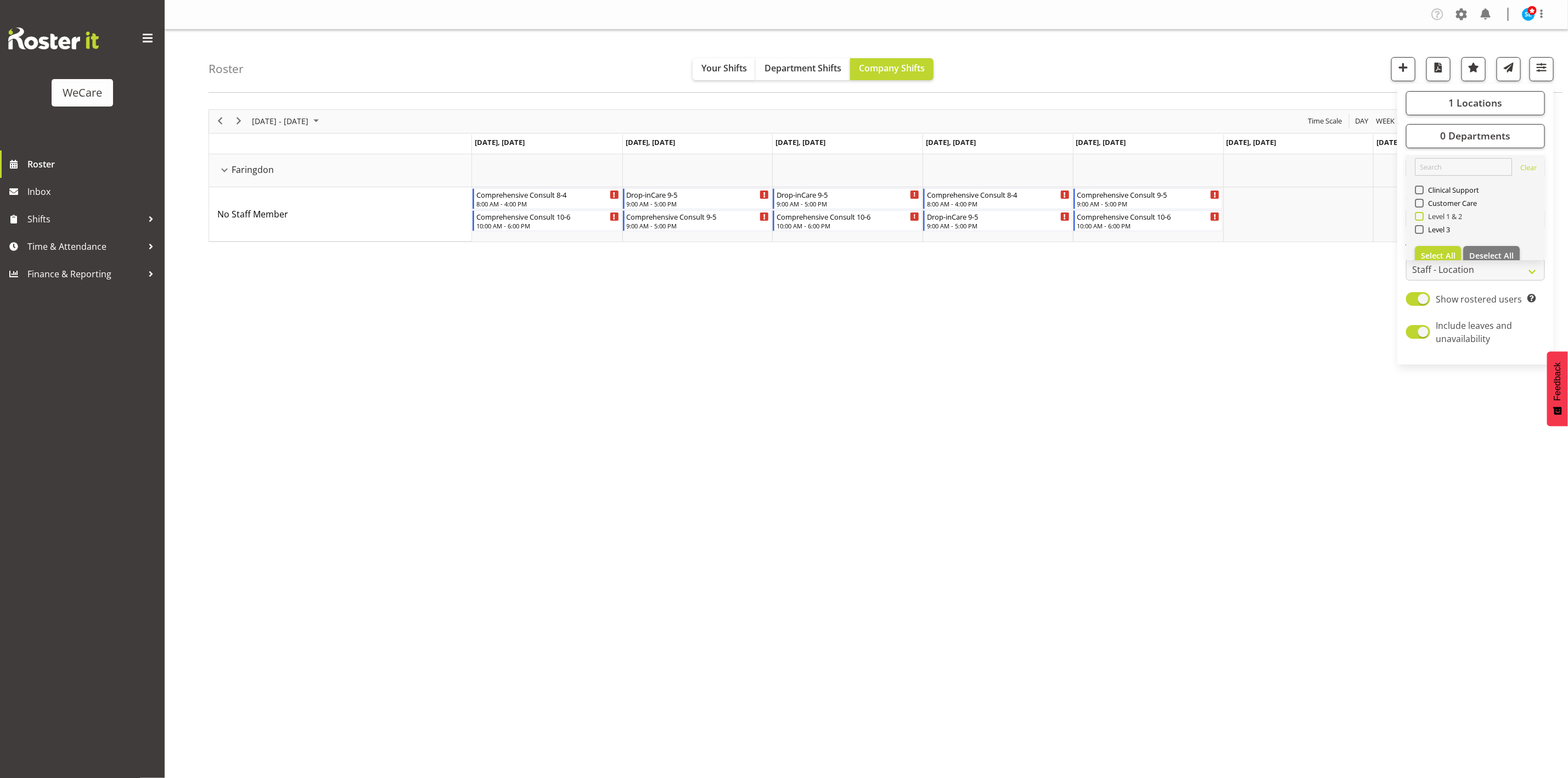
click at [1422, 218] on span at bounding box center [1419, 216] width 9 height 9
click at [1422, 218] on input "Level 1 & 2" at bounding box center [1418, 216] width 7 height 7
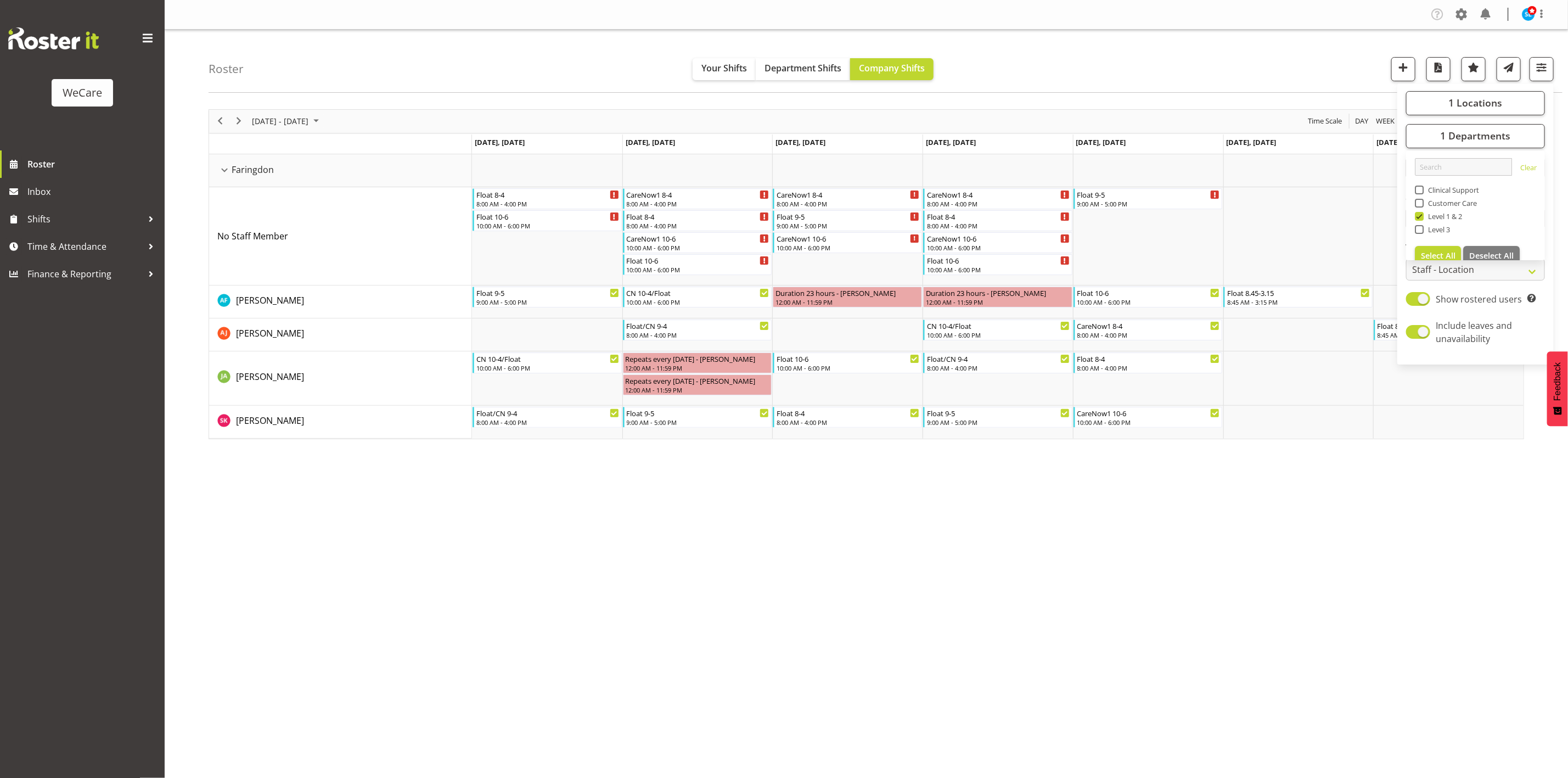
click at [1023, 56] on div "Roster Your Shifts Department Shifts Company Shifts 1 Locations Clear Business …" at bounding box center [885, 61] width 1354 height 63
click at [1230, 559] on div "Company Settings Roles & Skills Tasks Jobs Employees Locations & Departments Ac…" at bounding box center [866, 389] width 1403 height 778
click at [1546, 73] on span "button" at bounding box center [1541, 67] width 14 height 14
click at [1484, 139] on span "1 Departments" at bounding box center [1474, 136] width 70 height 13
click at [1421, 221] on div "Level 1 & 2" at bounding box center [1475, 218] width 122 height 13
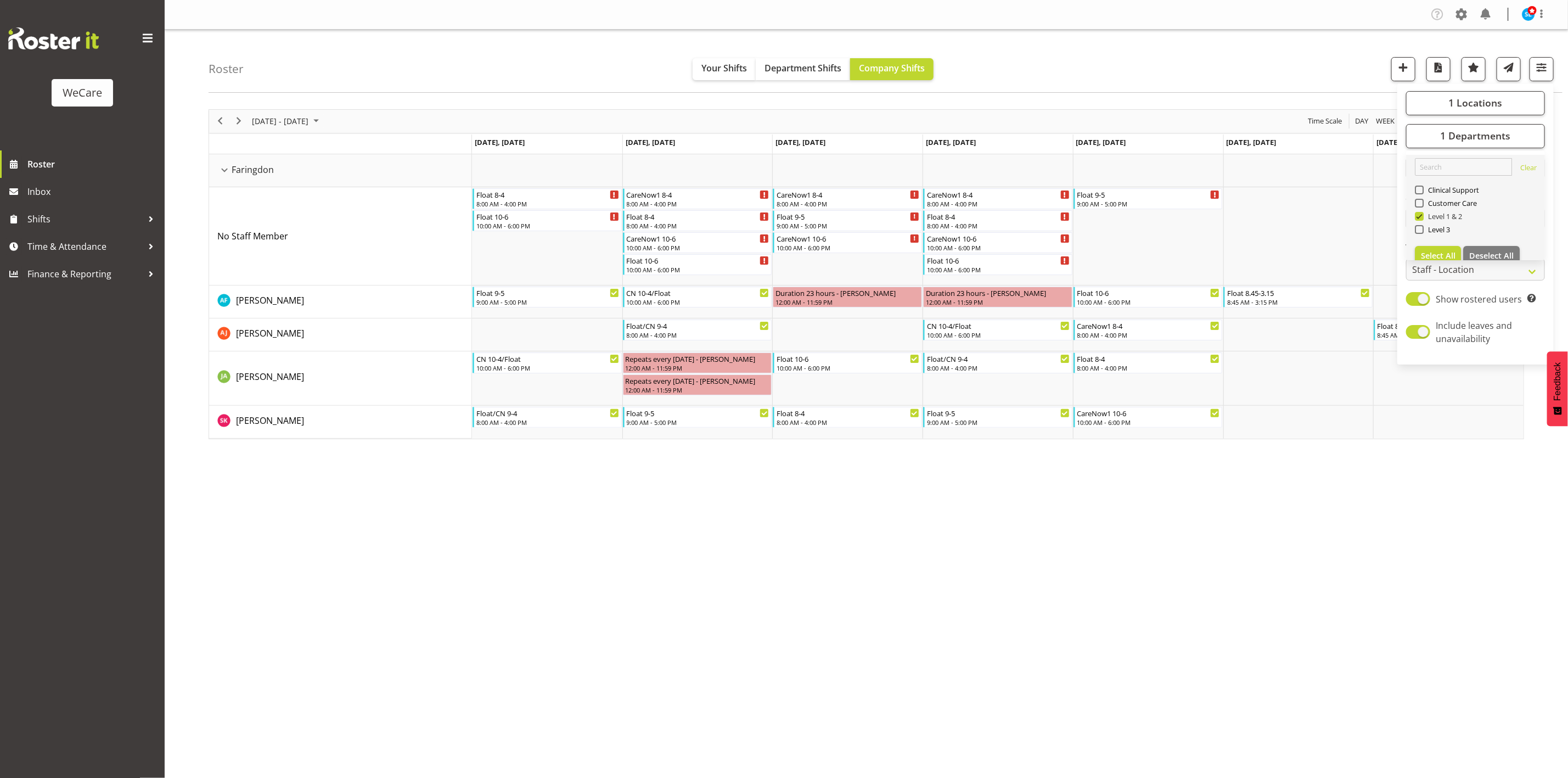
click at [1420, 216] on span at bounding box center [1419, 216] width 9 height 9
click at [1420, 216] on input "Level 1 & 2" at bounding box center [1418, 216] width 7 height 7
checkbox input "false"
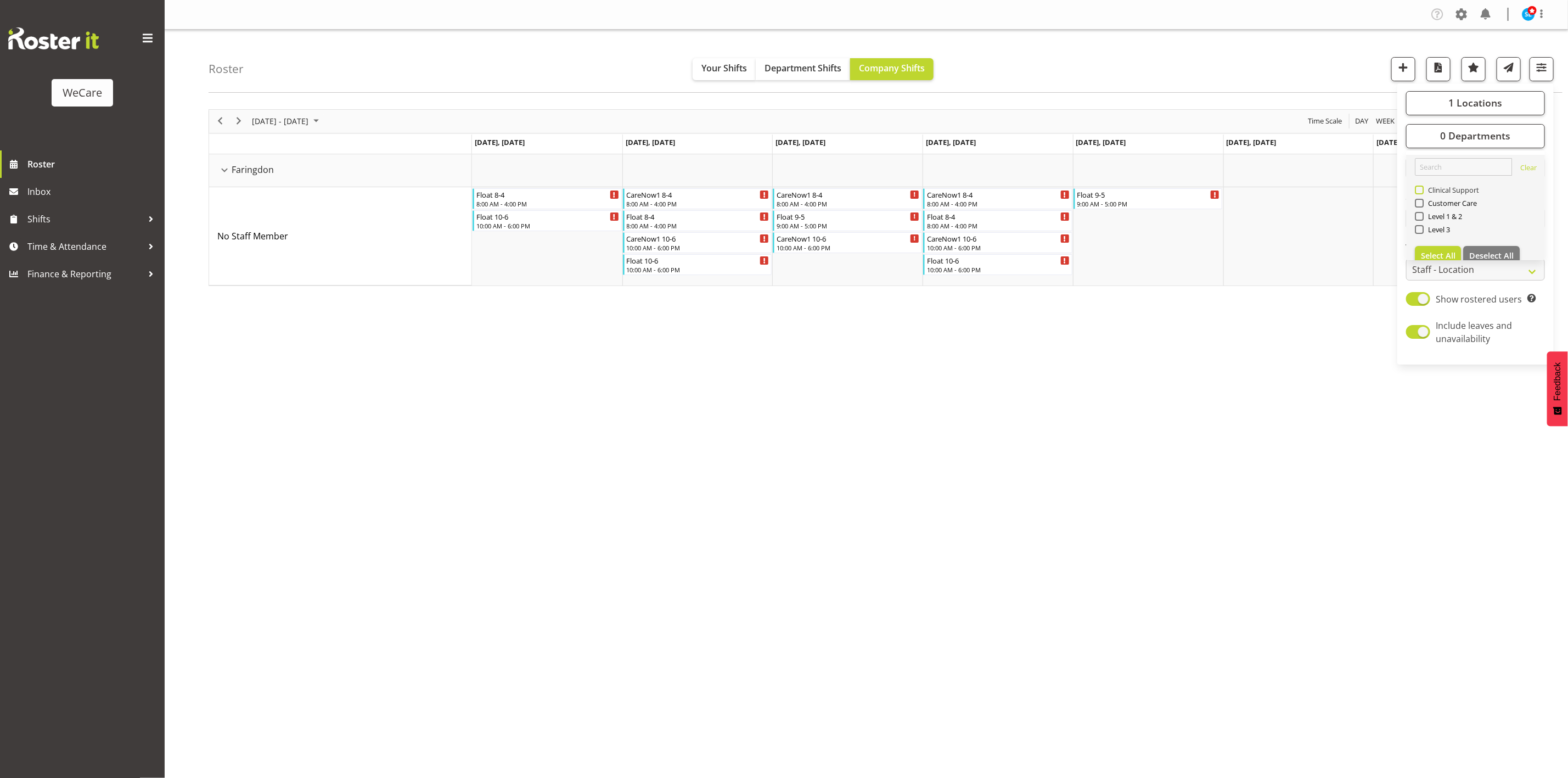
click at [1420, 191] on span at bounding box center [1419, 190] width 9 height 9
click at [1420, 191] on input "Clinical Support" at bounding box center [1418, 190] width 7 height 7
checkbox input "true"
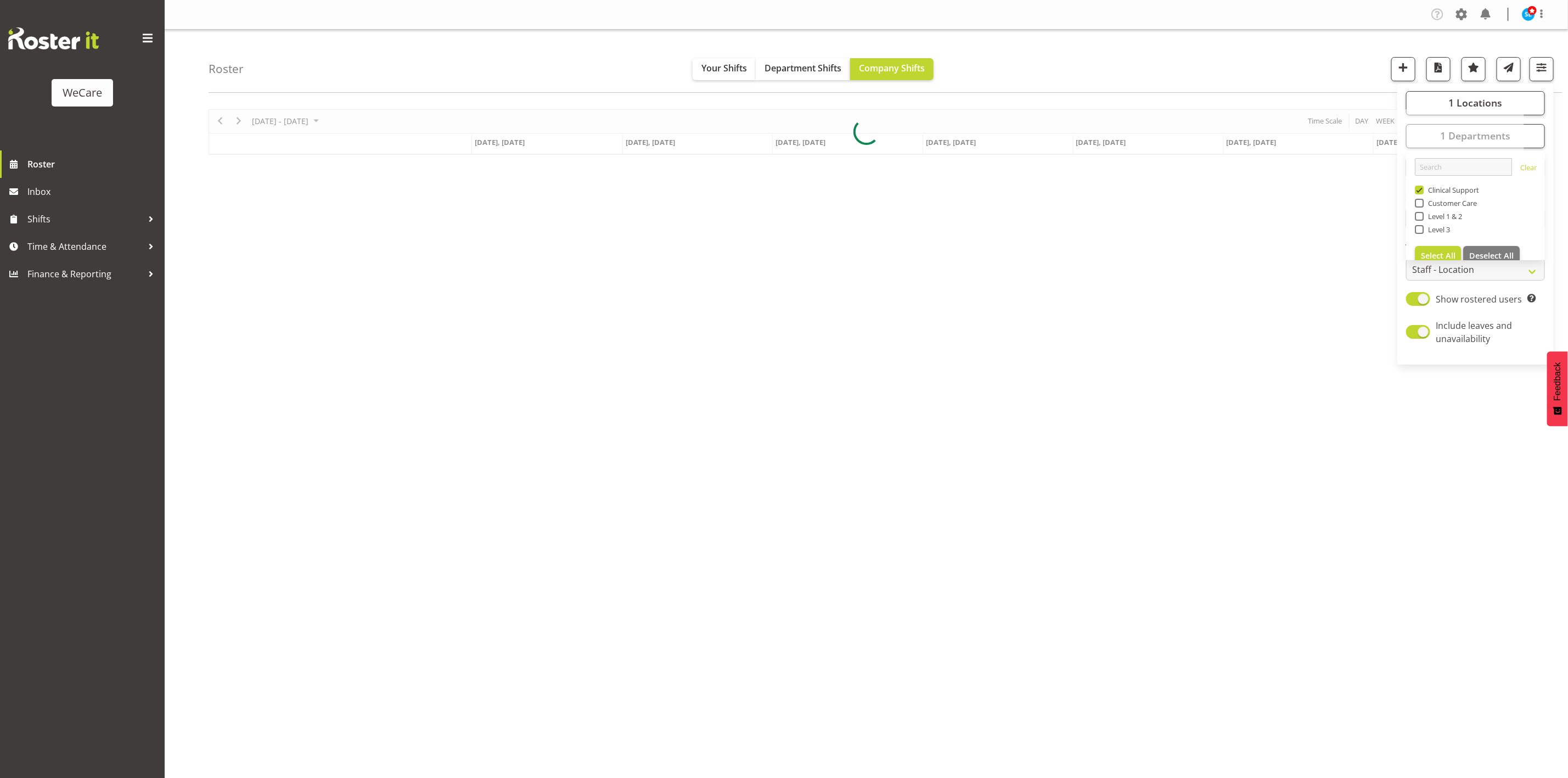
click at [1182, 63] on div "Roster Your Shifts Department Shifts Company Shifts 1 Locations Clear Business …" at bounding box center [885, 61] width 1354 height 63
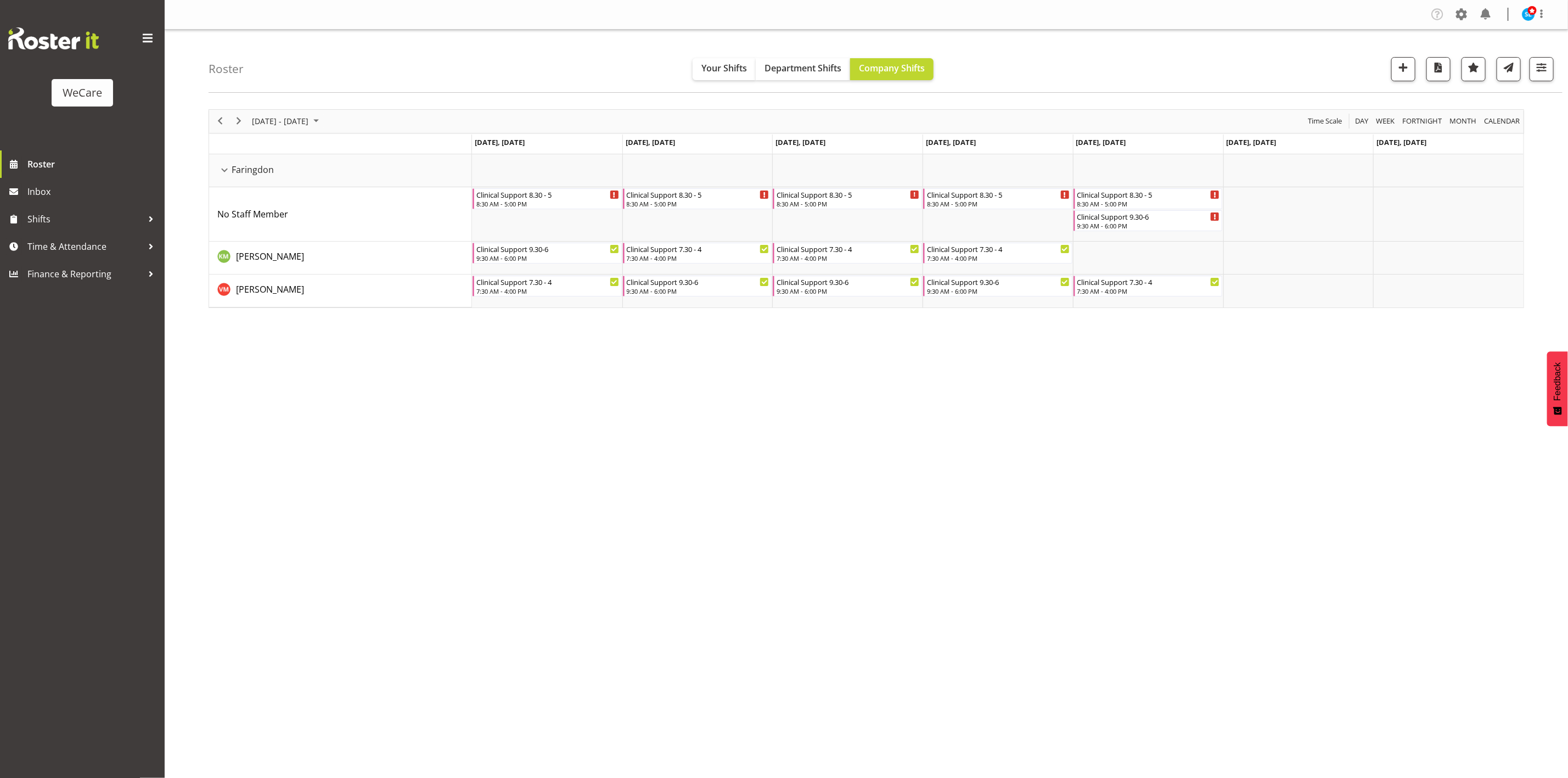
click at [1550, 143] on div "[DATE] - [DATE] [DATE] Day Week Fortnight Month calendar Month Agenda Time Scal…" at bounding box center [888, 320] width 1359 height 439
click at [1549, 76] on button "button" at bounding box center [1541, 69] width 24 height 24
click at [1502, 137] on span "1 Departments" at bounding box center [1474, 136] width 70 height 13
click at [1503, 136] on span "1 Departments" at bounding box center [1474, 136] width 70 height 13
click at [1503, 95] on button "1 Locations" at bounding box center [1475, 103] width 139 height 24
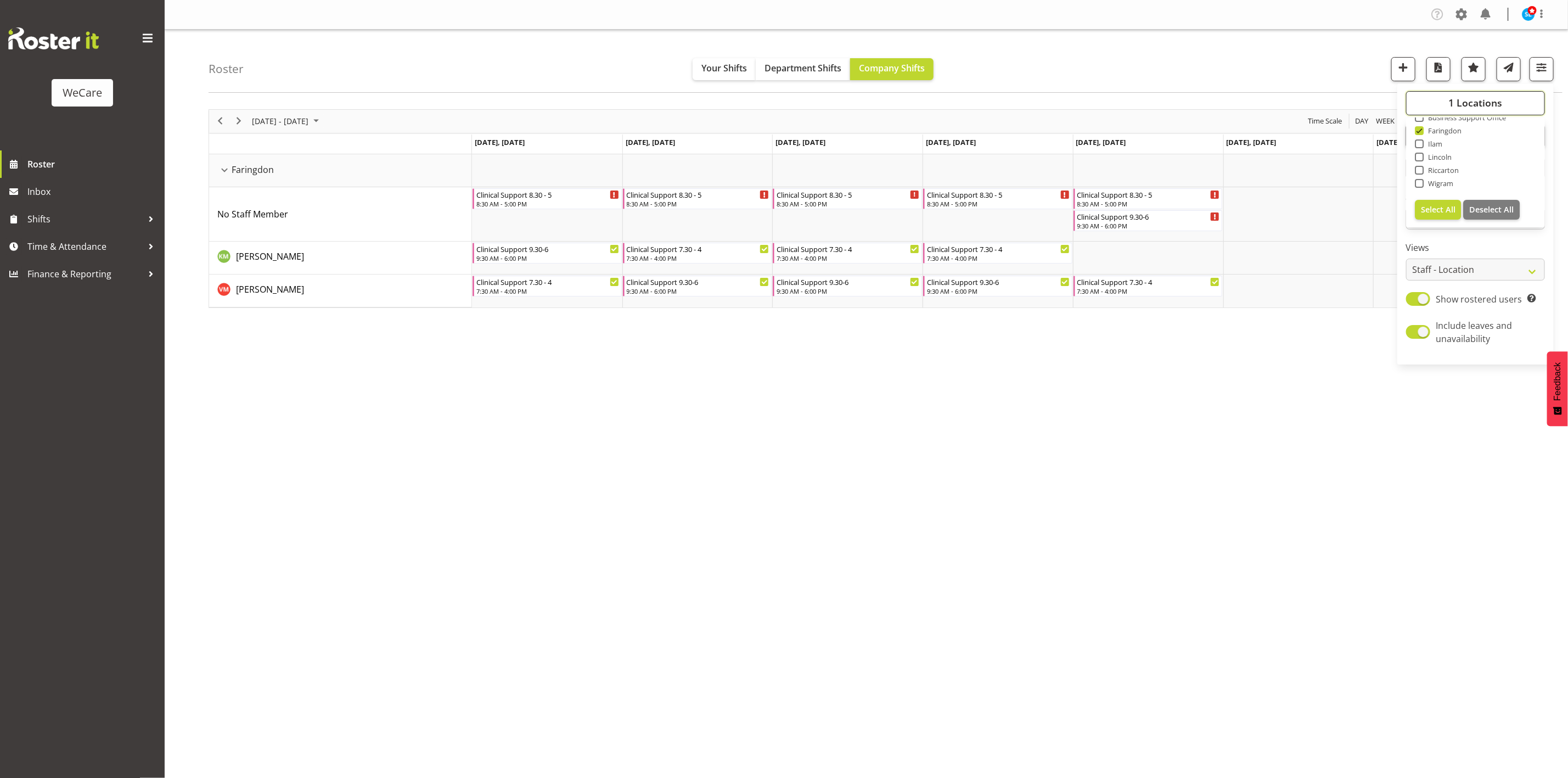
click at [1503, 95] on button "1 Locations" at bounding box center [1475, 103] width 139 height 24
click at [765, 394] on div "[DATE] - [DATE] [DATE] Day Week Fortnight Month calendar Month Agenda Time Scal…" at bounding box center [888, 320] width 1359 height 439
